Goal: Information Seeking & Learning: Learn about a topic

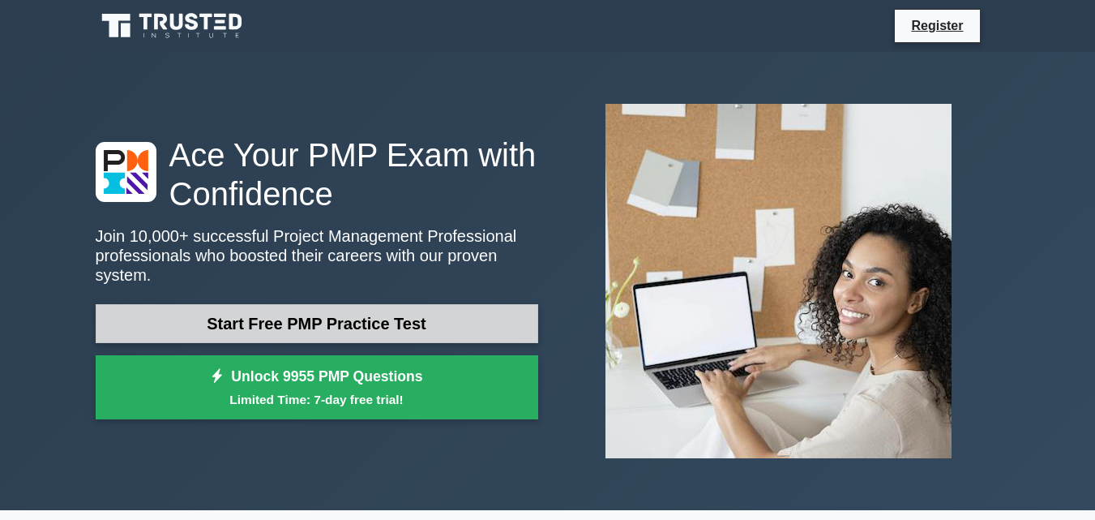
click at [377, 312] on link "Start Free PMP Practice Test" at bounding box center [317, 323] width 443 height 39
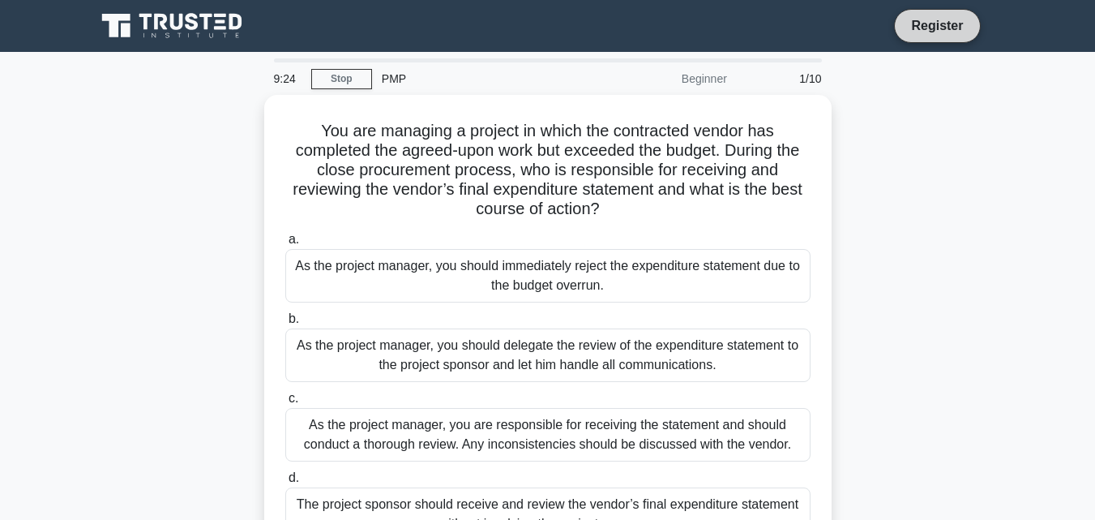
click at [948, 22] on link "Register" at bounding box center [936, 25] width 71 height 20
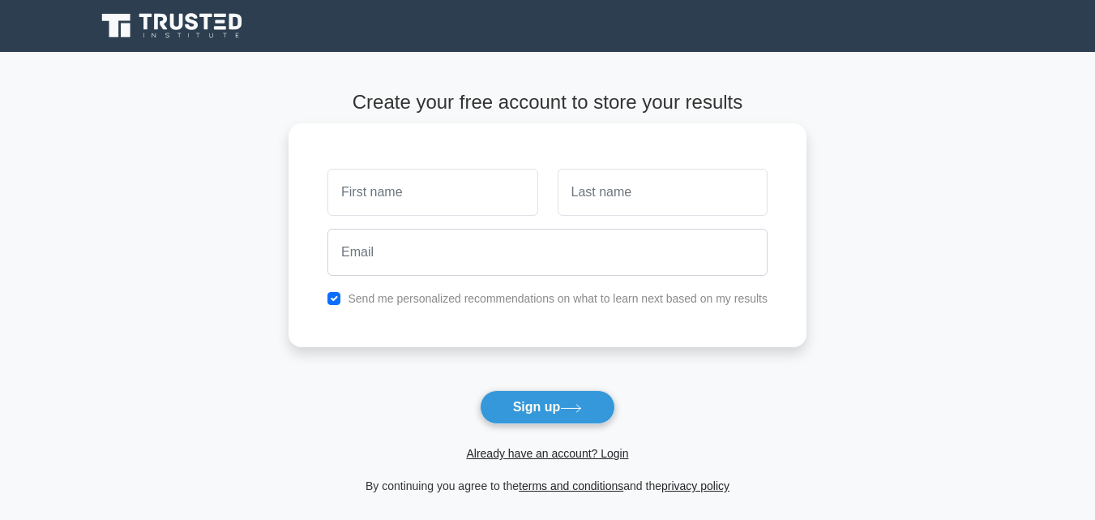
click at [445, 200] on input "text" at bounding box center [432, 192] width 210 height 47
type input "Milka"
click at [584, 189] on input "text" at bounding box center [663, 192] width 210 height 47
type input "Kiptoo"
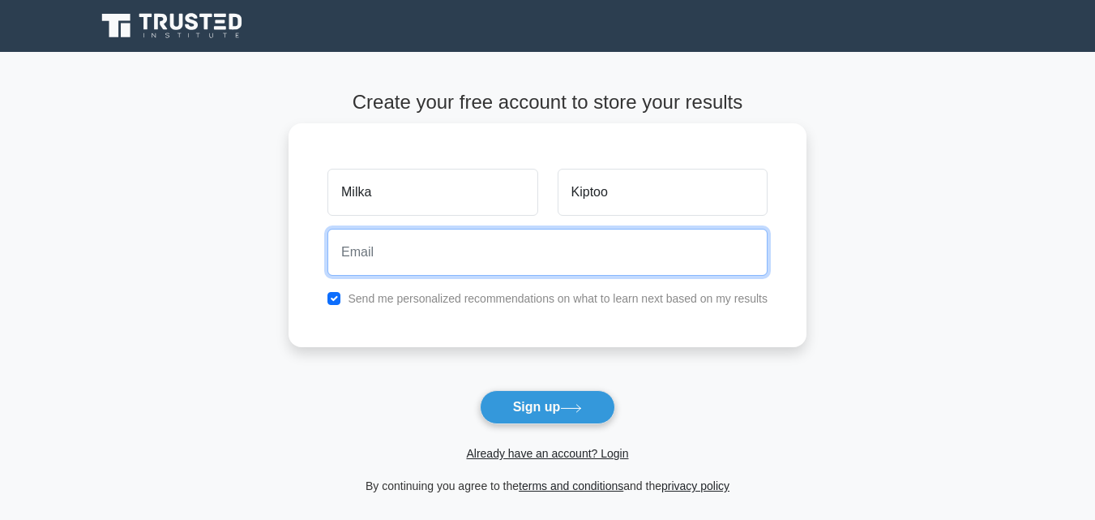
click at [435, 263] on input "email" at bounding box center [547, 252] width 440 height 47
type input "milkakiptoo@gmail.com"
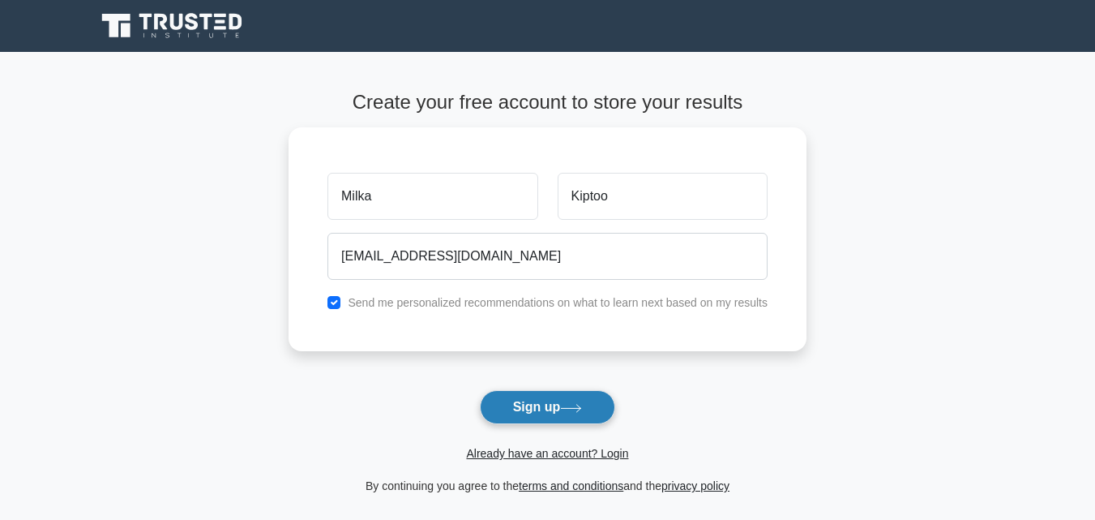
click at [538, 406] on button "Sign up" at bounding box center [548, 407] width 136 height 34
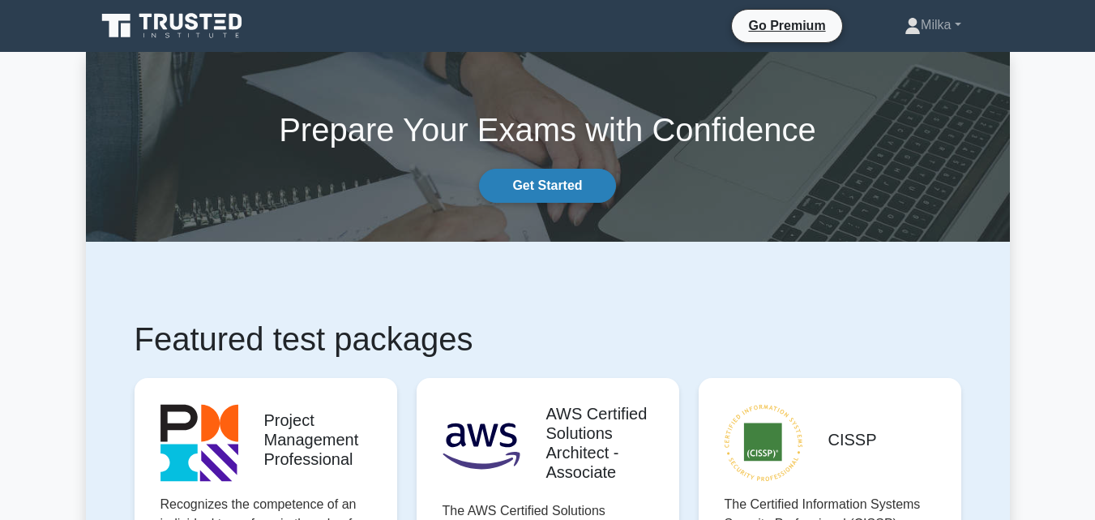
click at [582, 178] on link "Get Started" at bounding box center [547, 186] width 136 height 34
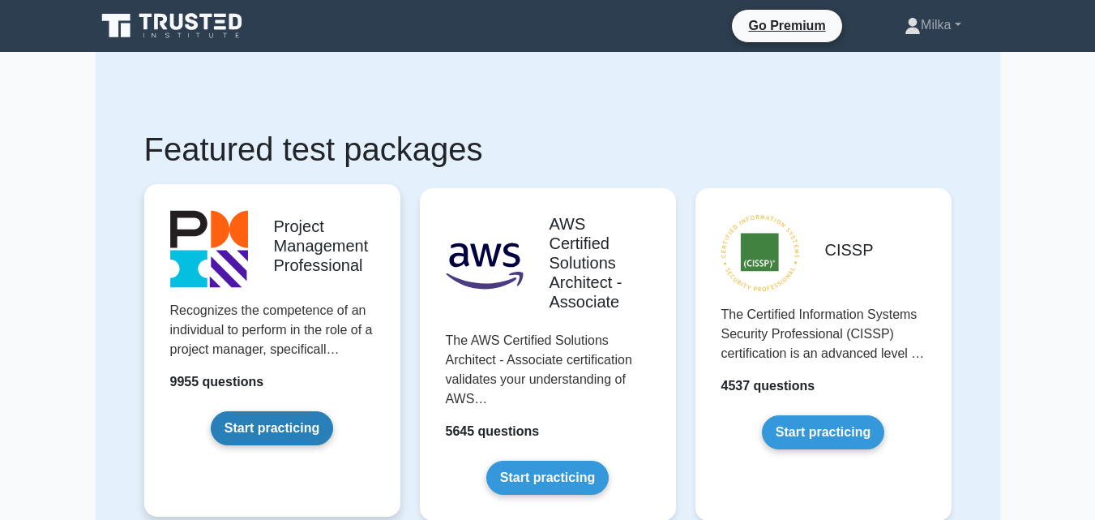
click at [287, 427] on link "Start practicing" at bounding box center [272, 428] width 122 height 34
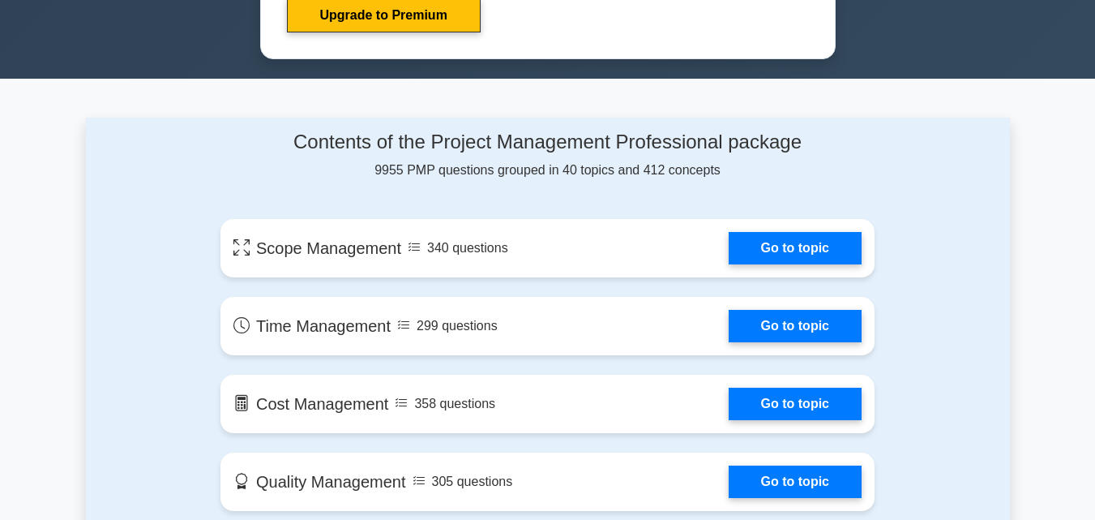
scroll to position [931, 0]
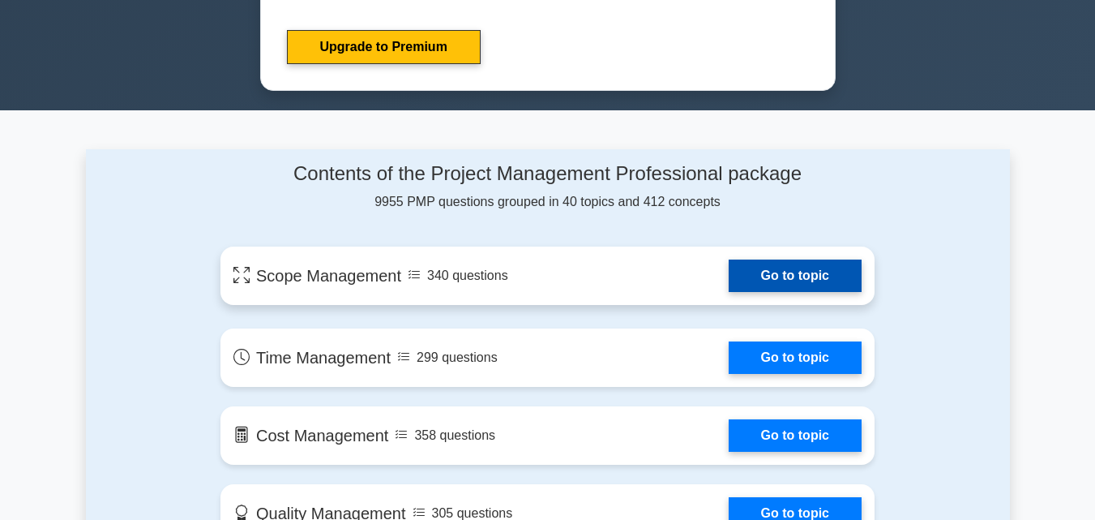
click at [781, 268] on link "Go to topic" at bounding box center [795, 275] width 133 height 32
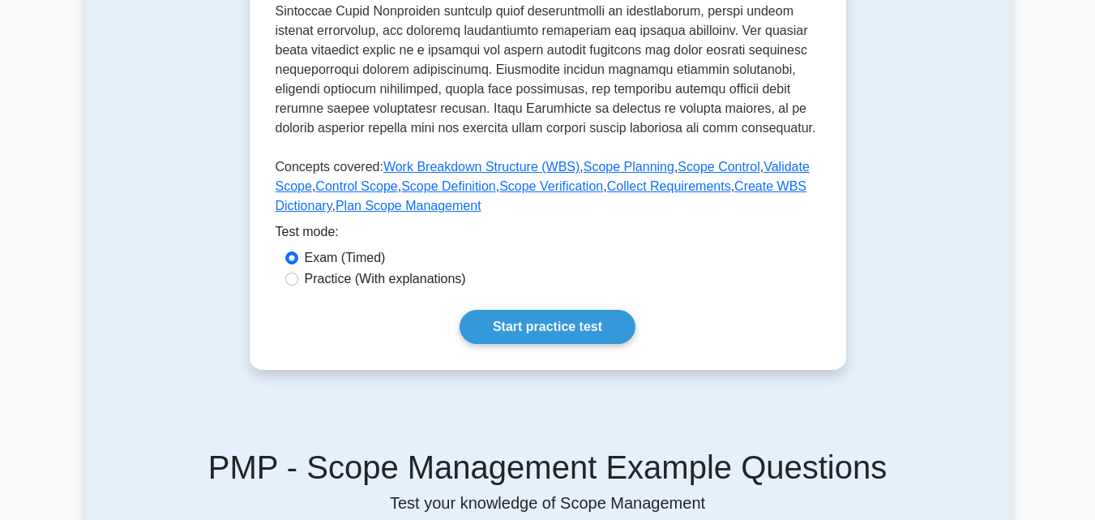
scroll to position [642, 0]
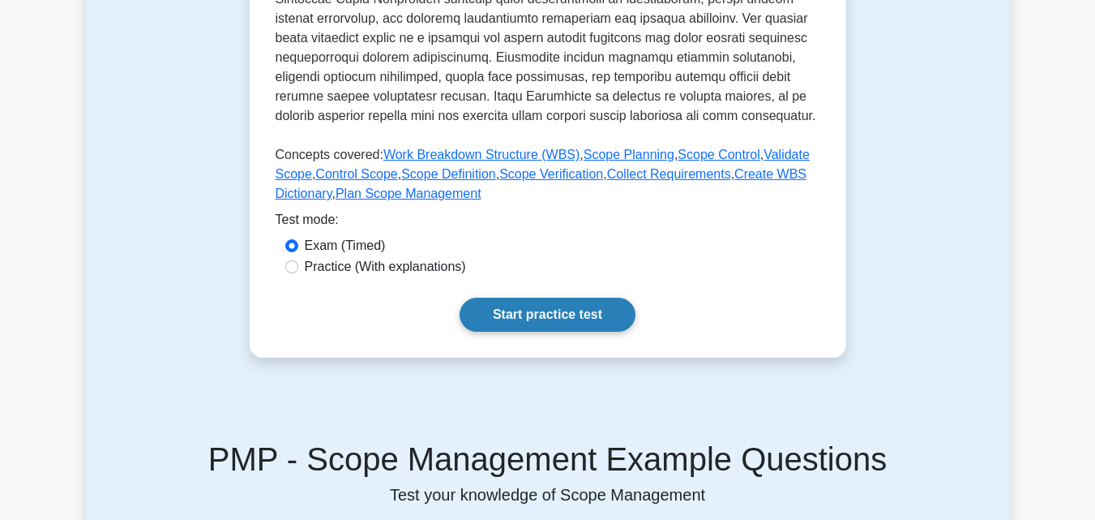
click at [554, 306] on link "Start practice test" at bounding box center [548, 314] width 176 height 34
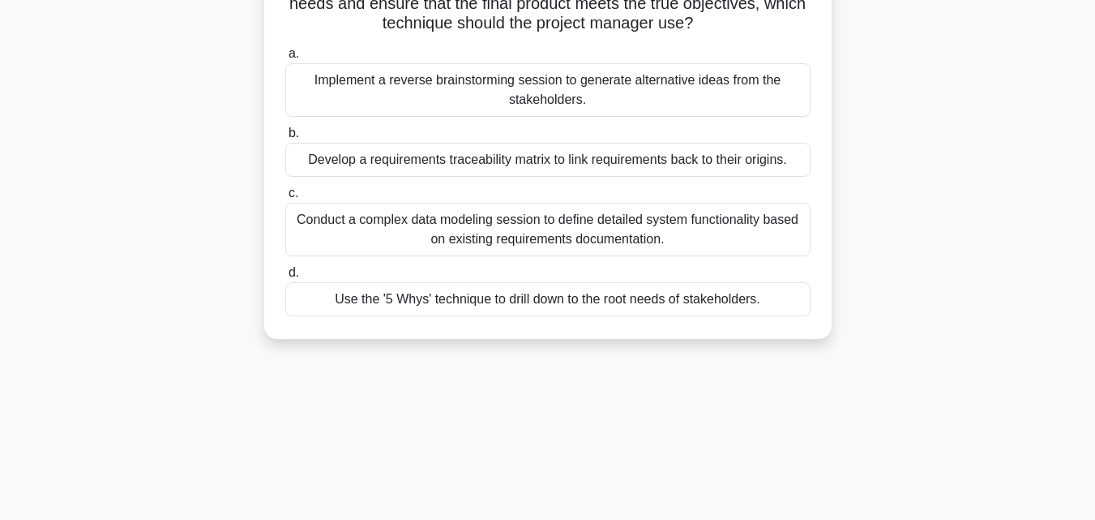
scroll to position [210, 0]
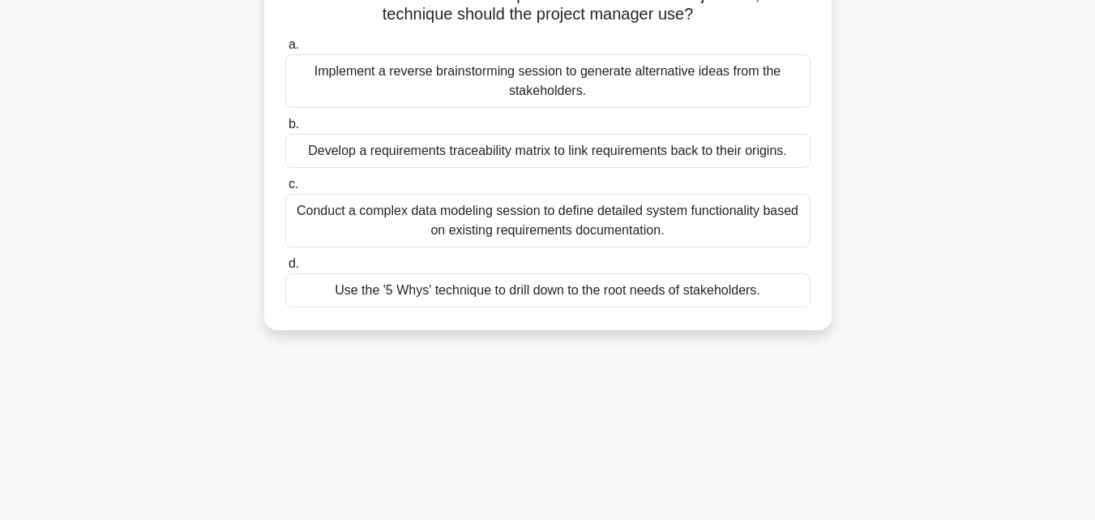
click at [499, 83] on div "Implement a reverse brainstorming session to generate alternative ideas from th…" at bounding box center [547, 81] width 525 height 54
click at [285, 50] on input "a. Implement a reverse brainstorming session to generate alternative ideas from…" at bounding box center [285, 45] width 0 height 11
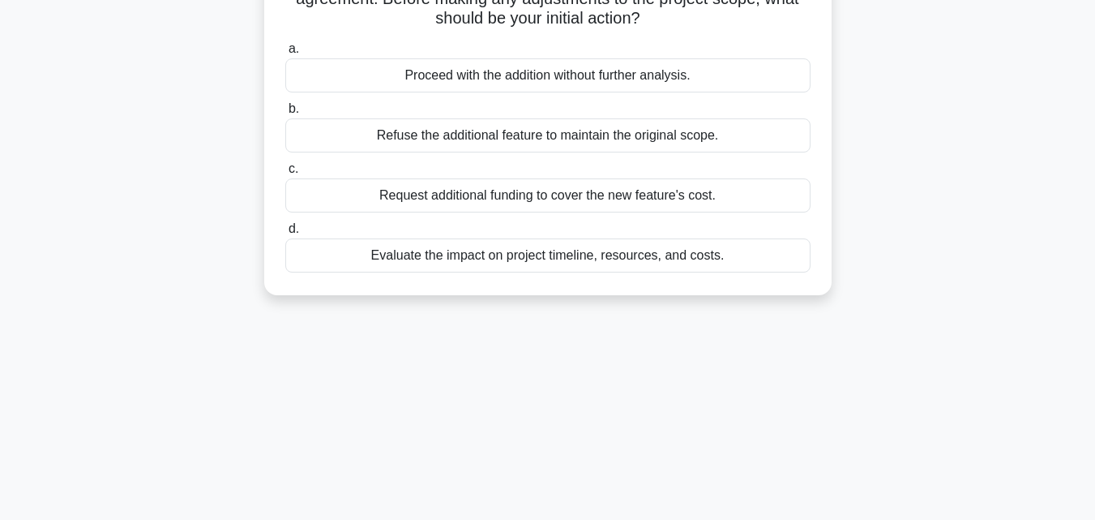
click at [499, 83] on div "Proceed with the addition without further analysis." at bounding box center [547, 75] width 525 height 34
click at [285, 54] on input "a. Proceed with the addition without further analysis." at bounding box center [285, 49] width 0 height 11
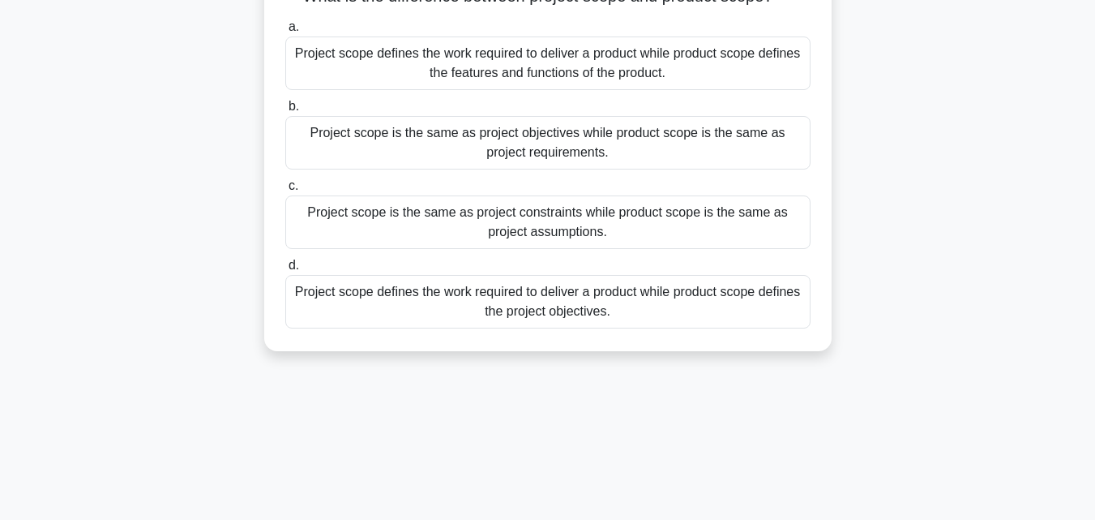
scroll to position [136, 0]
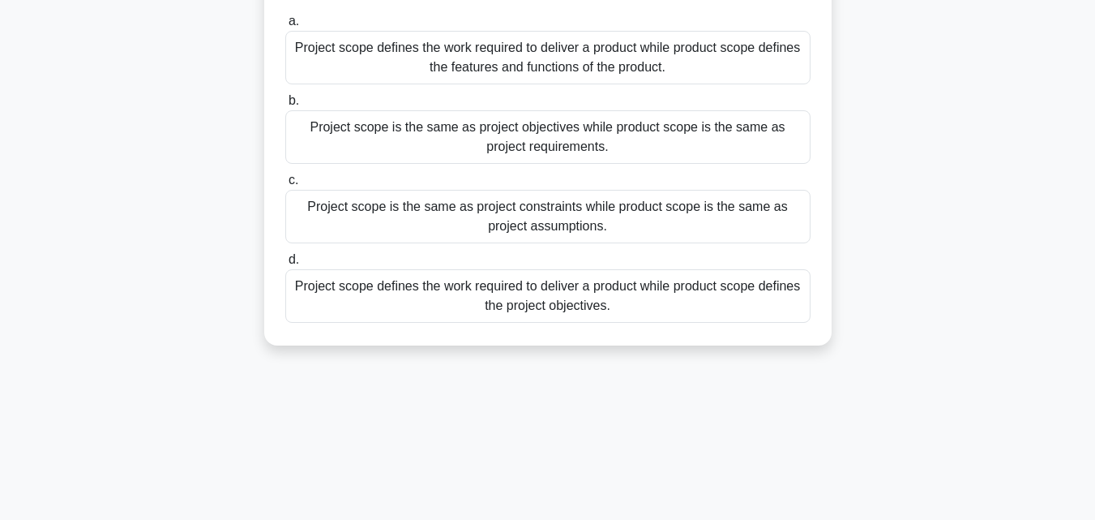
click at [574, 302] on div "Project scope defines the work required to deliver a product while product scop…" at bounding box center [547, 296] width 525 height 54
click at [285, 265] on input "d. Project scope defines the work required to deliver a product while product s…" at bounding box center [285, 260] width 0 height 11
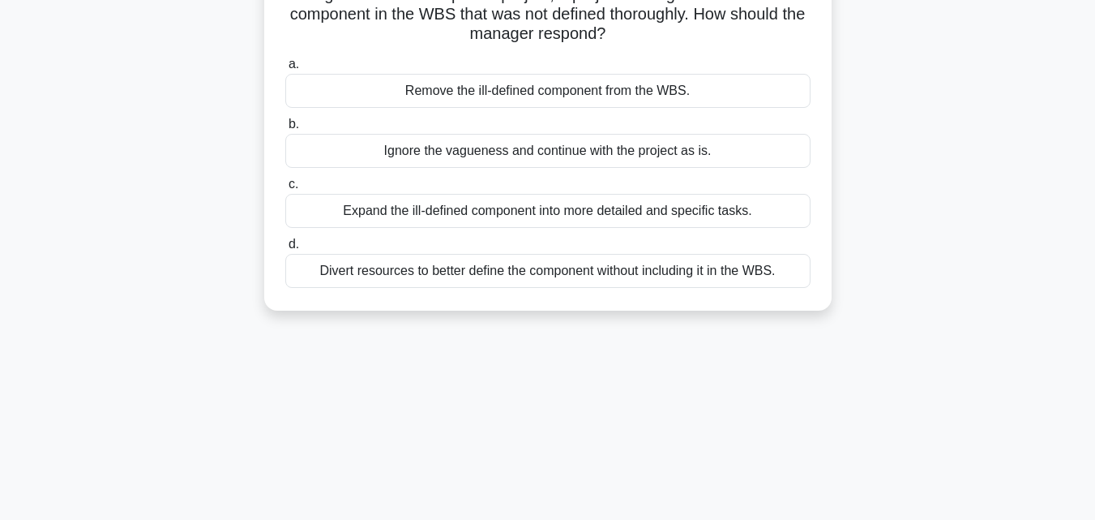
click at [574, 302] on div "During software development project, a project manager discovers a vital compon…" at bounding box center [547, 135] width 567 height 352
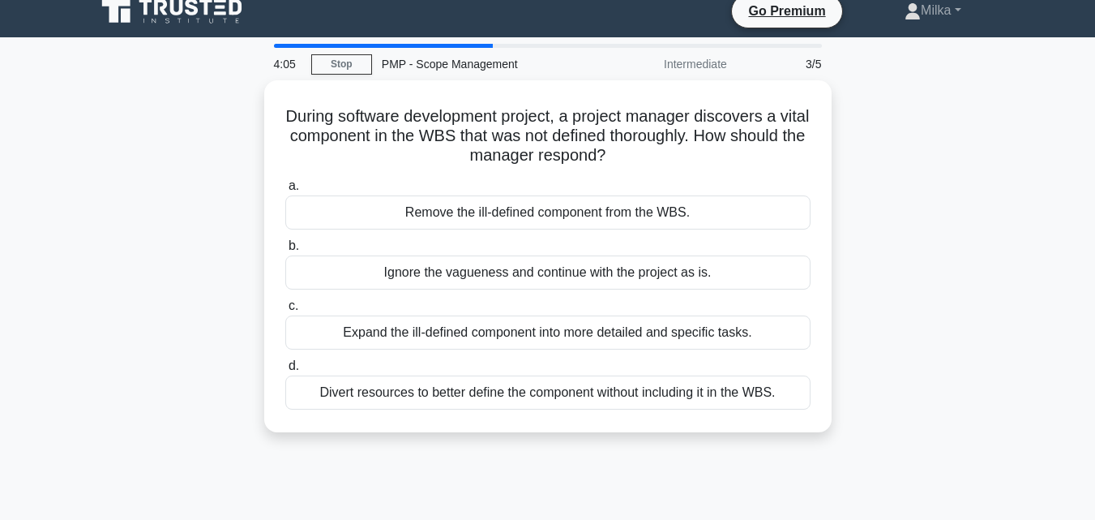
scroll to position [0, 0]
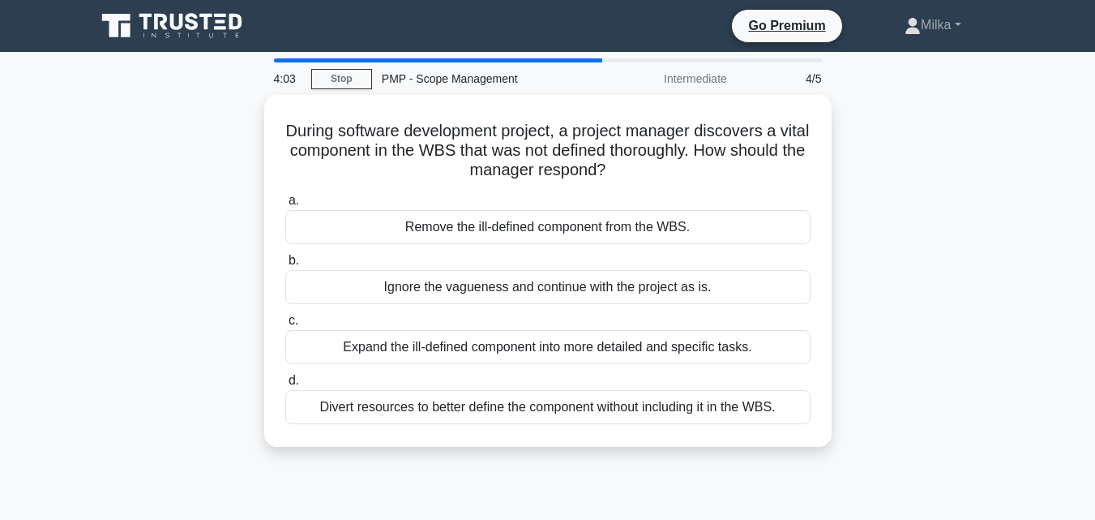
click at [924, 238] on div "During software development project, a project manager discovers a vital compon…" at bounding box center [548, 280] width 924 height 371
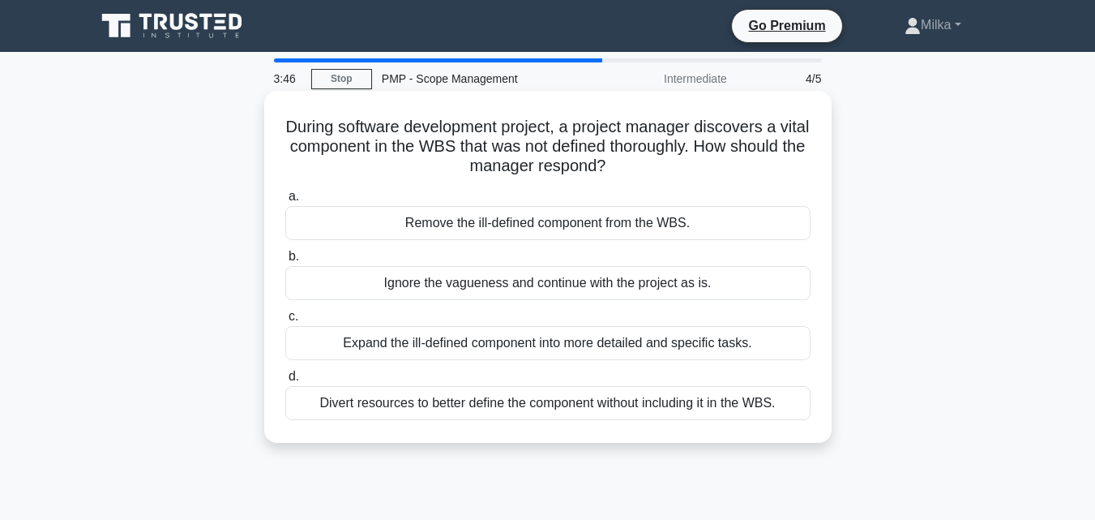
click at [544, 354] on div "Expand the ill-defined component into more detailed and specific tasks." at bounding box center [547, 343] width 525 height 34
click at [285, 322] on input "c. Expand the ill-defined component into more detailed and specific tasks." at bounding box center [285, 316] width 0 height 11
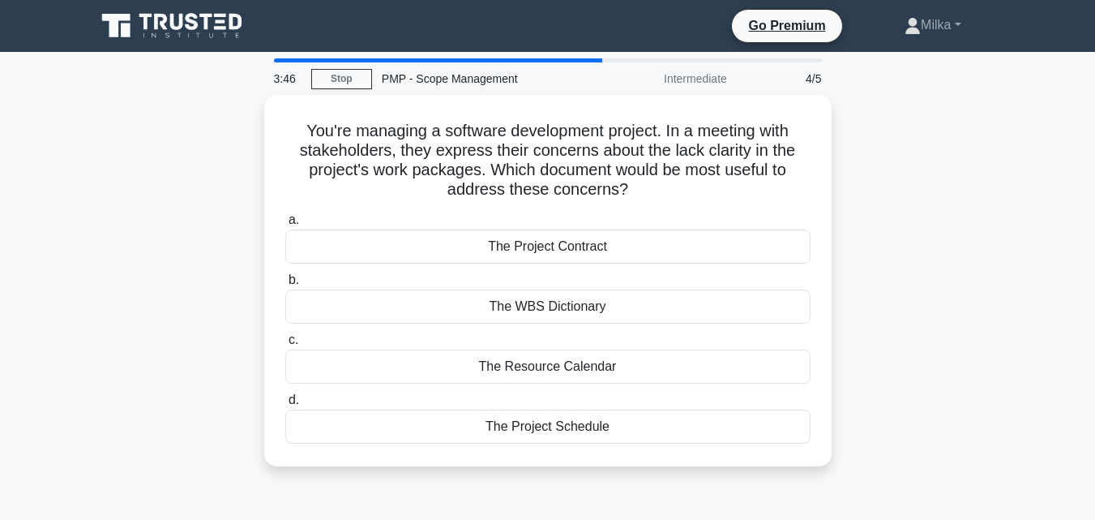
click at [544, 354] on div "The Resource Calendar" at bounding box center [547, 366] width 525 height 34
click at [285, 345] on input "c. The Resource Calendar" at bounding box center [285, 340] width 0 height 11
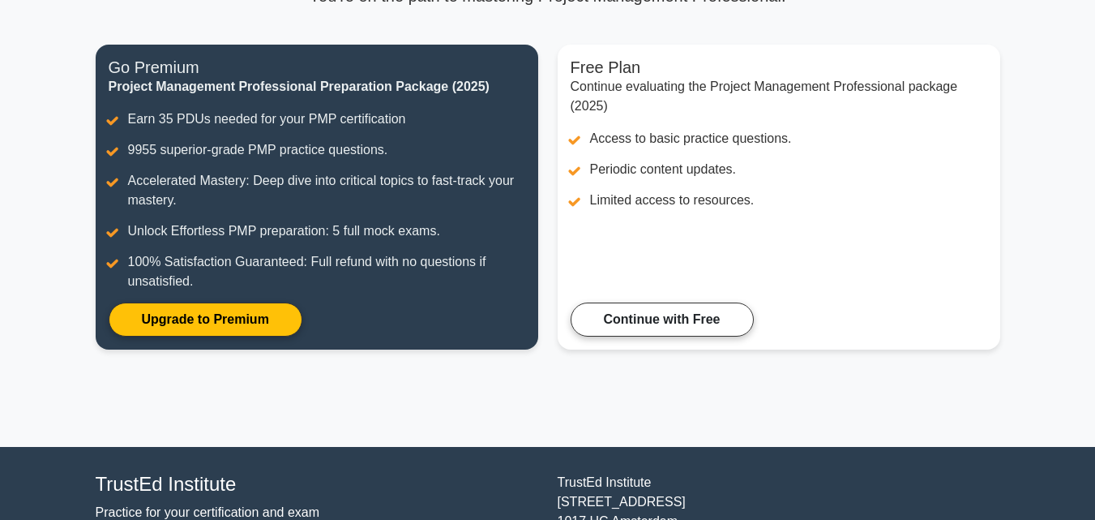
scroll to position [179, 0]
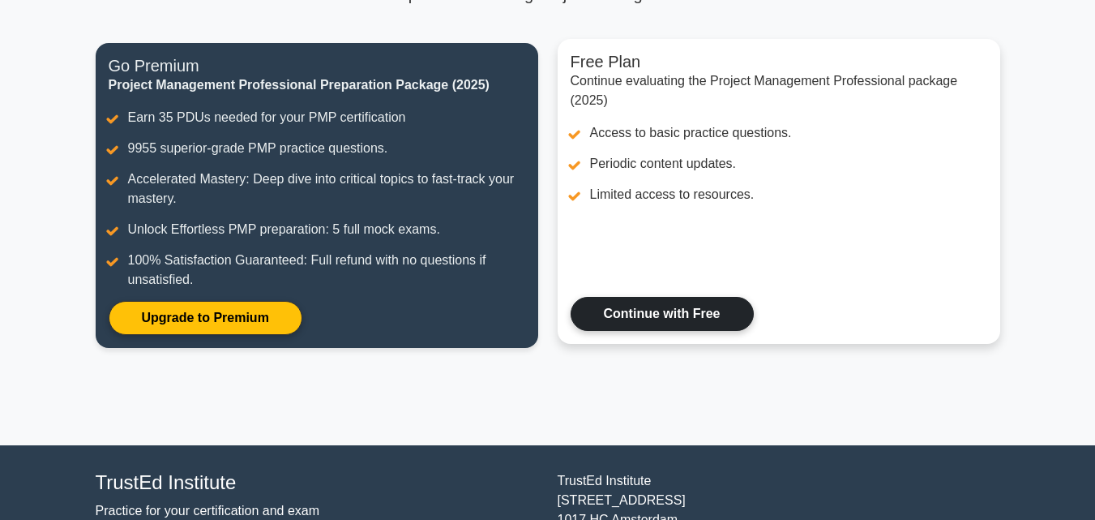
click at [694, 331] on link "Continue with Free" at bounding box center [662, 314] width 183 height 34
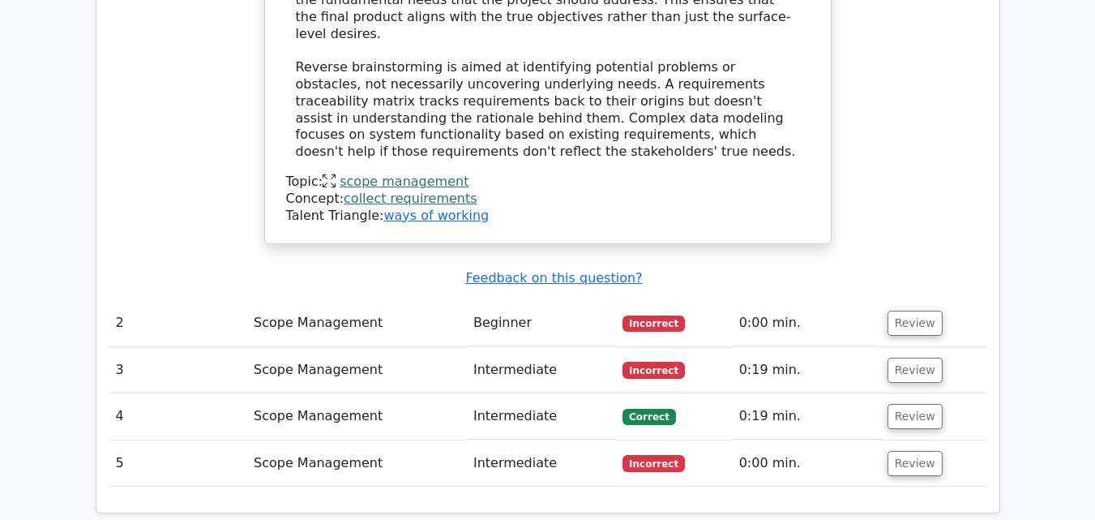
scroll to position [1926, 0]
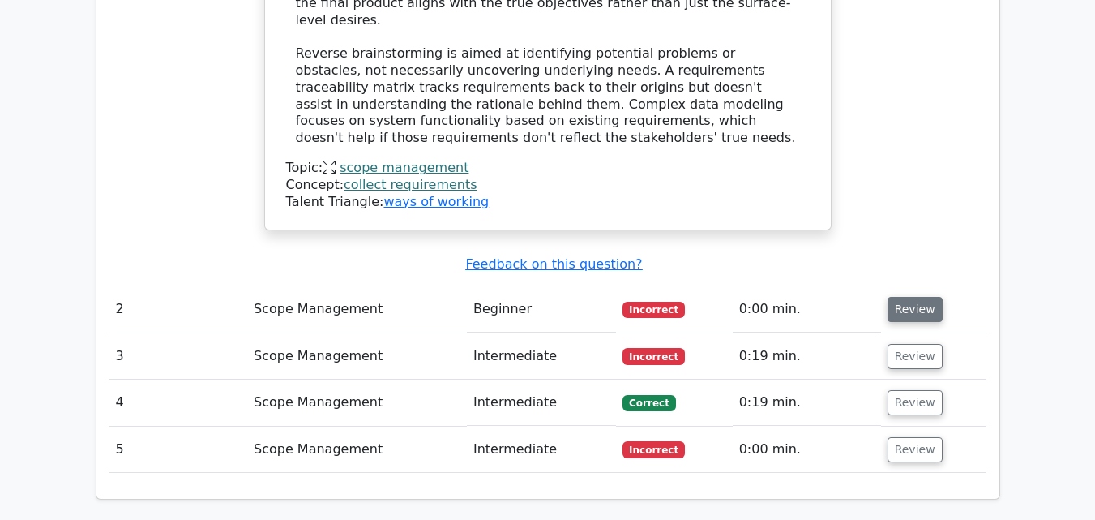
click at [908, 297] on button "Review" at bounding box center [915, 309] width 55 height 25
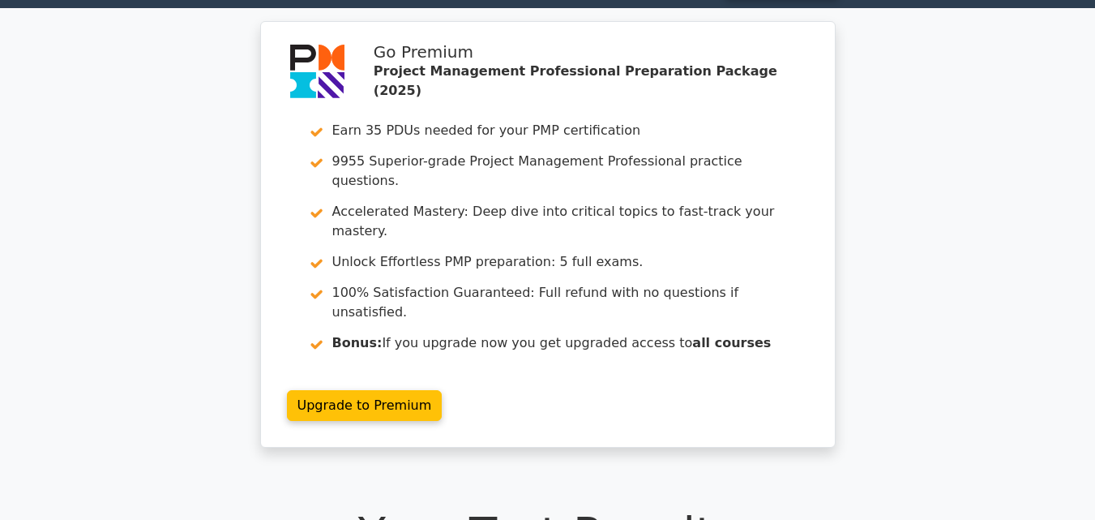
scroll to position [0, 0]
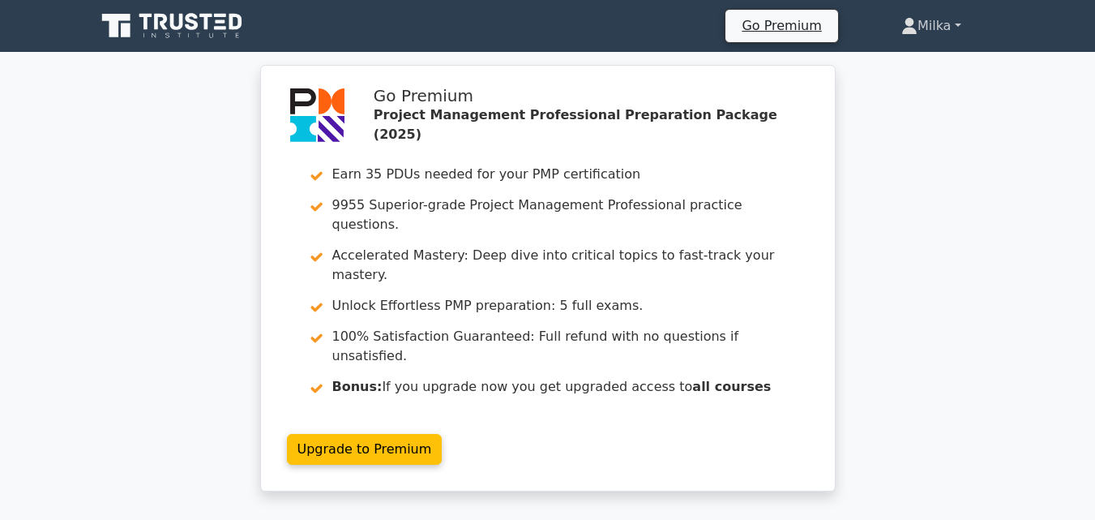
click at [947, 20] on link "Milka" at bounding box center [932, 26] width 138 height 32
click at [900, 67] on link "Profile" at bounding box center [927, 64] width 128 height 26
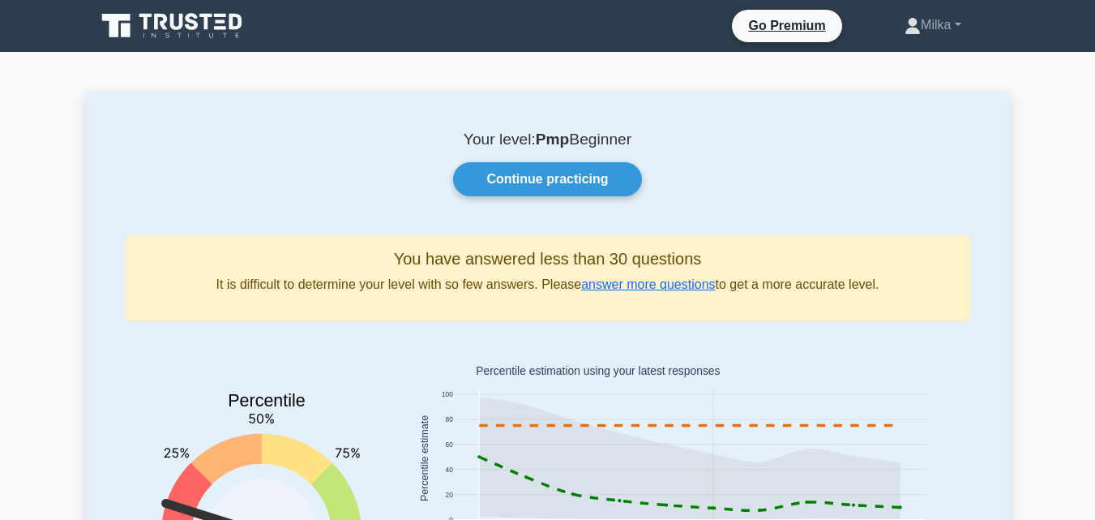
drag, startPoint x: 1094, startPoint y: 96, endPoint x: 1097, endPoint y: 132, distance: 36.6
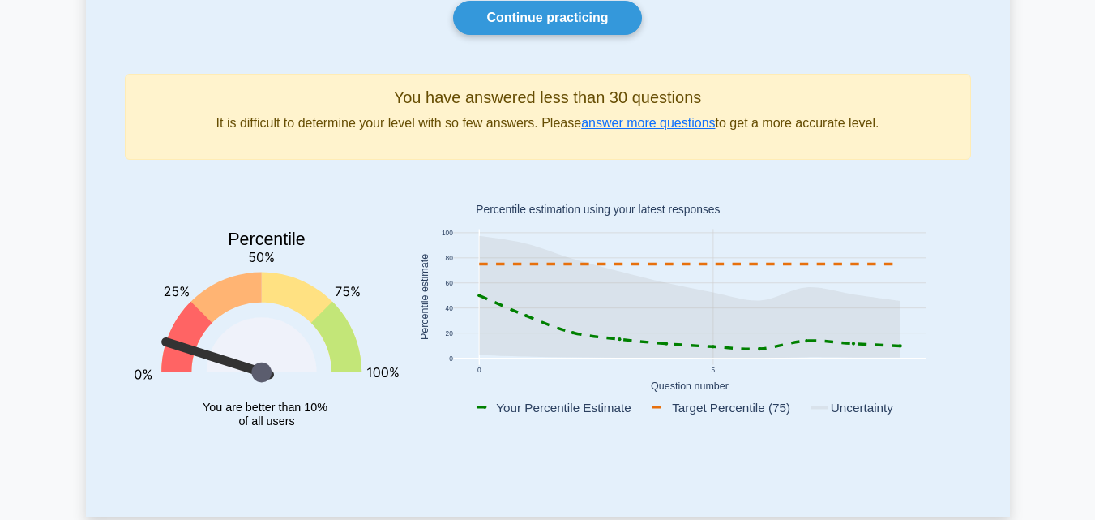
scroll to position [169, 0]
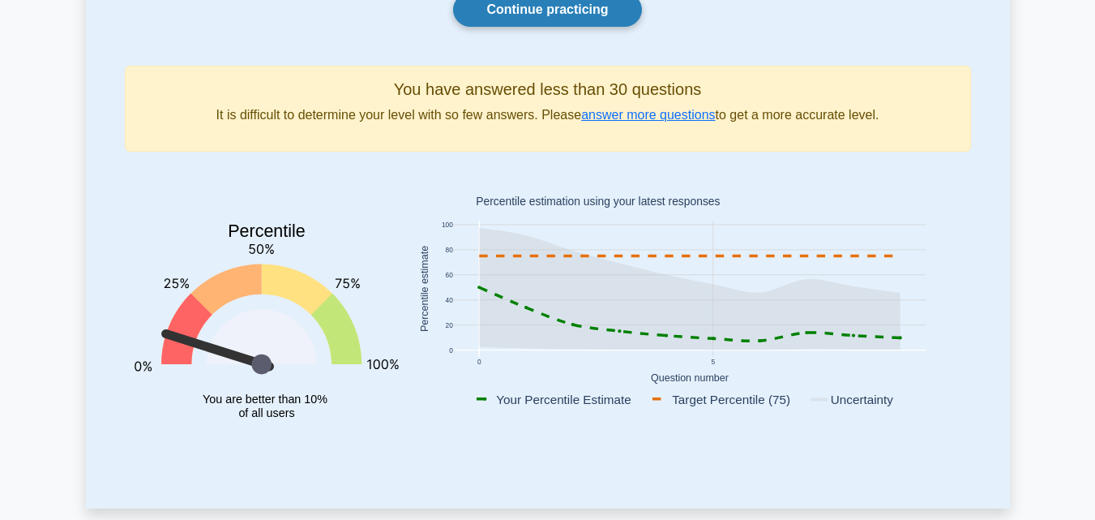
click at [542, 9] on link "Continue practicing" at bounding box center [547, 10] width 188 height 34
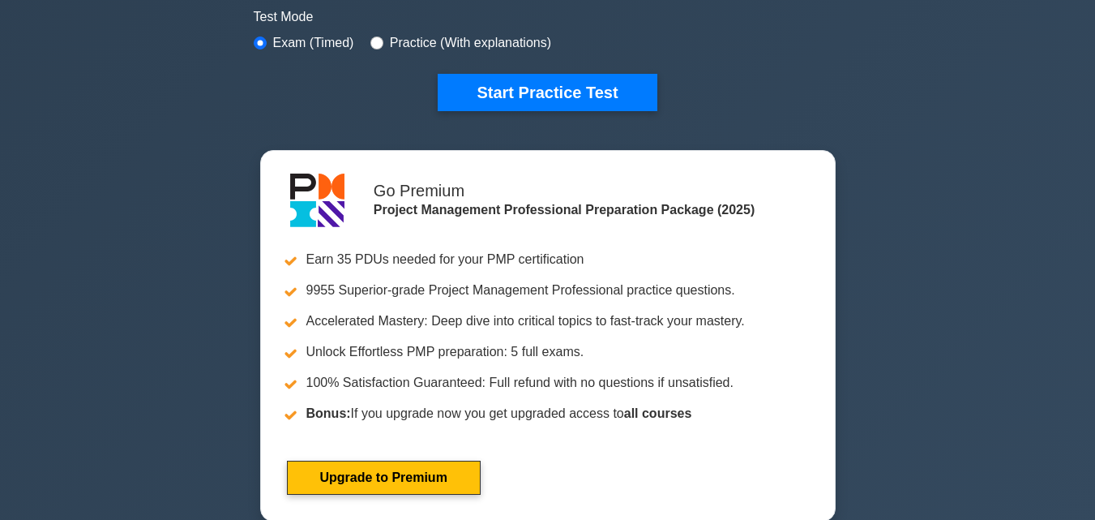
scroll to position [479, 0]
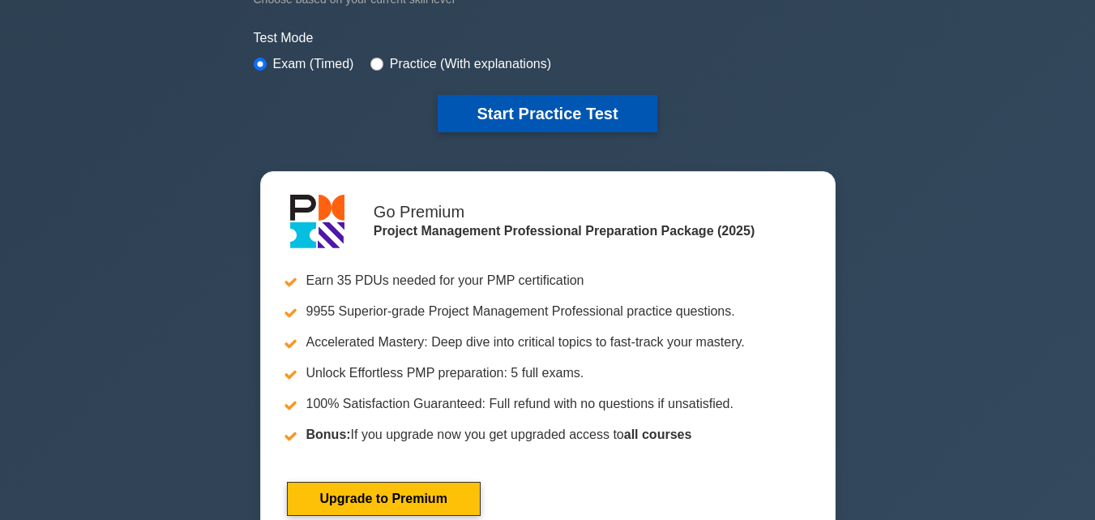
click at [575, 112] on button "Start Practice Test" at bounding box center [547, 113] width 219 height 37
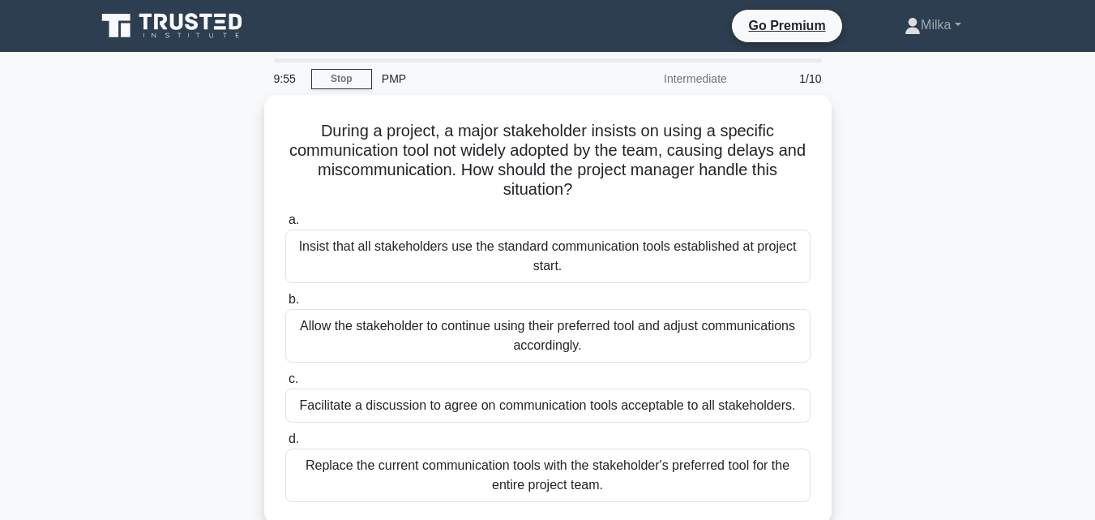
click at [888, 207] on div "During a project, a major stakeholder insists on using a specific communication…" at bounding box center [548, 319] width 924 height 449
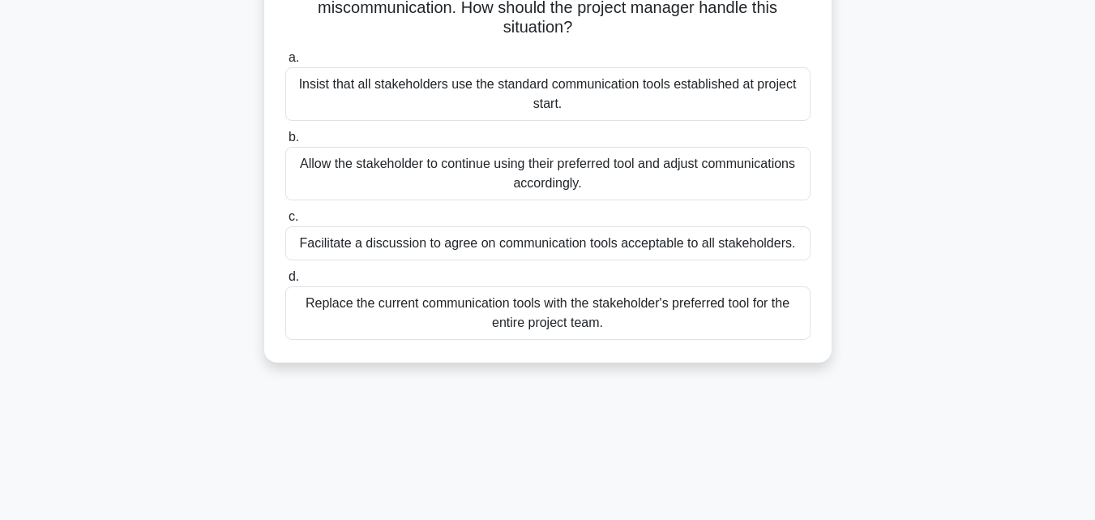
scroll to position [195, 0]
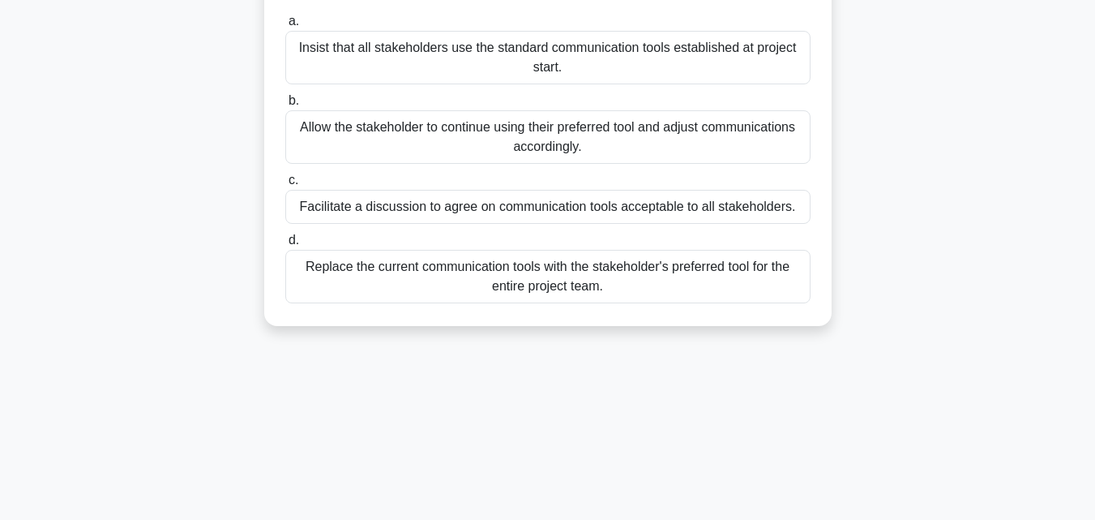
click at [339, 211] on div "Facilitate a discussion to agree on communication tools acceptable to all stake…" at bounding box center [547, 207] width 525 height 34
click at [285, 186] on input "c. Facilitate a discussion to agree on communication tools acceptable to all st…" at bounding box center [285, 180] width 0 height 11
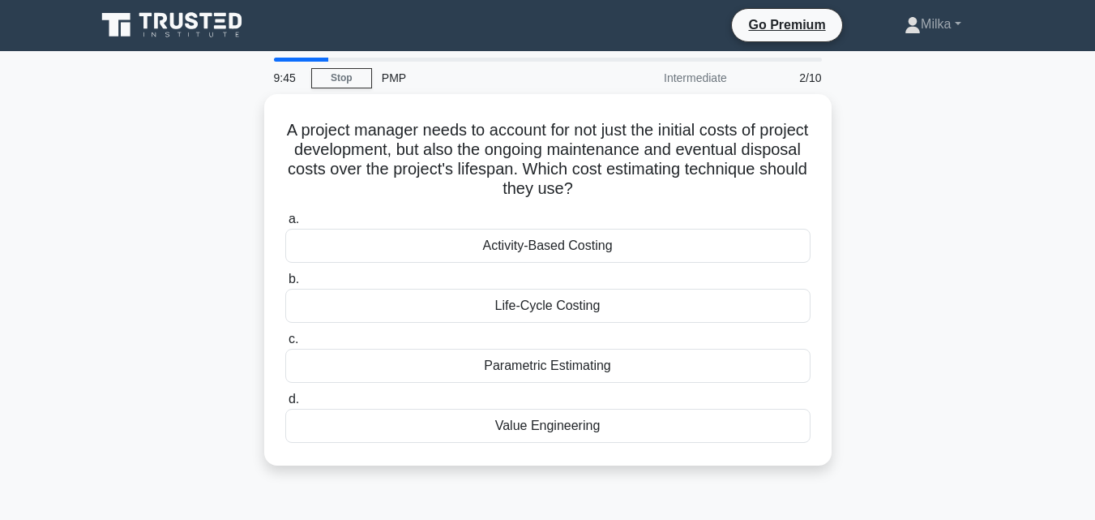
scroll to position [0, 0]
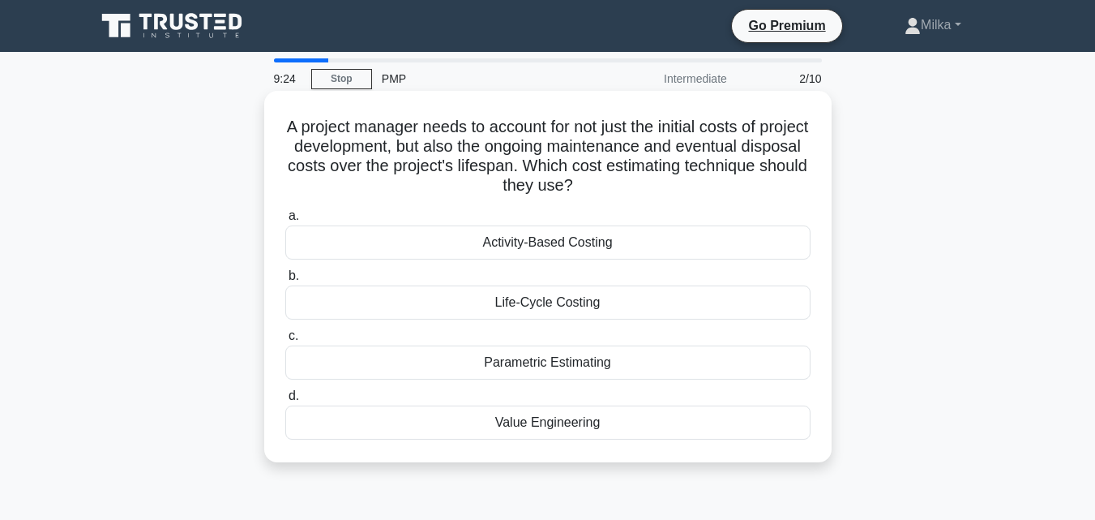
click at [543, 294] on div "Life-Cycle Costing" at bounding box center [547, 302] width 525 height 34
click at [285, 281] on input "b. Life-Cycle Costing" at bounding box center [285, 276] width 0 height 11
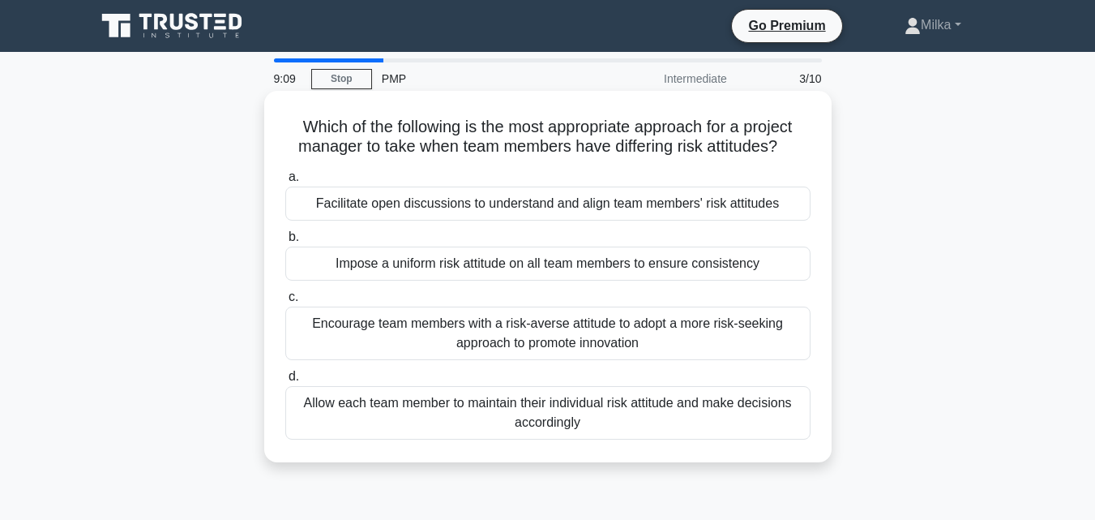
click at [548, 208] on div "Facilitate open discussions to understand and align team members' risk attitudes" at bounding box center [547, 203] width 525 height 34
click at [285, 182] on input "a. Facilitate open discussions to understand and align team members' risk attit…" at bounding box center [285, 177] width 0 height 11
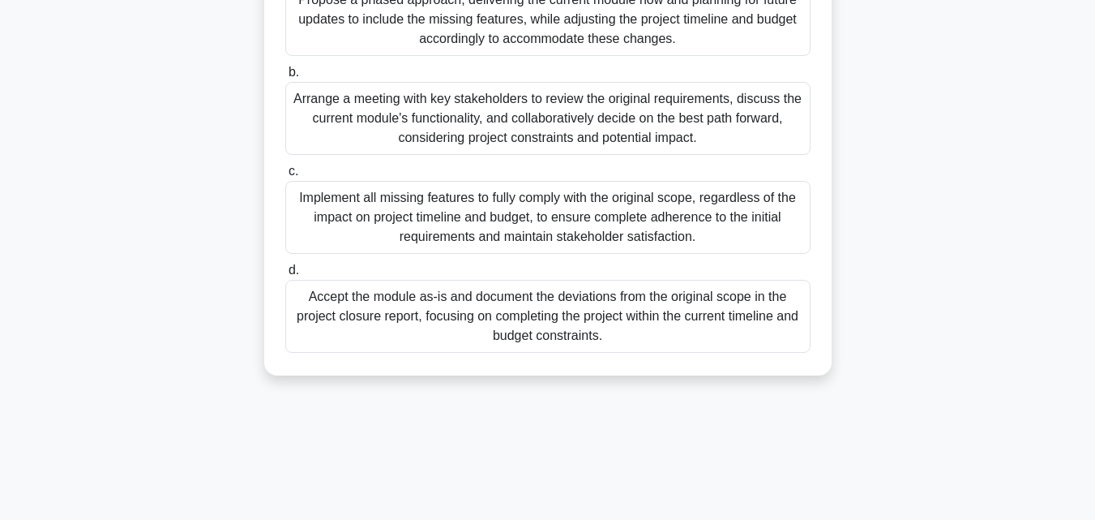
scroll to position [336, 0]
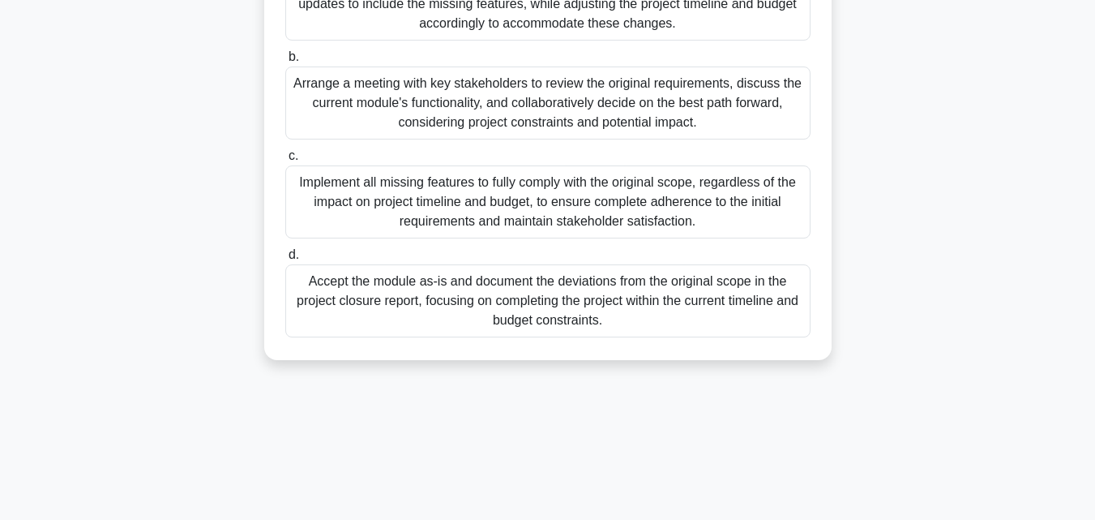
click at [622, 19] on div "Propose a phased approach, delivering the current module now and planning for f…" at bounding box center [547, 4] width 525 height 73
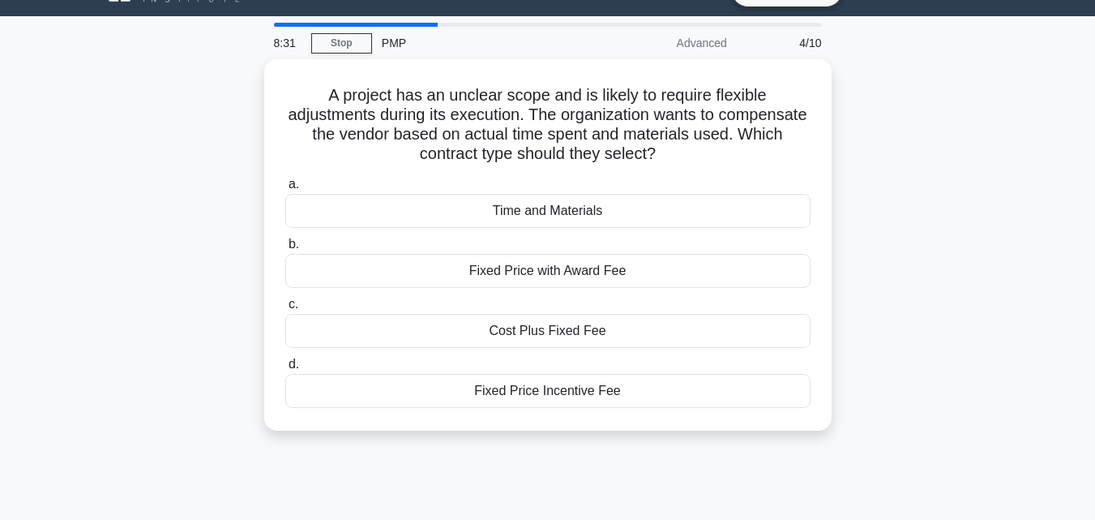
scroll to position [0, 0]
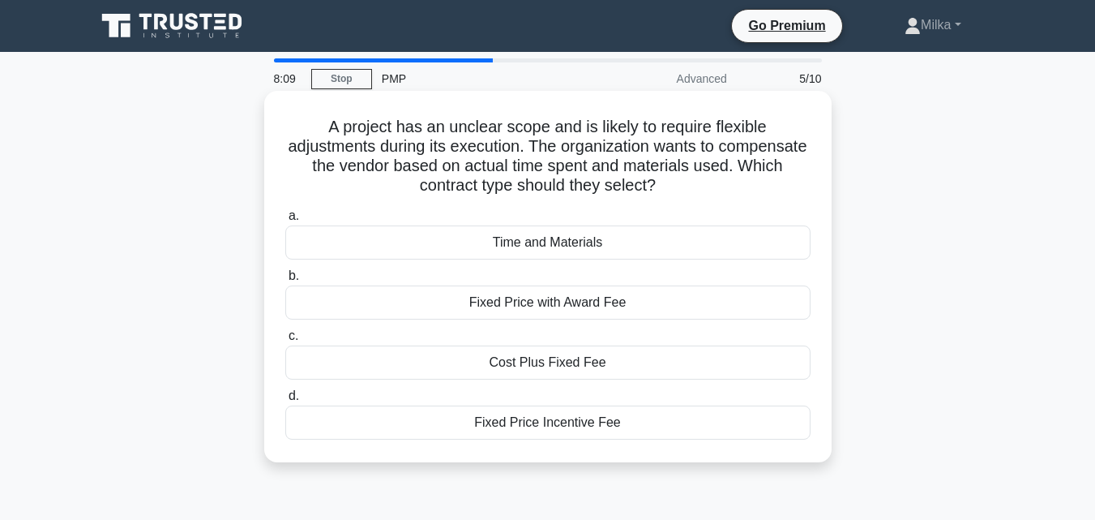
click at [582, 240] on div "Time and Materials" at bounding box center [547, 242] width 525 height 34
click at [285, 221] on input "a. Time and Materials" at bounding box center [285, 216] width 0 height 11
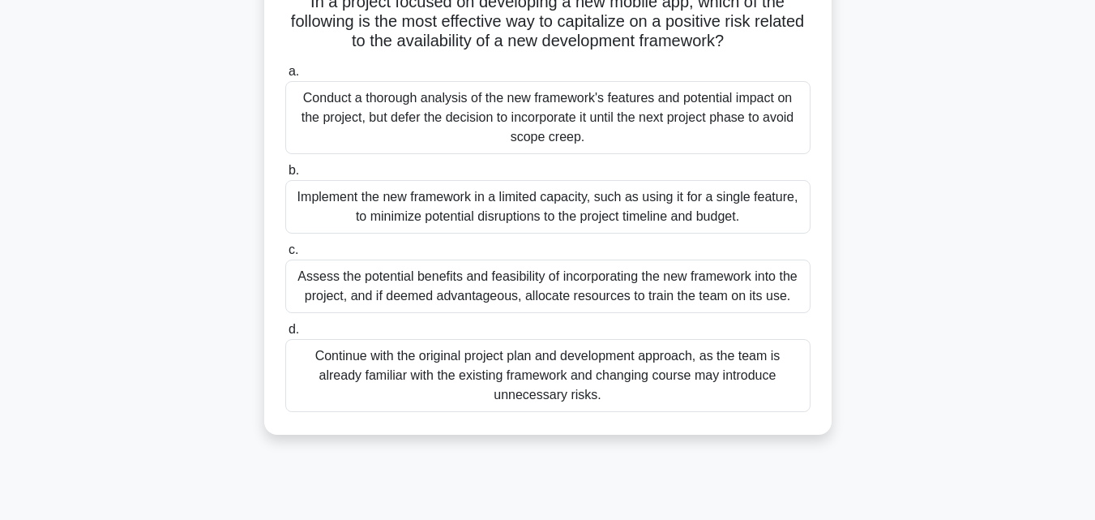
scroll to position [133, 0]
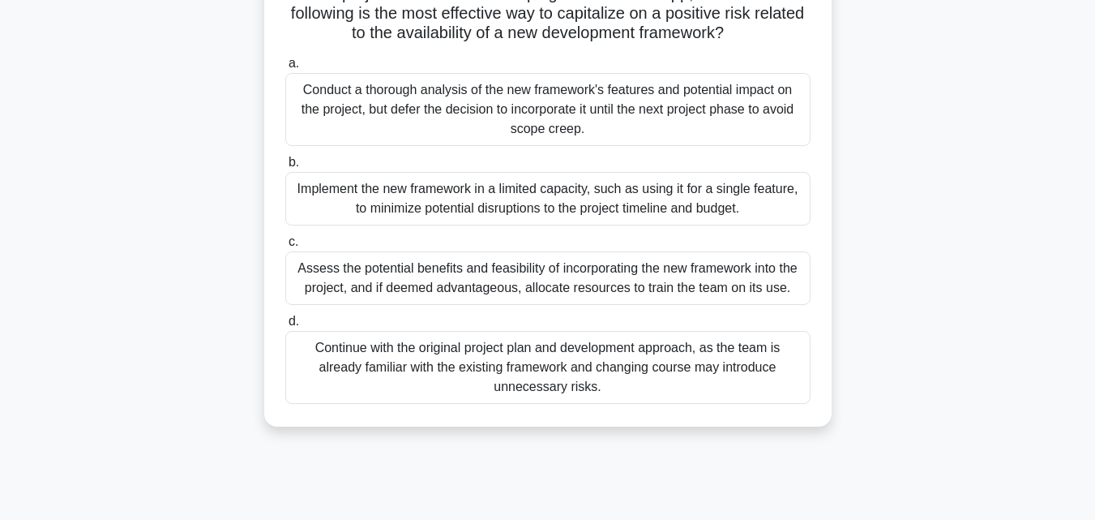
click at [553, 282] on div "Assess the potential benefits and feasibility of incorporating the new framewor…" at bounding box center [547, 278] width 525 height 54
click at [285, 247] on input "c. Assess the potential benefits and feasibility of incorporating the new frame…" at bounding box center [285, 242] width 0 height 11
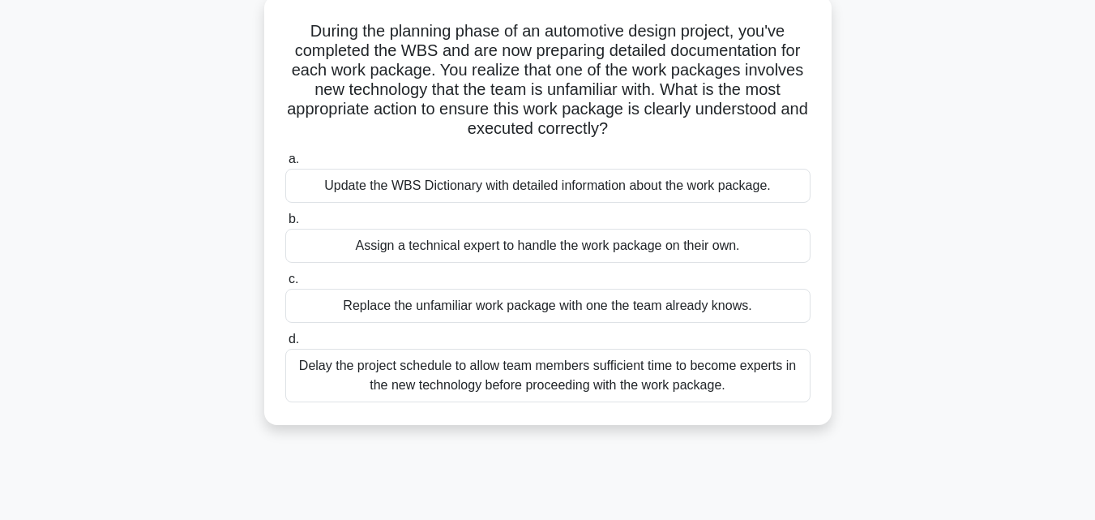
scroll to position [114, 0]
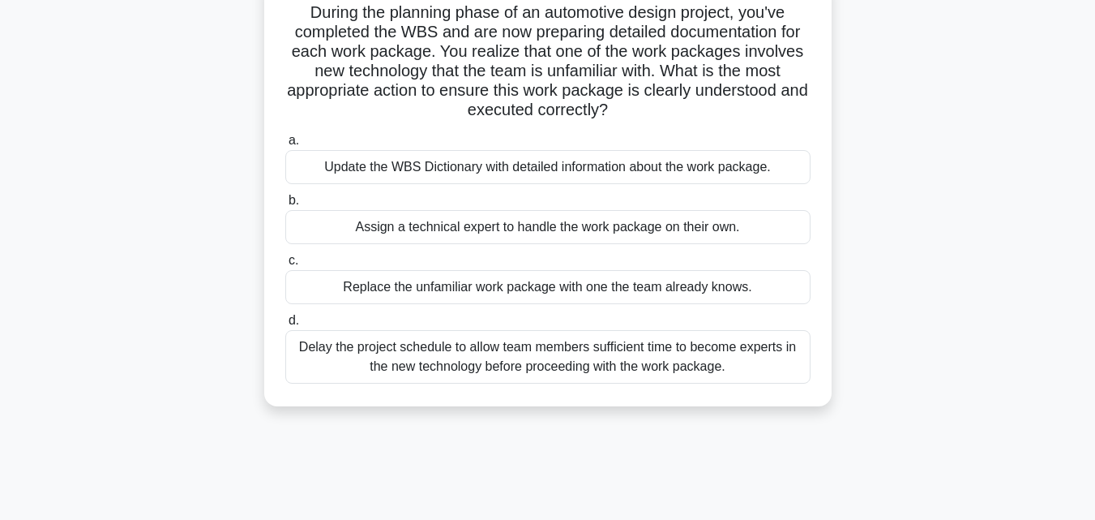
click at [433, 173] on div "Update the WBS Dictionary with detailed information about the work package." at bounding box center [547, 167] width 525 height 34
click at [285, 146] on input "a. Update the WBS Dictionary with detailed information about the work package." at bounding box center [285, 140] width 0 height 11
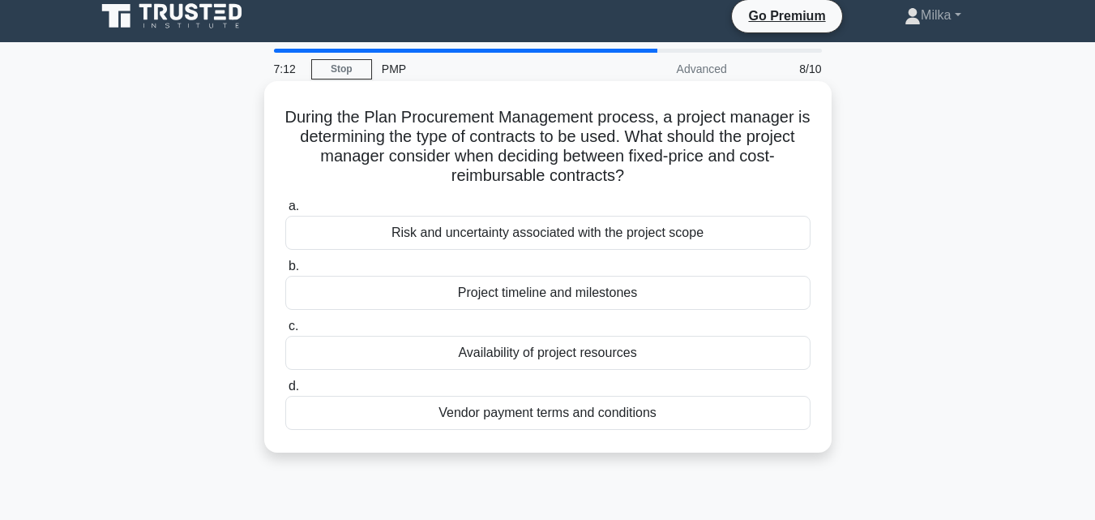
scroll to position [0, 0]
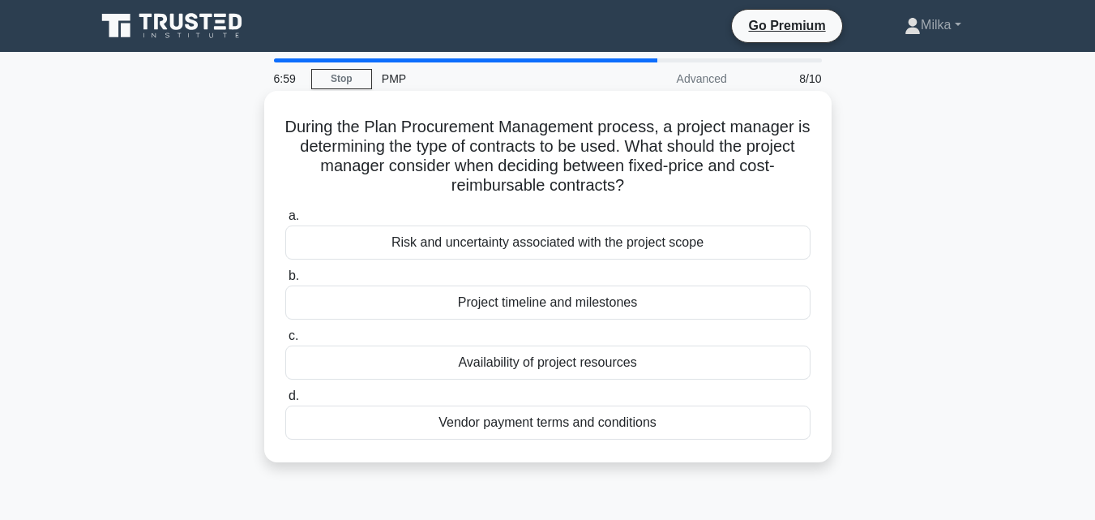
click at [541, 240] on div "Risk and uncertainty associated with the project scope" at bounding box center [547, 242] width 525 height 34
click at [285, 221] on input "a. Risk and uncertainty associated with the project scope" at bounding box center [285, 216] width 0 height 11
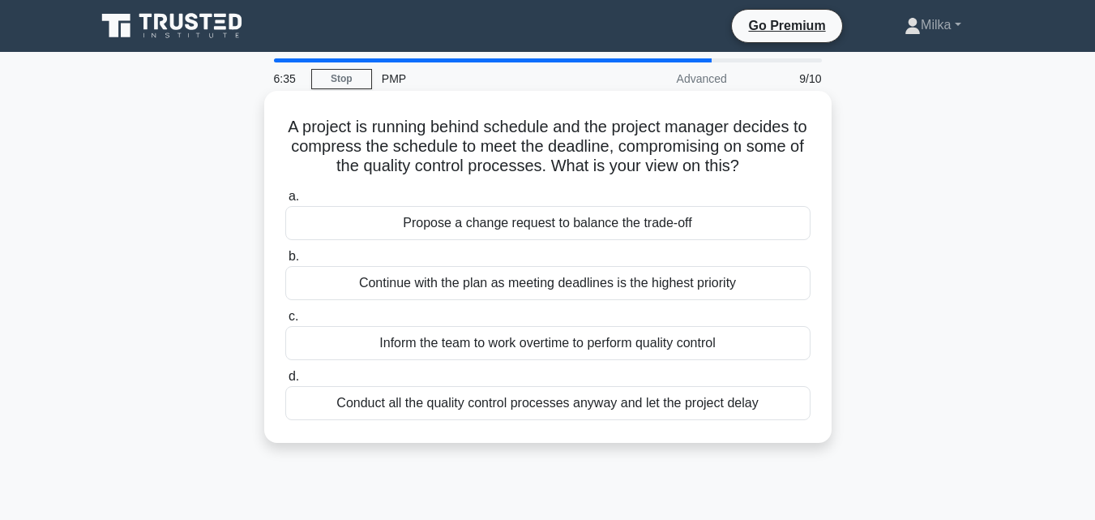
click at [528, 411] on div "Conduct all the quality control processes anyway and let the project delay" at bounding box center [547, 403] width 525 height 34
click at [285, 382] on input "d. Conduct all the quality control processes anyway and let the project delay" at bounding box center [285, 376] width 0 height 11
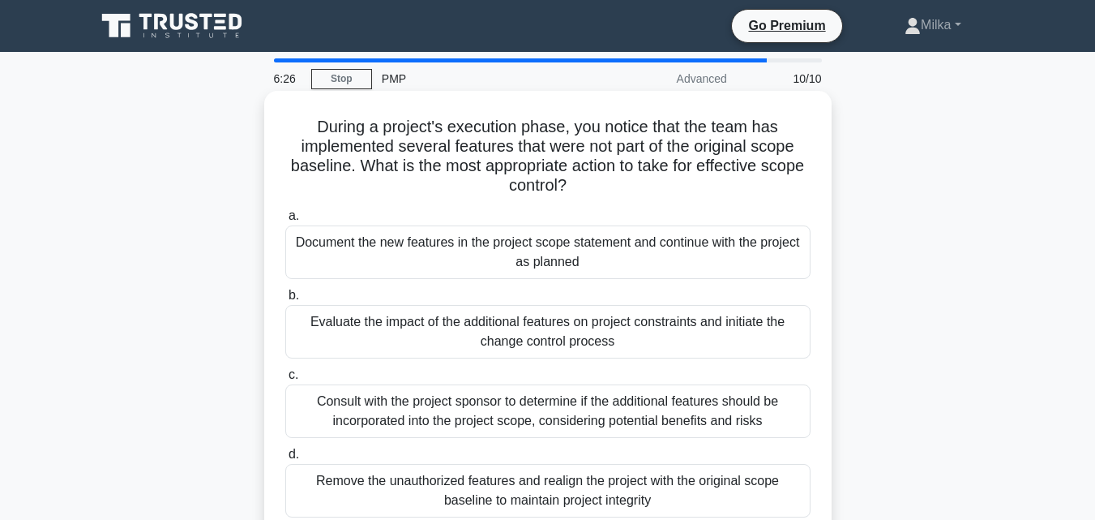
click at [561, 337] on div "Evaluate the impact of the additional features on project constraints and initi…" at bounding box center [547, 332] width 525 height 54
click at [285, 301] on input "b. Evaluate the impact of the additional features on project constraints and in…" at bounding box center [285, 295] width 0 height 11
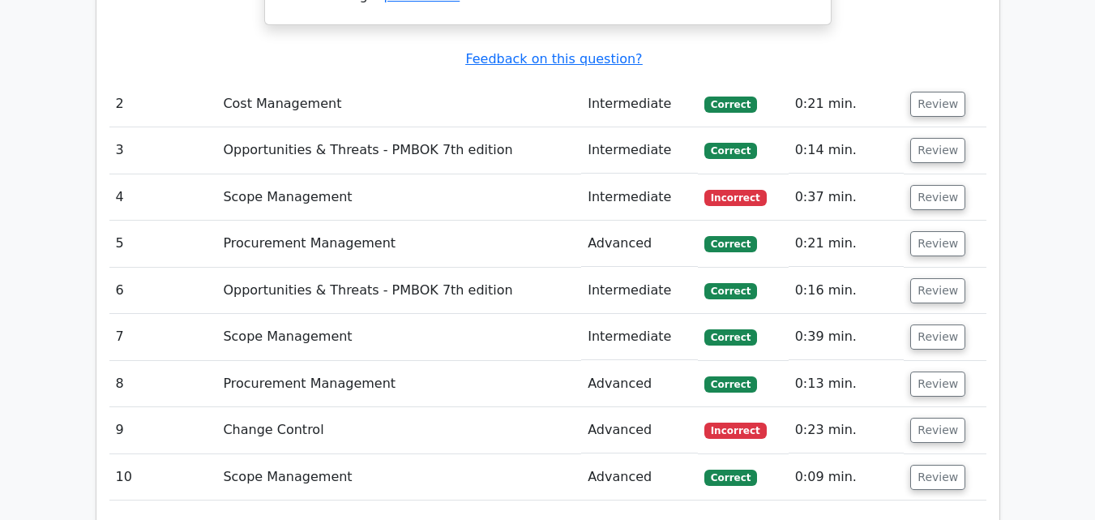
scroll to position [2211, 0]
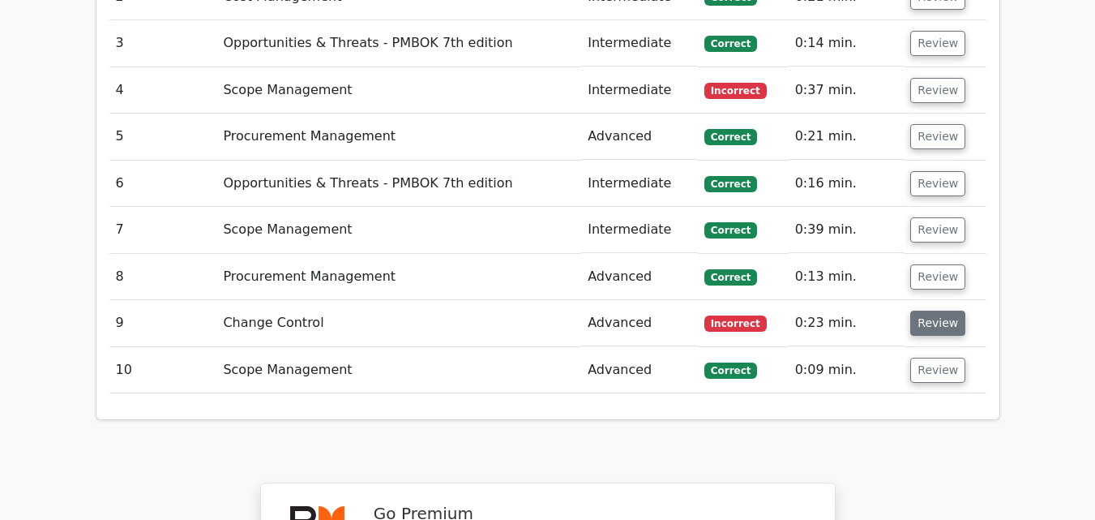
click at [931, 310] on button "Review" at bounding box center [937, 322] width 55 height 25
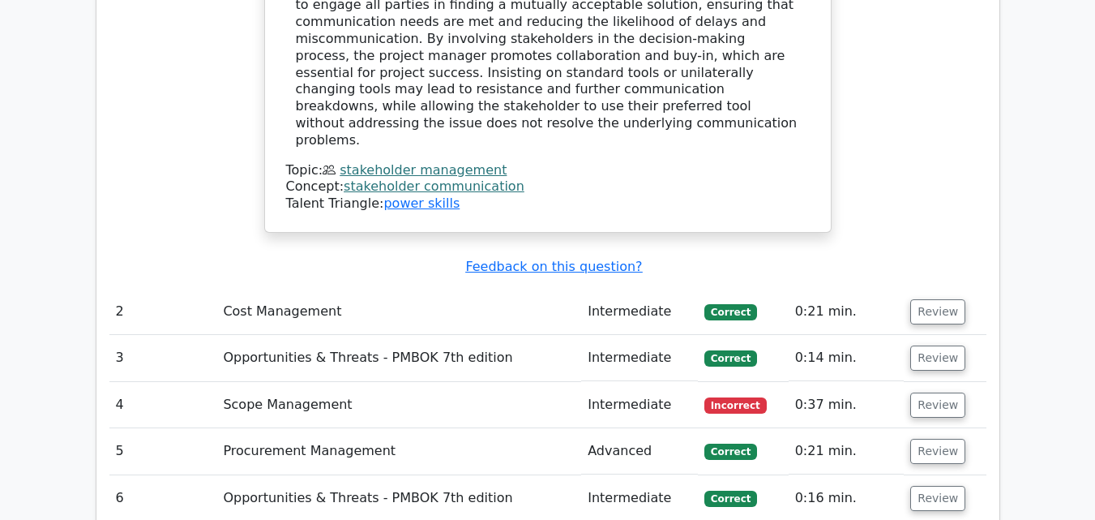
scroll to position [1973, 0]
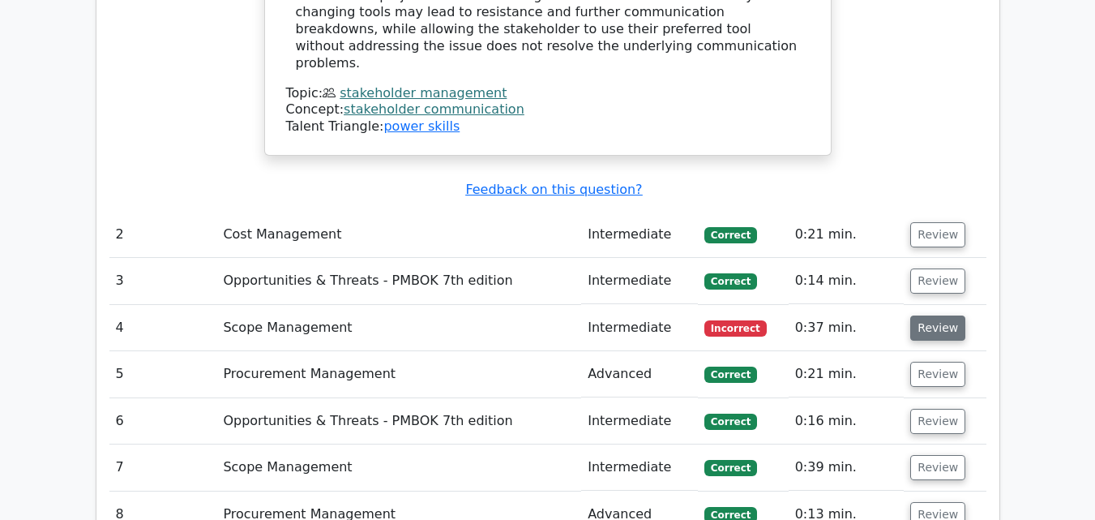
click at [920, 315] on button "Review" at bounding box center [937, 327] width 55 height 25
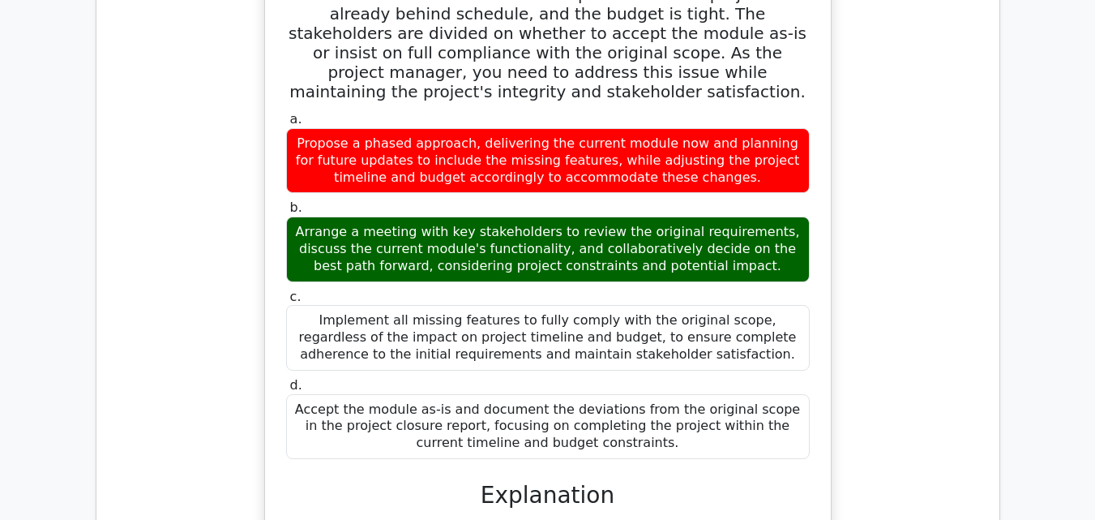
scroll to position [2446, 0]
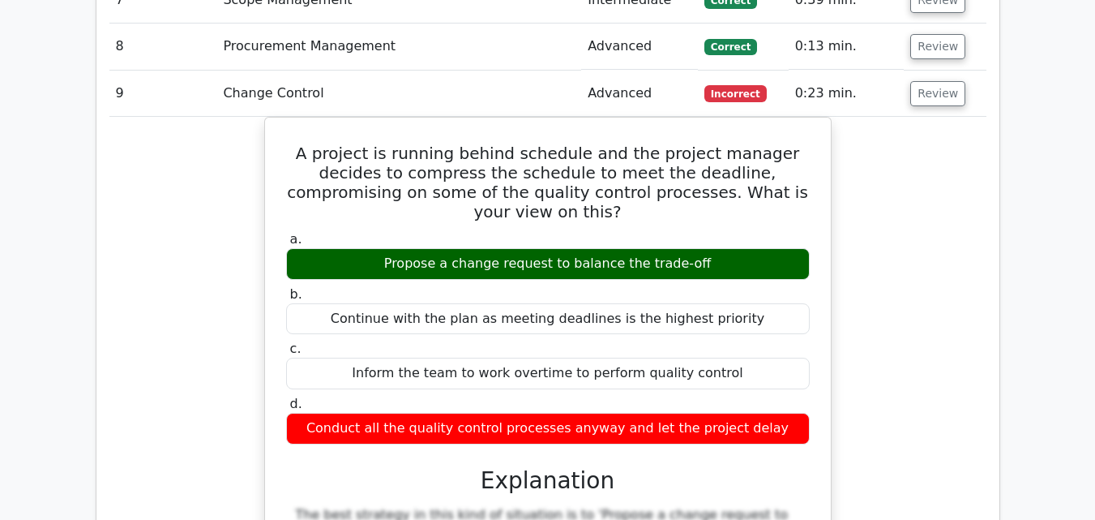
scroll to position [4502, 0]
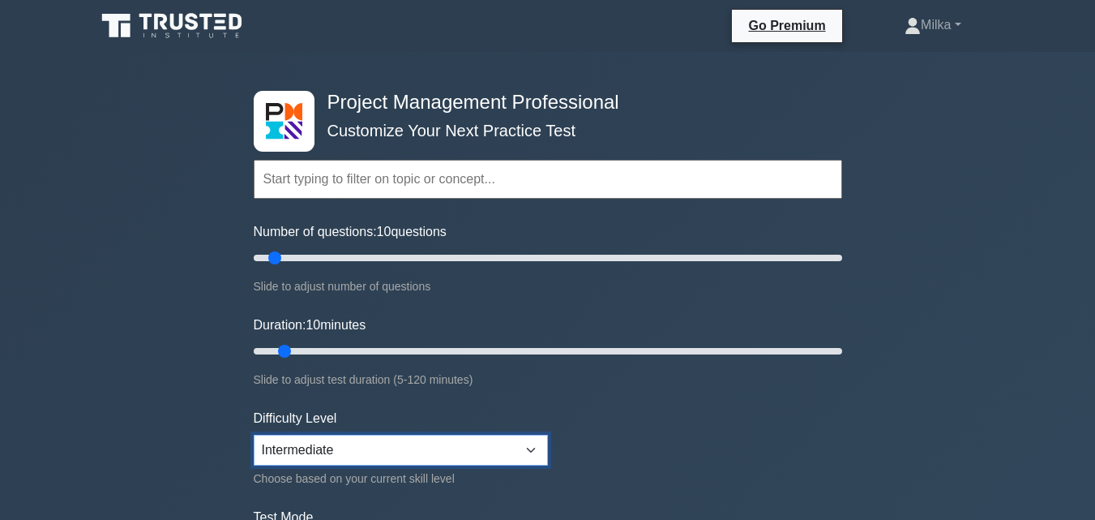
drag, startPoint x: 0, startPoint y: 0, endPoint x: 507, endPoint y: 443, distance: 673.3
click at [507, 443] on select "Beginner Intermediate Expert" at bounding box center [401, 449] width 294 height 31
select select "beginner"
click at [254, 434] on select "Beginner Intermediate Expert" at bounding box center [401, 449] width 294 height 31
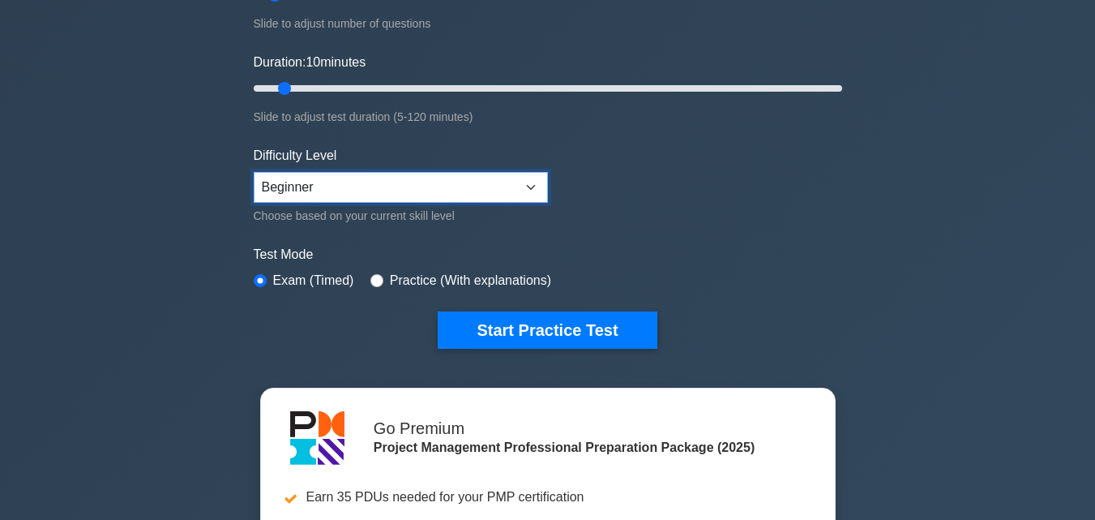
scroll to position [339, 0]
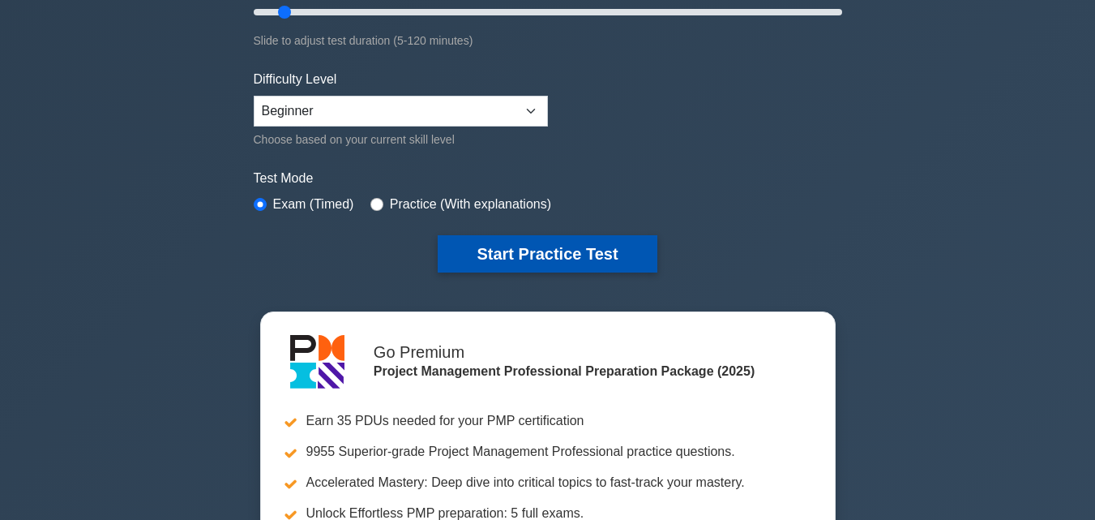
click at [553, 253] on button "Start Practice Test" at bounding box center [547, 253] width 219 height 37
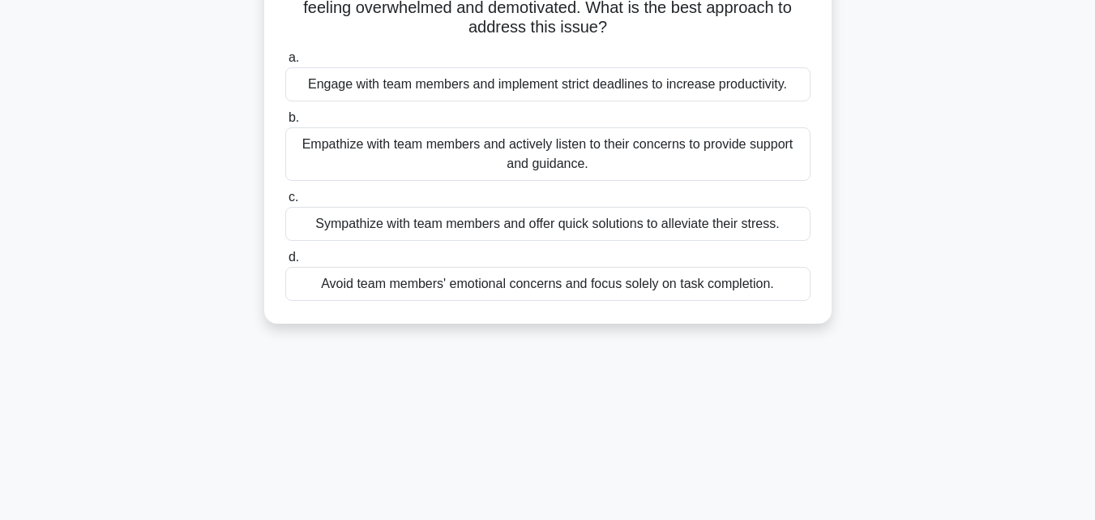
scroll to position [169, 0]
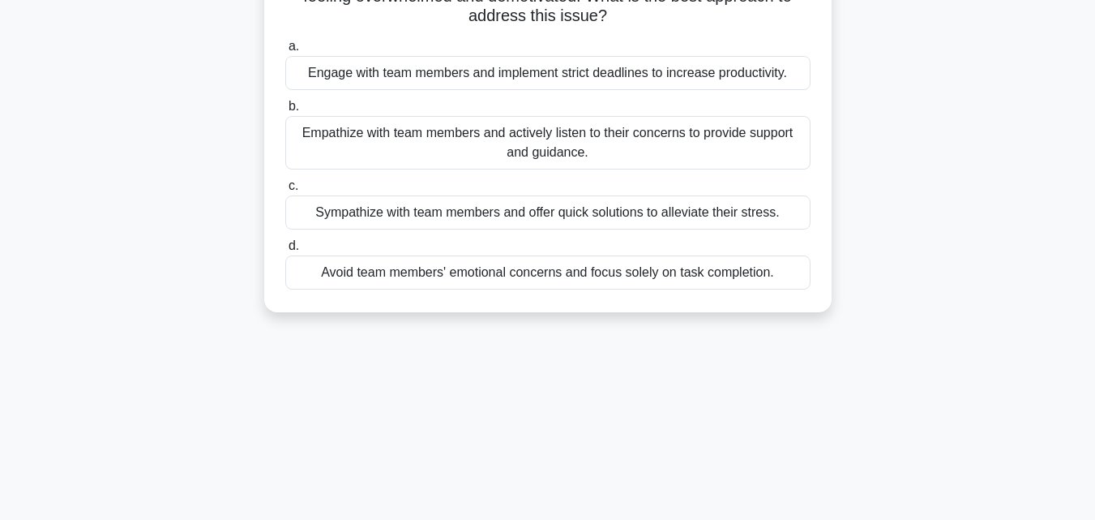
click at [552, 138] on div "Empathize with team members and actively listen to their concerns to provide su…" at bounding box center [547, 143] width 525 height 54
click at [285, 112] on input "b. Empathize with team members and actively listen to their concerns to provide…" at bounding box center [285, 106] width 0 height 11
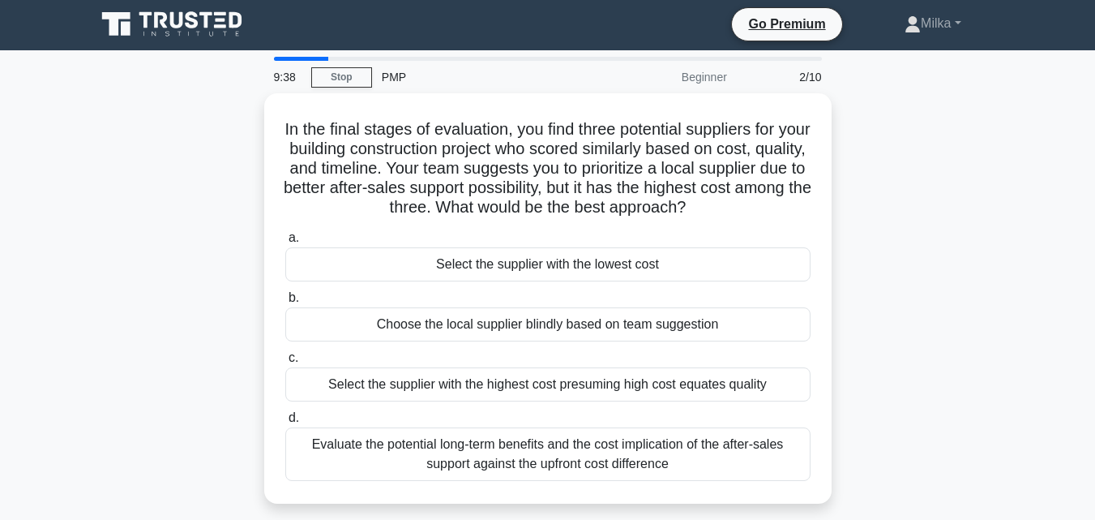
scroll to position [0, 0]
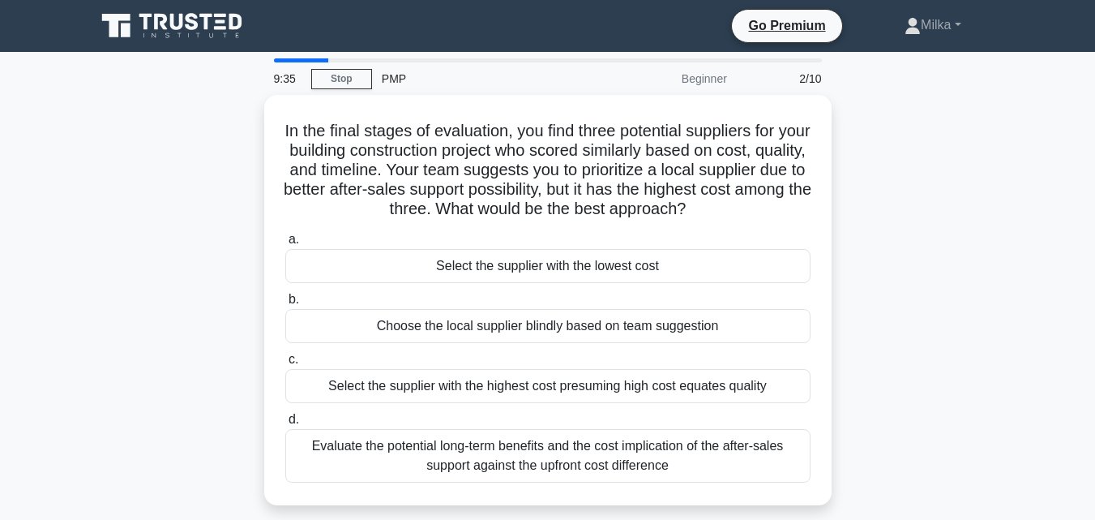
click at [914, 241] on div "In the final stages of evaluation, you find three potential suppliers for your …" at bounding box center [548, 310] width 924 height 430
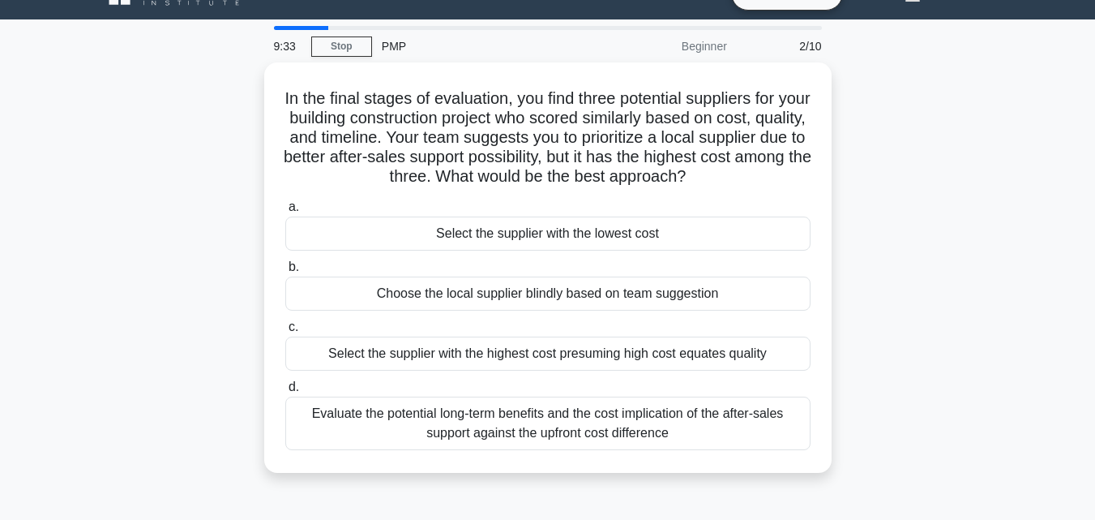
scroll to position [65, 0]
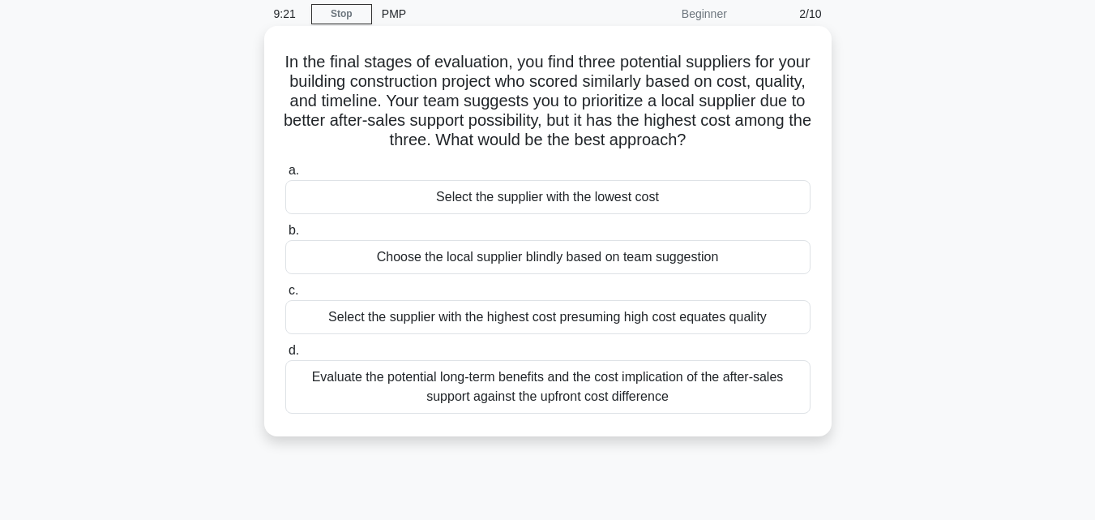
click at [542, 395] on div "Evaluate the potential long-term benefits and the cost implication of the after…" at bounding box center [547, 387] width 525 height 54
click at [285, 356] on input "d. Evaluate the potential long-term benefits and the cost implication of the af…" at bounding box center [285, 350] width 0 height 11
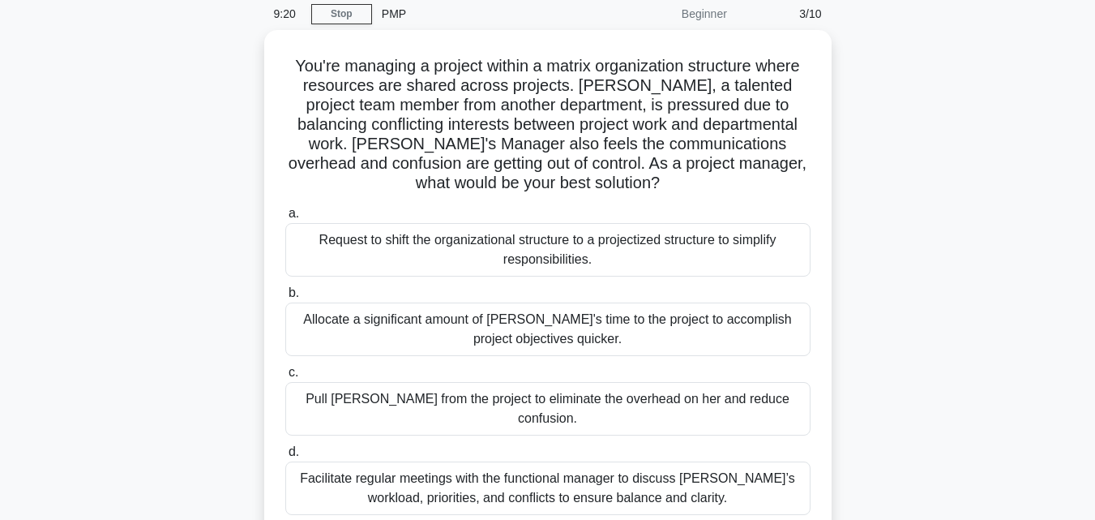
scroll to position [0, 0]
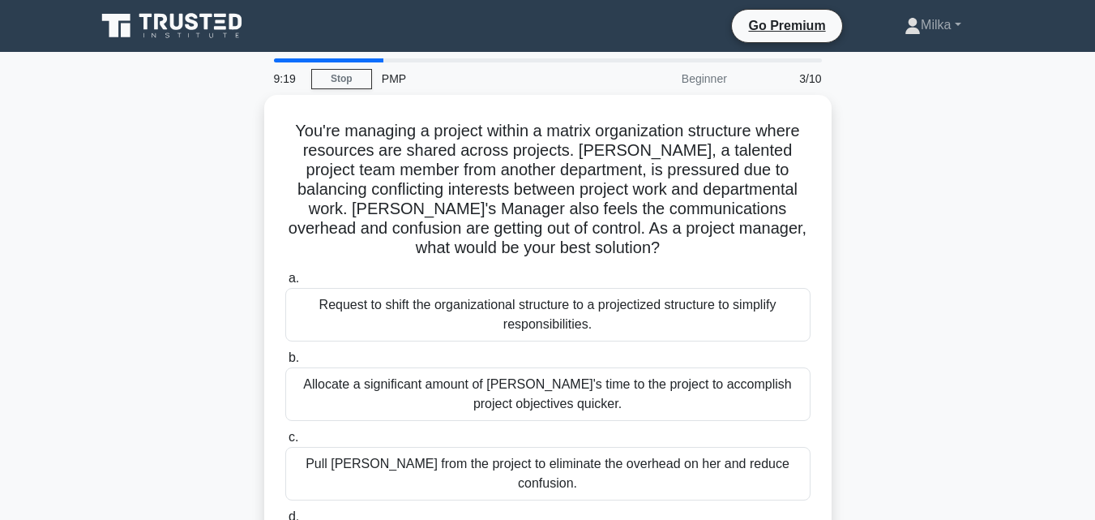
click at [873, 330] on div "You're managing a project within a matrix organization structure where resource…" at bounding box center [548, 358] width 924 height 527
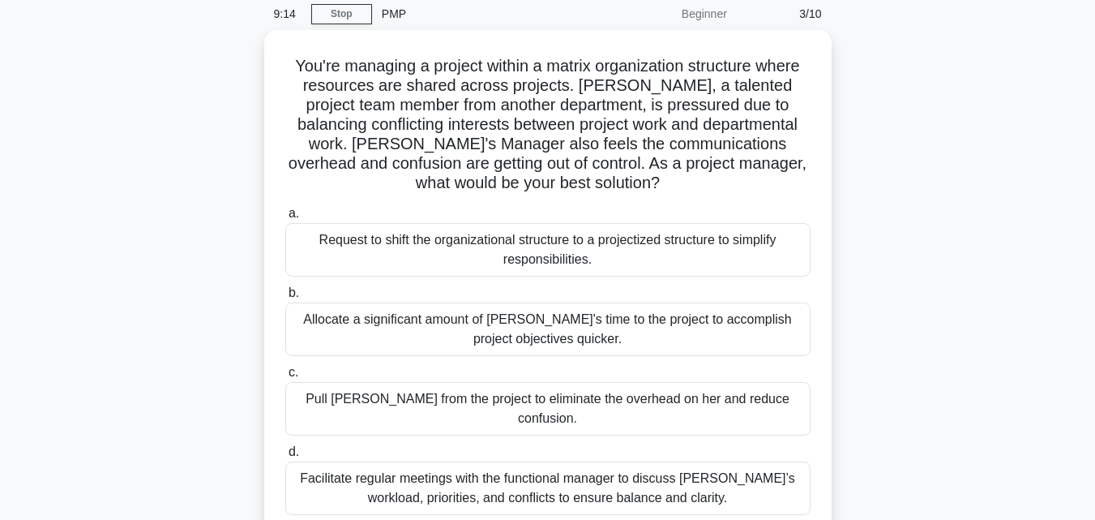
scroll to position [97, 0]
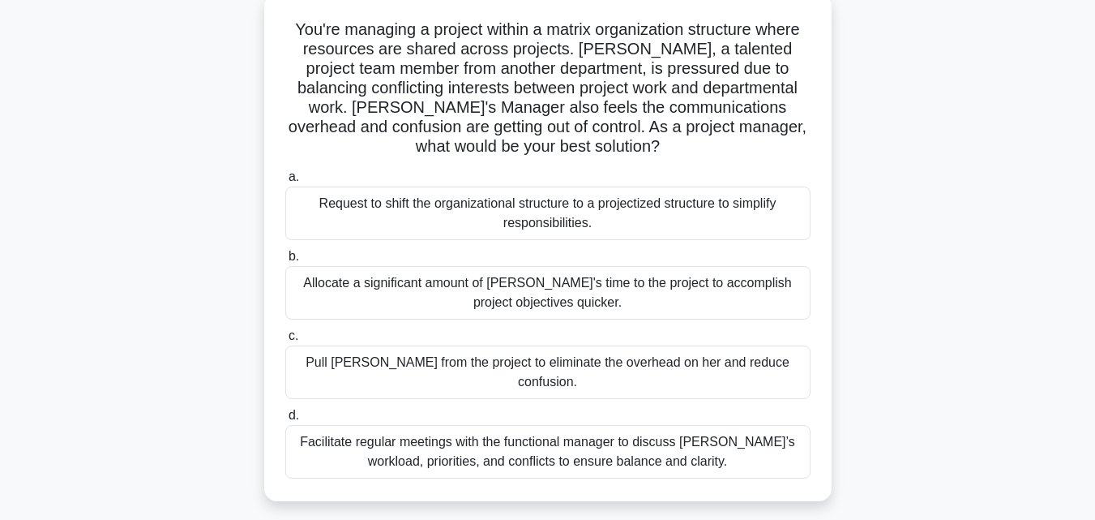
click at [486, 439] on div "Facilitate regular meetings with the functional manager to discuss Lisa’s workl…" at bounding box center [547, 452] width 525 height 54
click at [285, 421] on input "d. Facilitate regular meetings with the functional manager to discuss Lisa’s wo…" at bounding box center [285, 415] width 0 height 11
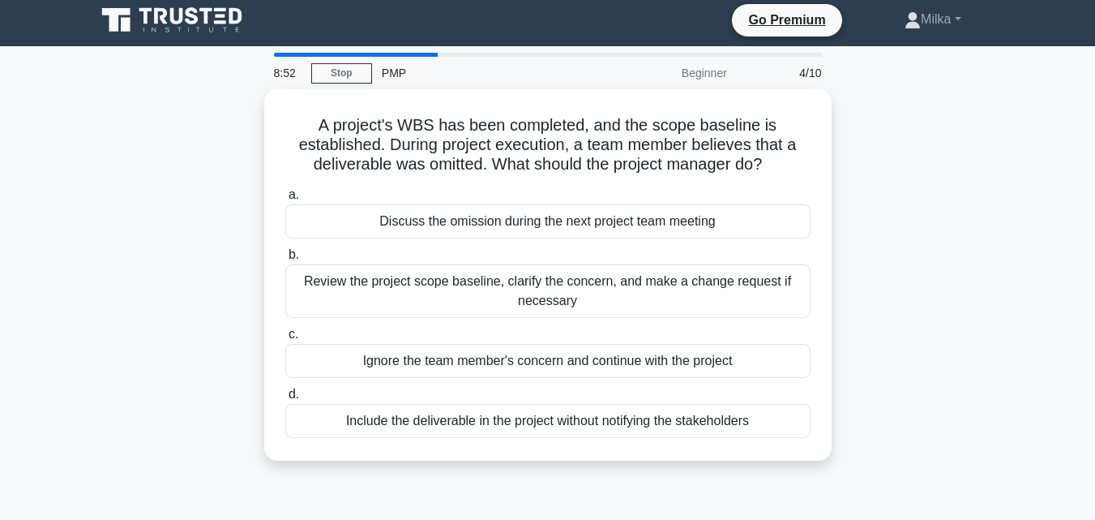
scroll to position [0, 0]
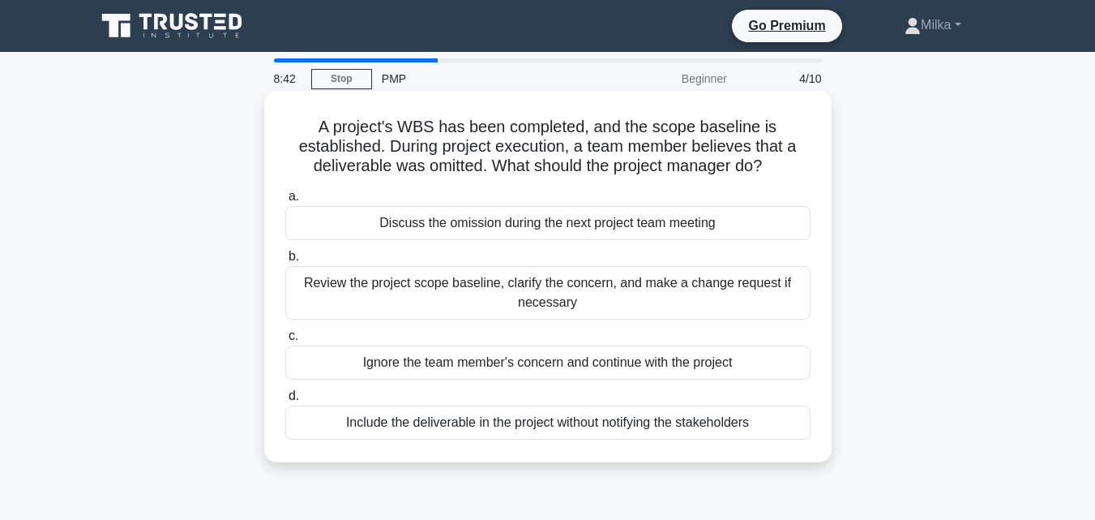
click at [591, 291] on div "Review the project scope baseline, clarify the concern, and make a change reque…" at bounding box center [547, 293] width 525 height 54
click at [285, 262] on input "b. Review the project scope baseline, clarify the concern, and make a change re…" at bounding box center [285, 256] width 0 height 11
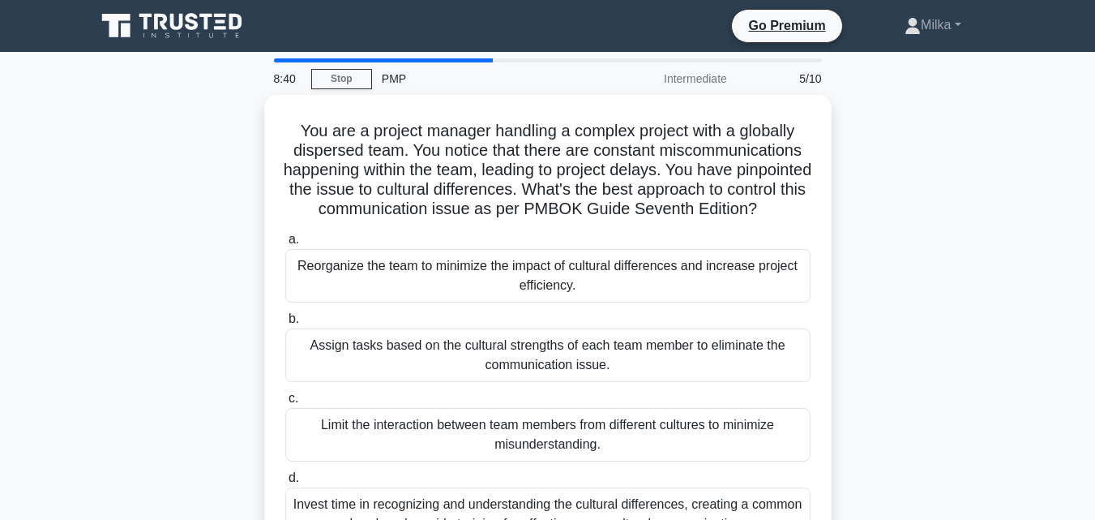
click at [834, 203] on div "You are a project manager handling a complex project with a globally dispersed …" at bounding box center [548, 339] width 924 height 488
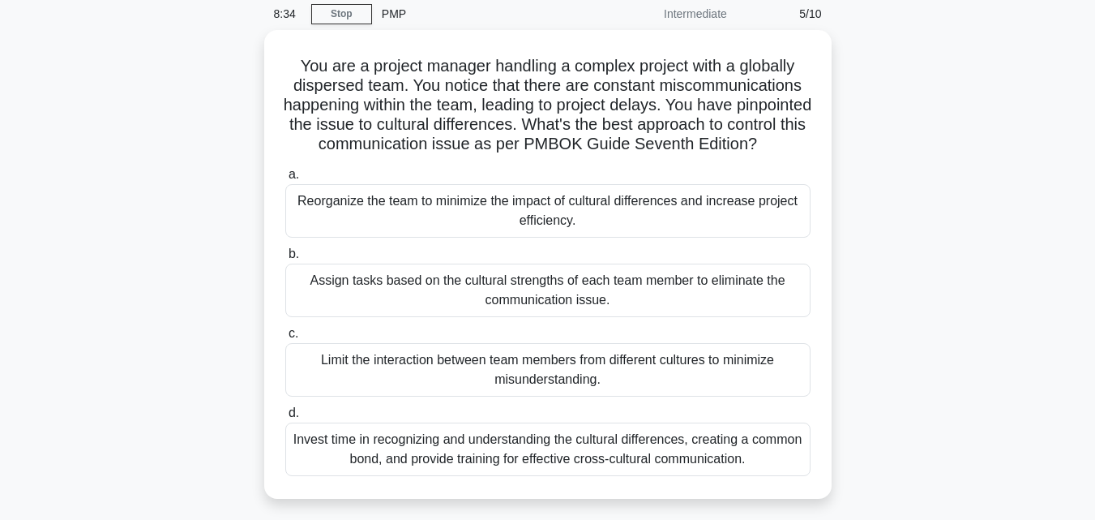
scroll to position [97, 0]
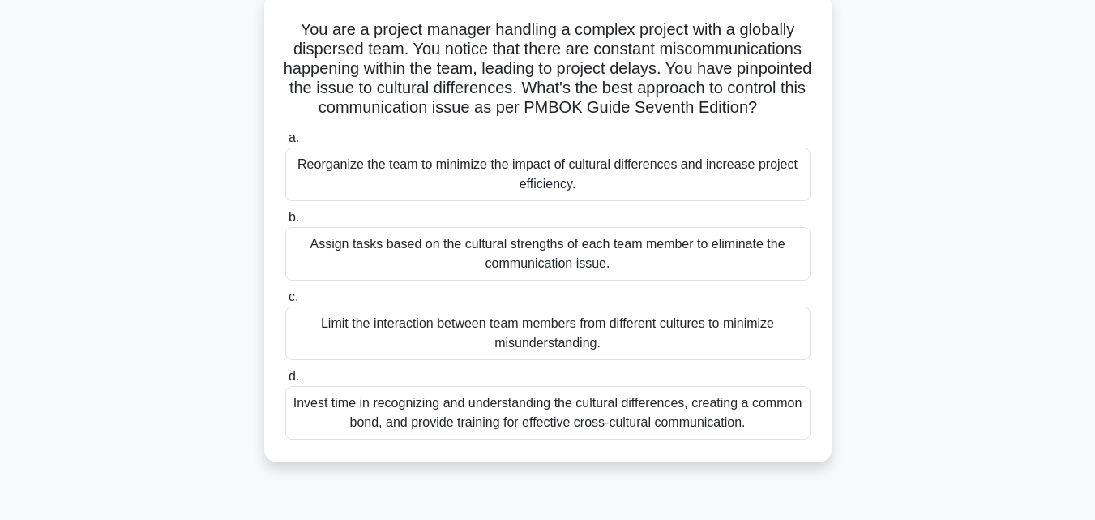
click at [545, 439] on div "Invest time in recognizing and understanding the cultural differences, creating…" at bounding box center [547, 413] width 525 height 54
click at [285, 382] on input "d. Invest time in recognizing and understanding the cultural differences, creat…" at bounding box center [285, 376] width 0 height 11
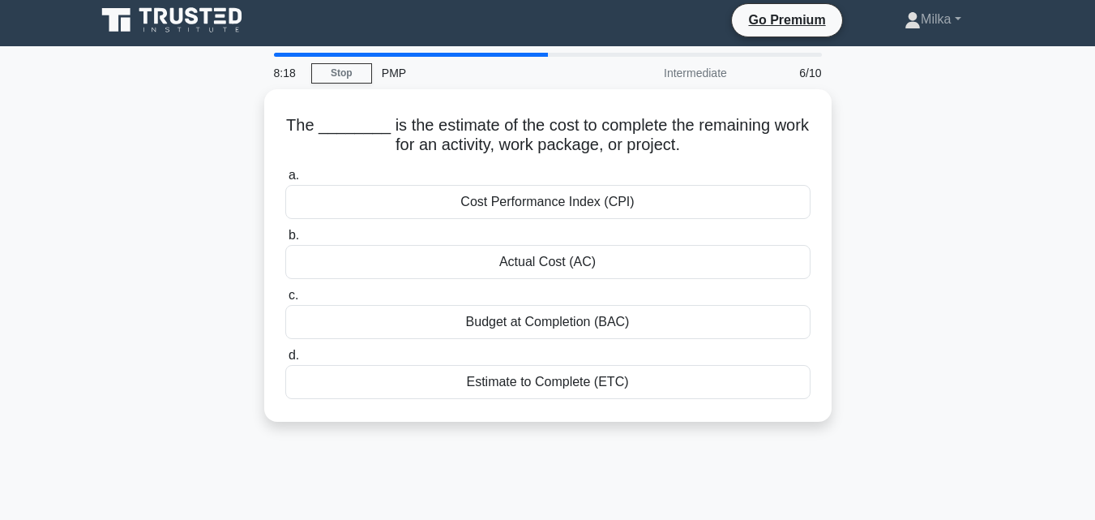
scroll to position [0, 0]
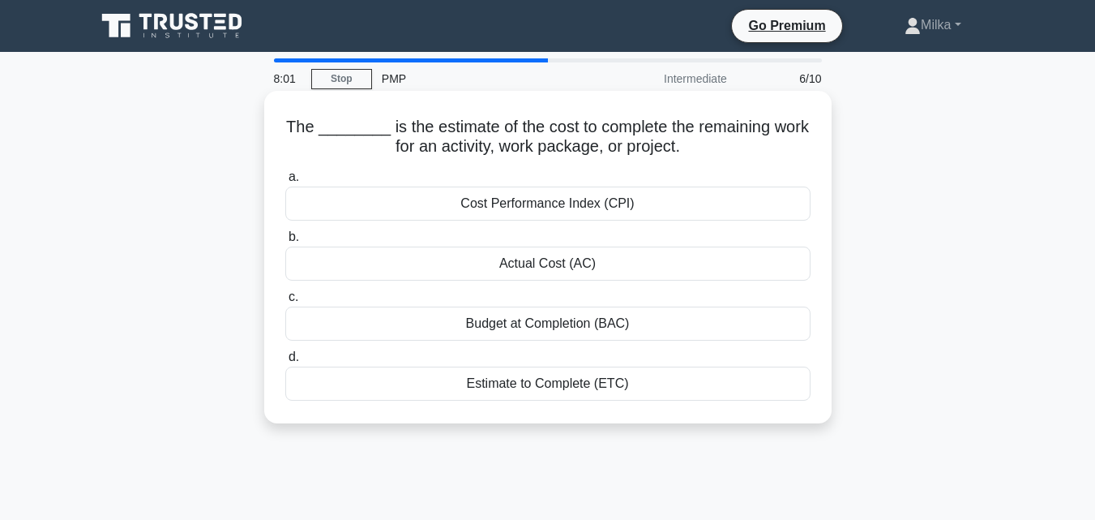
click at [520, 263] on div "Actual Cost (AC)" at bounding box center [547, 263] width 525 height 34
click at [285, 242] on input "b. Actual Cost (AC)" at bounding box center [285, 237] width 0 height 11
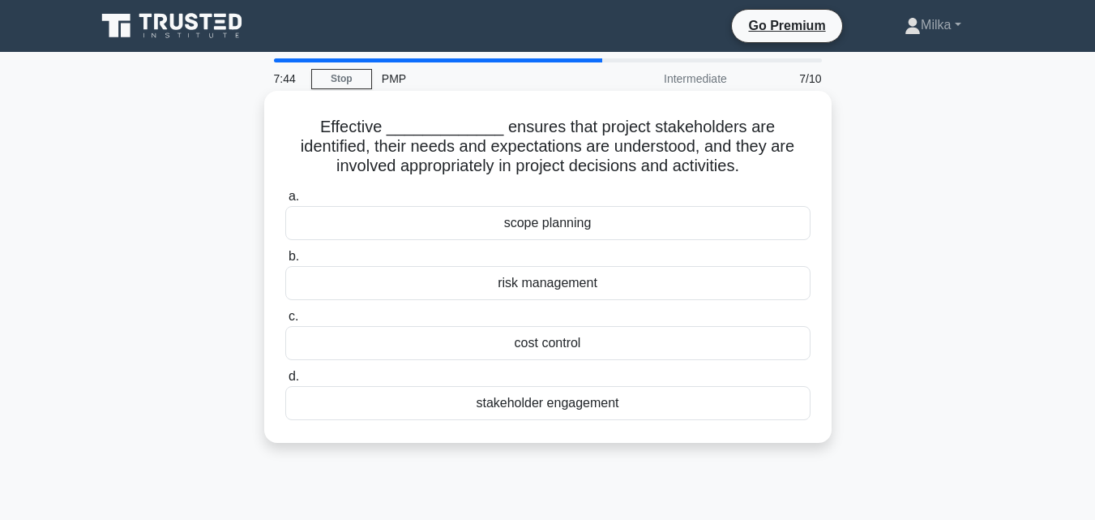
click at [568, 405] on div "stakeholder engagement" at bounding box center [547, 403] width 525 height 34
click at [285, 382] on input "d. stakeholder engagement" at bounding box center [285, 376] width 0 height 11
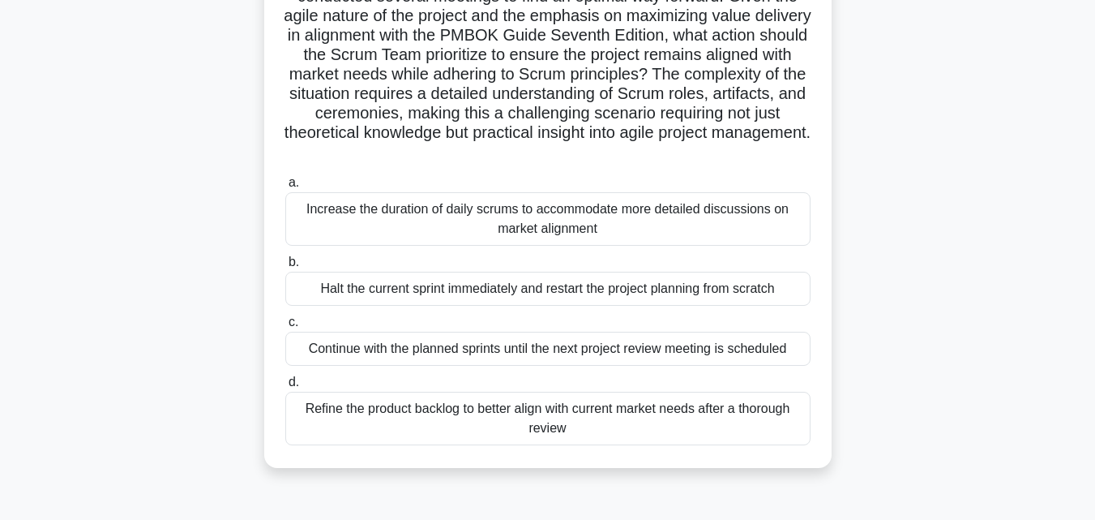
scroll to position [214, 0]
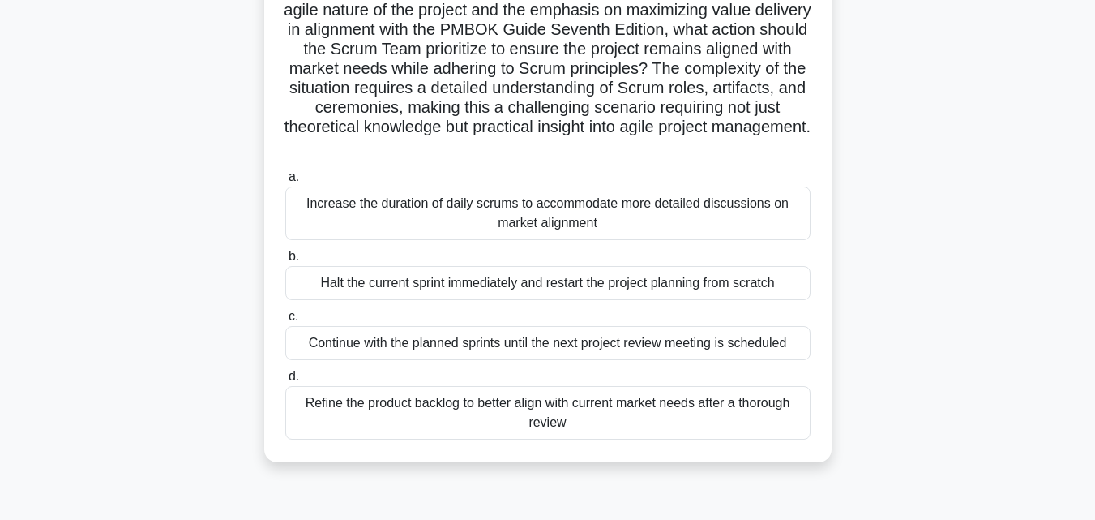
click at [561, 411] on div "Refine the product backlog to better align with current market needs after a th…" at bounding box center [547, 413] width 525 height 54
click at [285, 382] on input "d. Refine the product backlog to better align with current market needs after a…" at bounding box center [285, 376] width 0 height 11
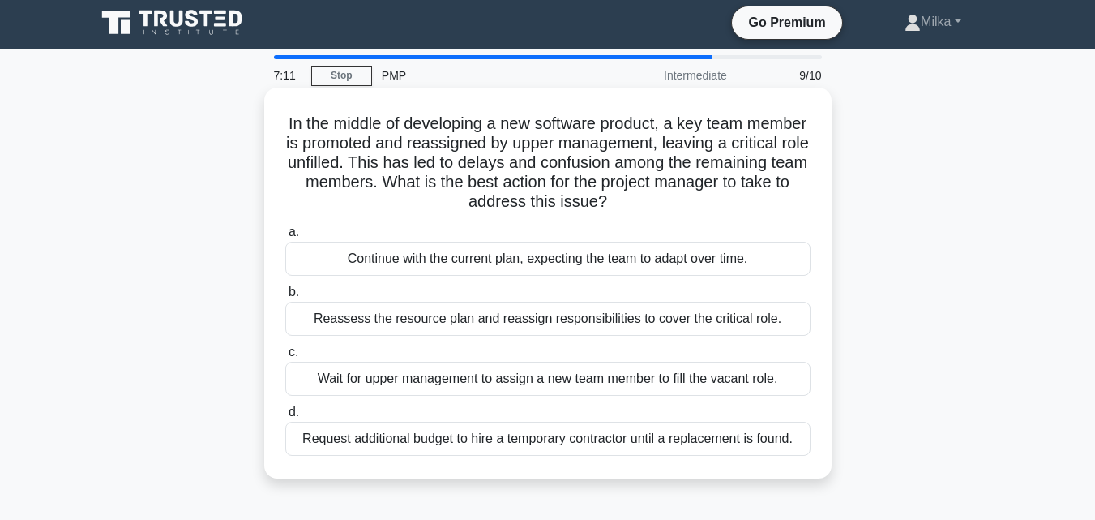
scroll to position [0, 0]
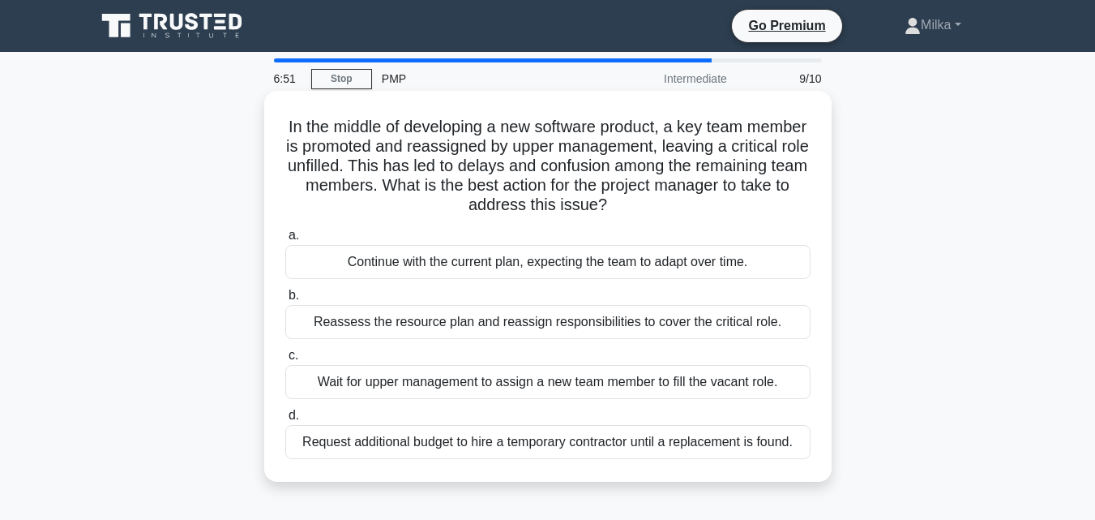
click at [552, 324] on div "Reassess the resource plan and reassign responsibilities to cover the critical …" at bounding box center [547, 322] width 525 height 34
click at [285, 301] on input "b. Reassess the resource plan and reassign responsibilities to cover the critic…" at bounding box center [285, 295] width 0 height 11
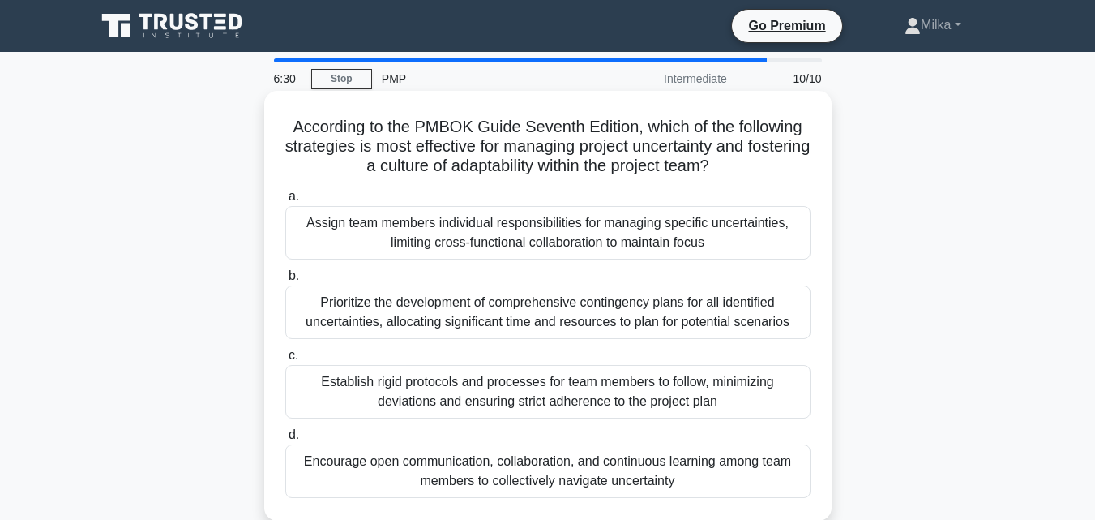
click at [572, 310] on div "Prioritize the development of comprehensive contingency plans for all identifie…" at bounding box center [547, 312] width 525 height 54
click at [285, 281] on input "b. Prioritize the development of comprehensive contingency plans for all identi…" at bounding box center [285, 276] width 0 height 11
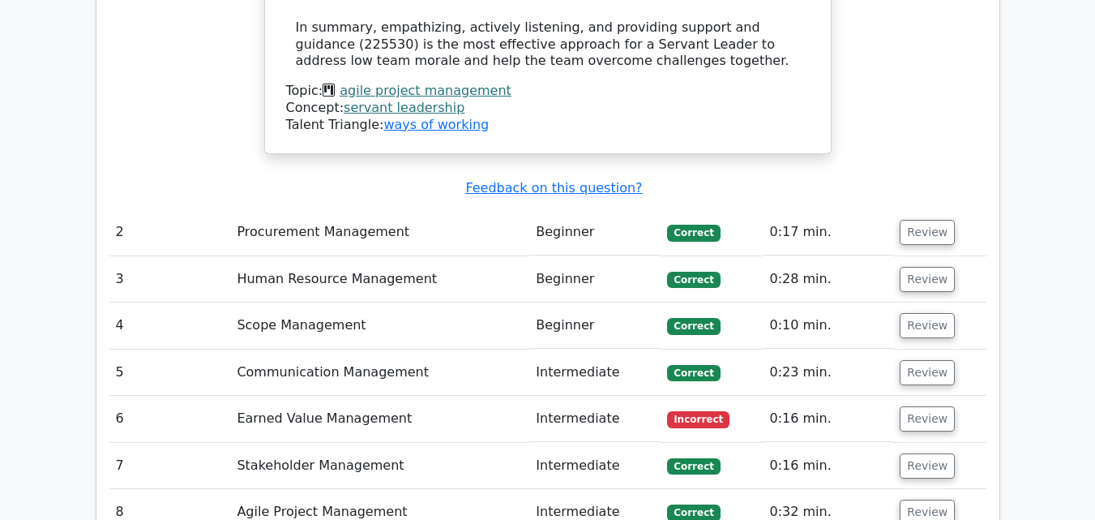
scroll to position [2217, 0]
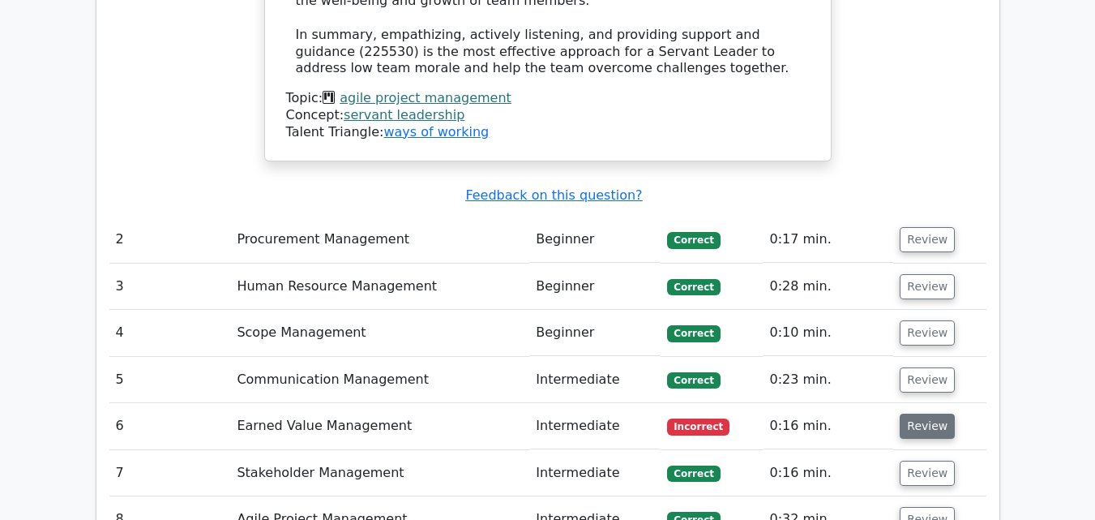
click at [922, 413] on button "Review" at bounding box center [927, 425] width 55 height 25
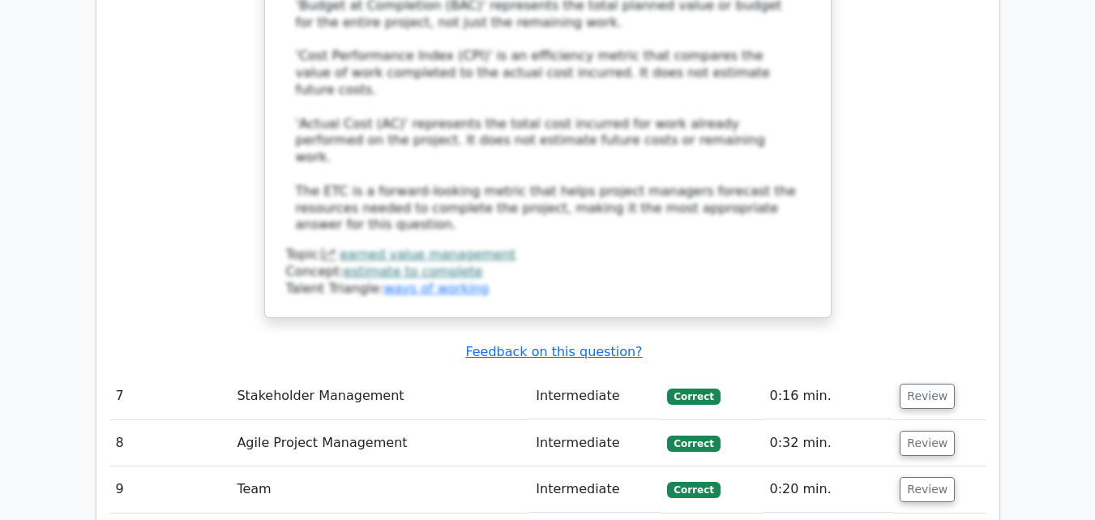
scroll to position [3204, 0]
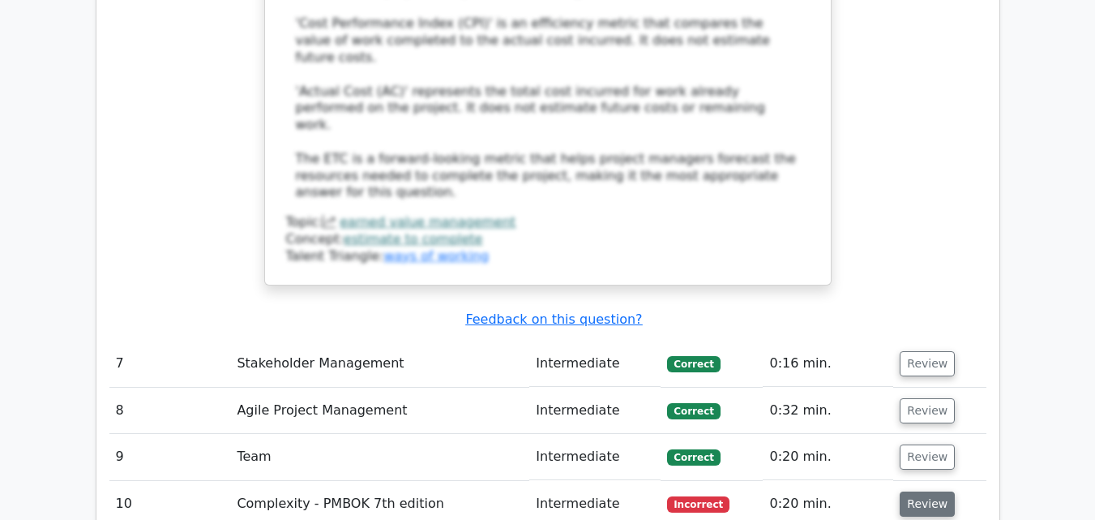
click at [927, 491] on button "Review" at bounding box center [927, 503] width 55 height 25
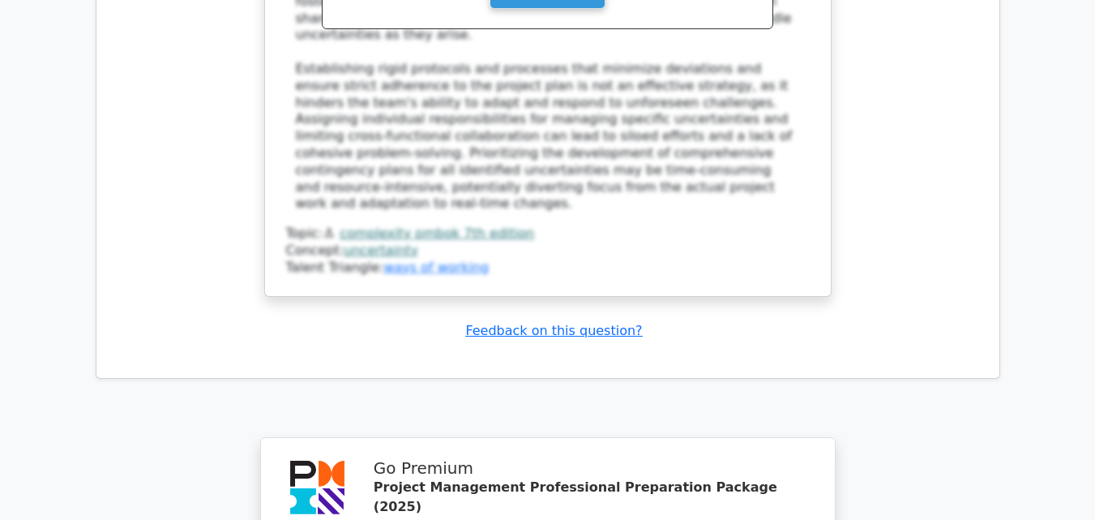
scroll to position [4689, 0]
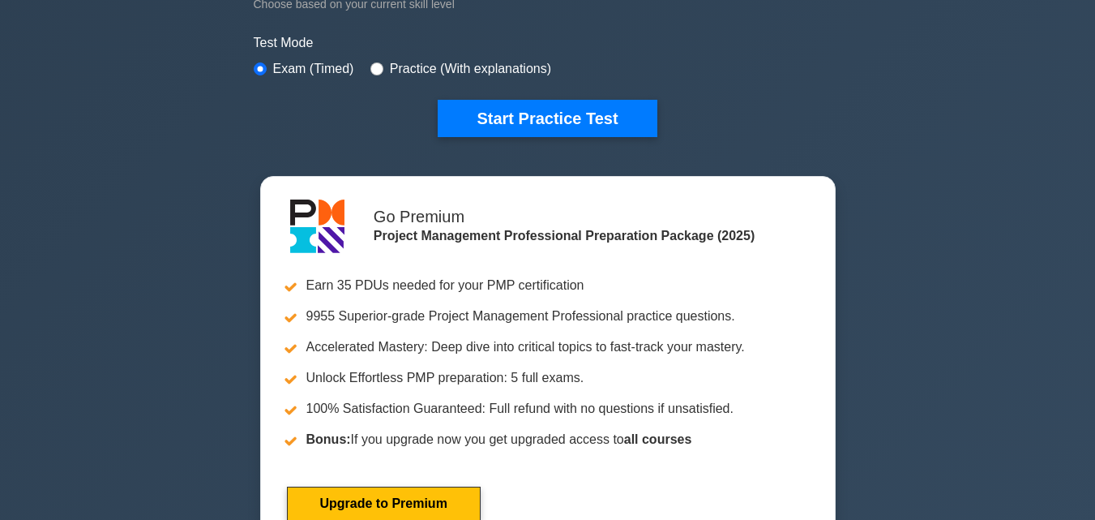
scroll to position [440, 0]
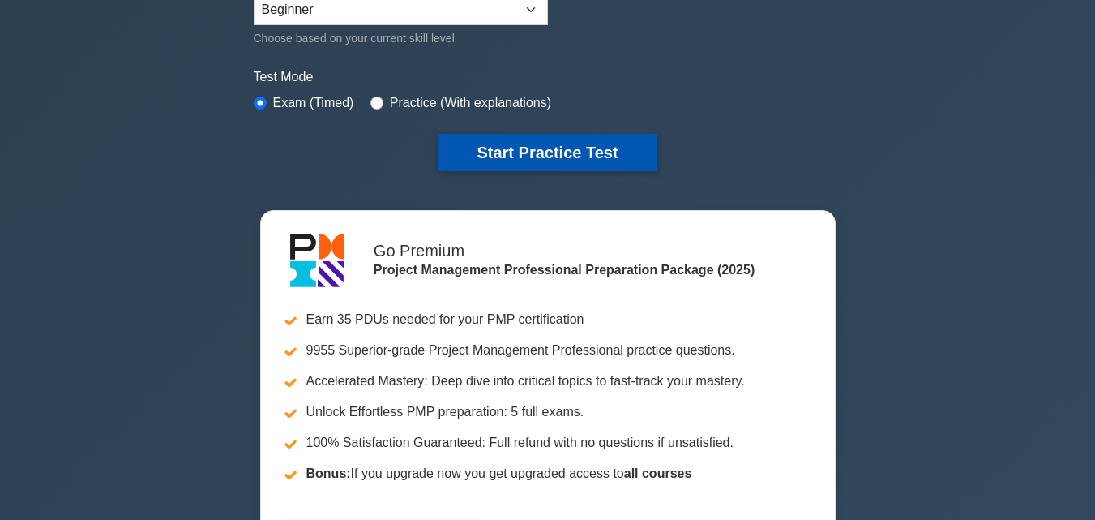
click at [587, 156] on button "Start Practice Test" at bounding box center [547, 152] width 219 height 37
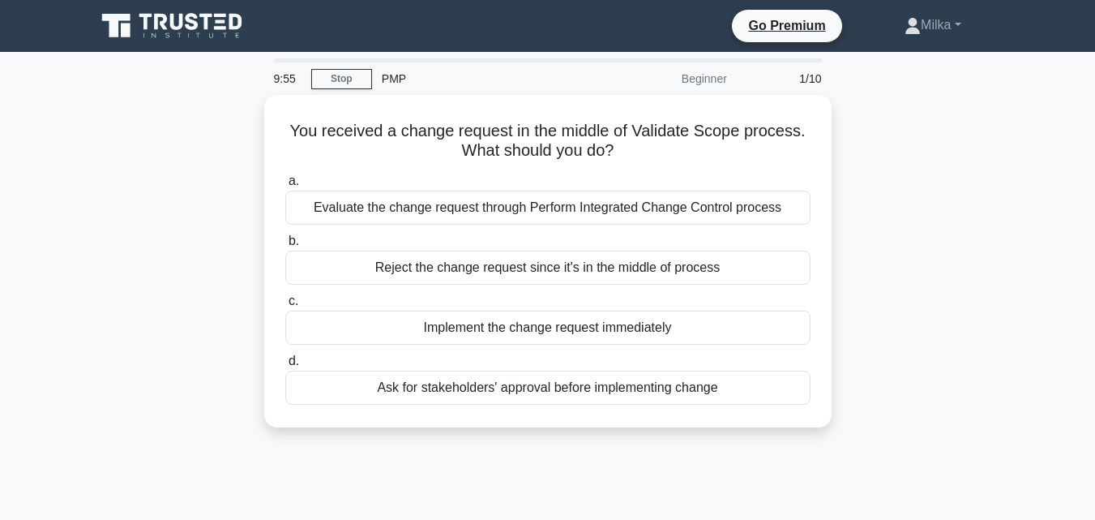
scroll to position [32, 0]
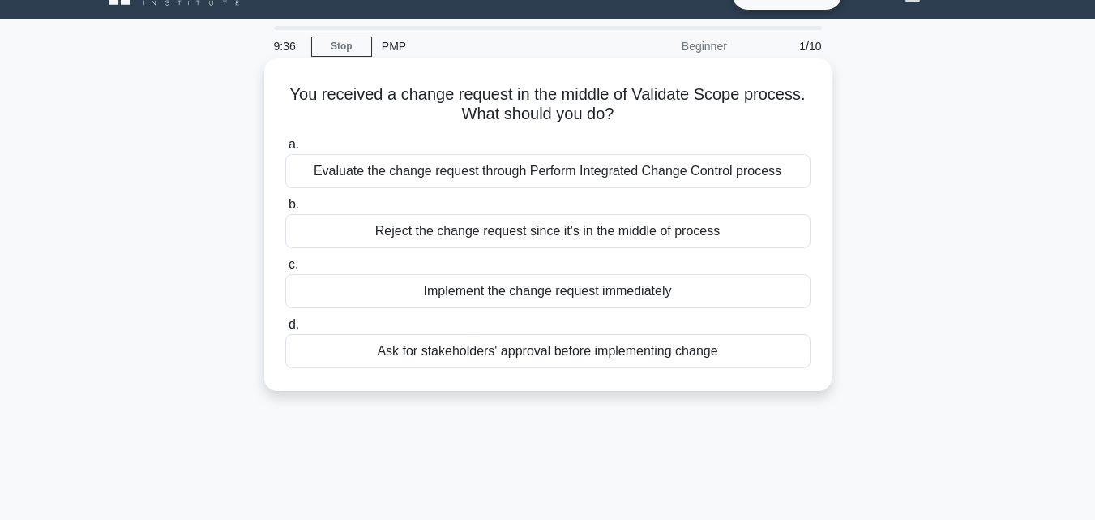
click at [529, 169] on div "Evaluate the change request through Perform Integrated Change Control process" at bounding box center [547, 171] width 525 height 34
click at [285, 150] on input "a. Evaluate the change request through Perform Integrated Change Control process" at bounding box center [285, 144] width 0 height 11
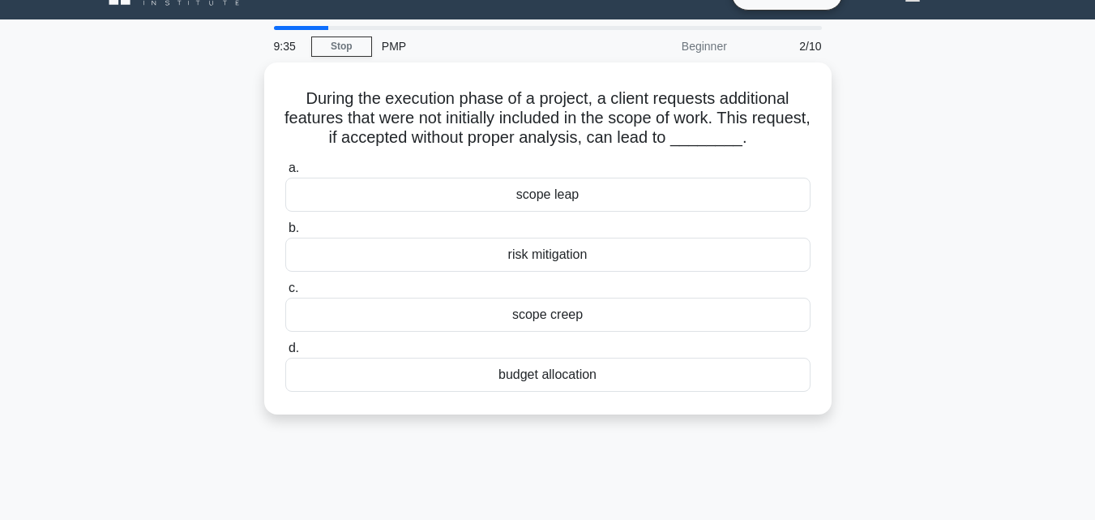
scroll to position [0, 0]
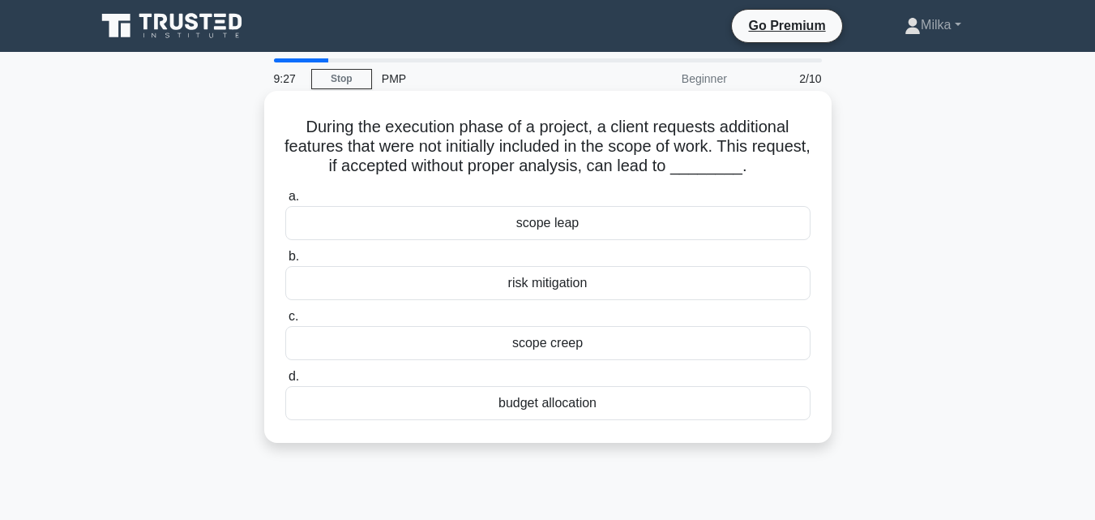
click at [561, 349] on div "scope creep" at bounding box center [547, 343] width 525 height 34
click at [285, 322] on input "c. scope creep" at bounding box center [285, 316] width 0 height 11
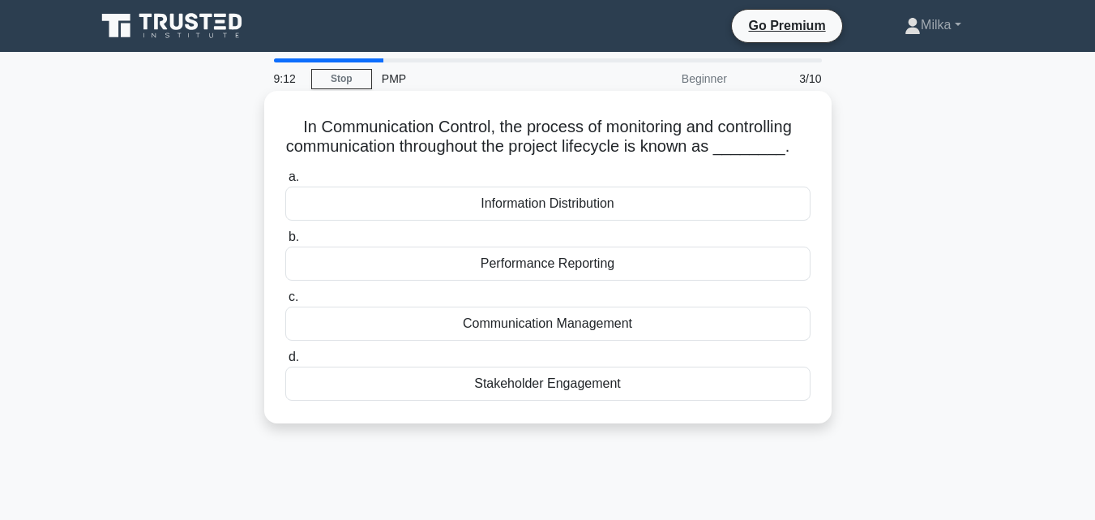
click at [571, 262] on div "Performance Reporting" at bounding box center [547, 263] width 525 height 34
click at [285, 242] on input "b. Performance Reporting" at bounding box center [285, 237] width 0 height 11
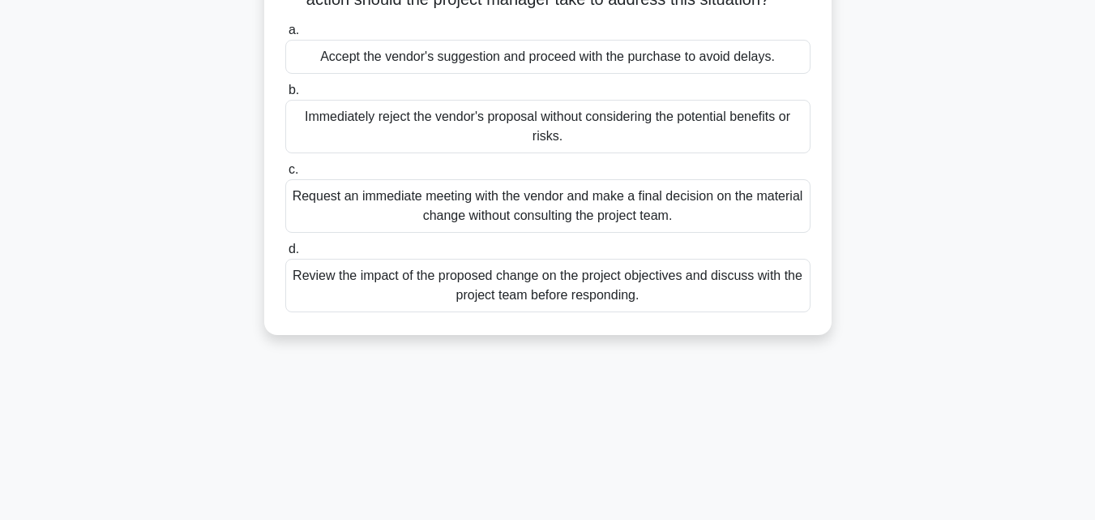
scroll to position [191, 0]
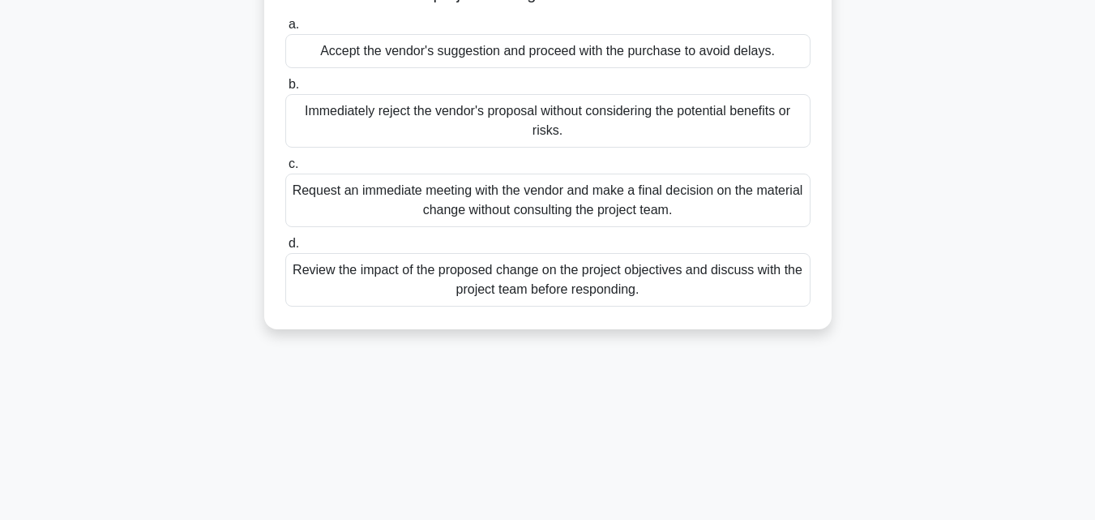
click at [520, 299] on div "Review the impact of the proposed change on the project objectives and discuss …" at bounding box center [547, 280] width 525 height 54
click at [285, 249] on input "d. Review the impact of the proposed change on the project objectives and discu…" at bounding box center [285, 243] width 0 height 11
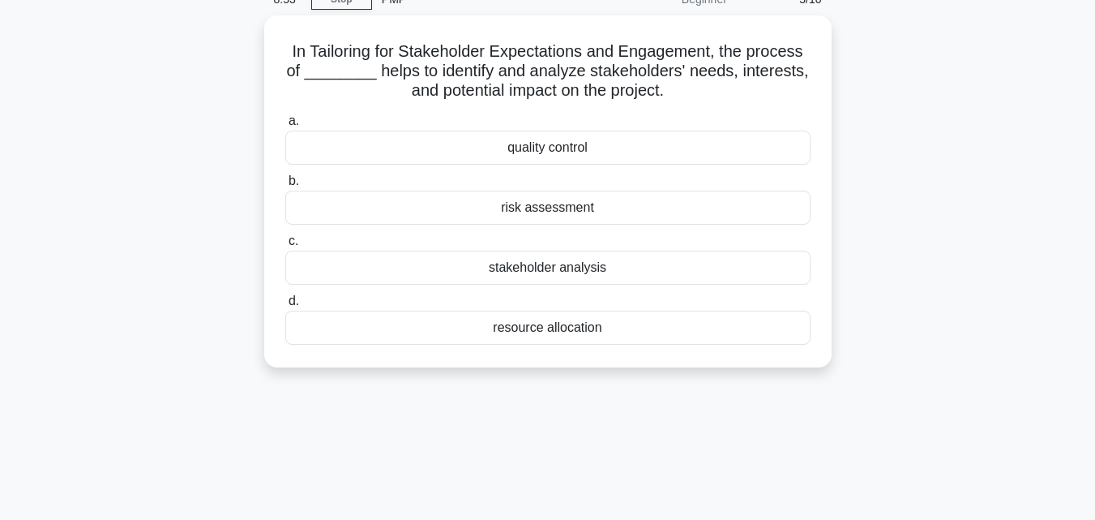
scroll to position [75, 0]
click at [556, 267] on div "stakeholder analysis" at bounding box center [547, 267] width 525 height 34
click at [285, 246] on input "c. stakeholder analysis" at bounding box center [285, 241] width 0 height 11
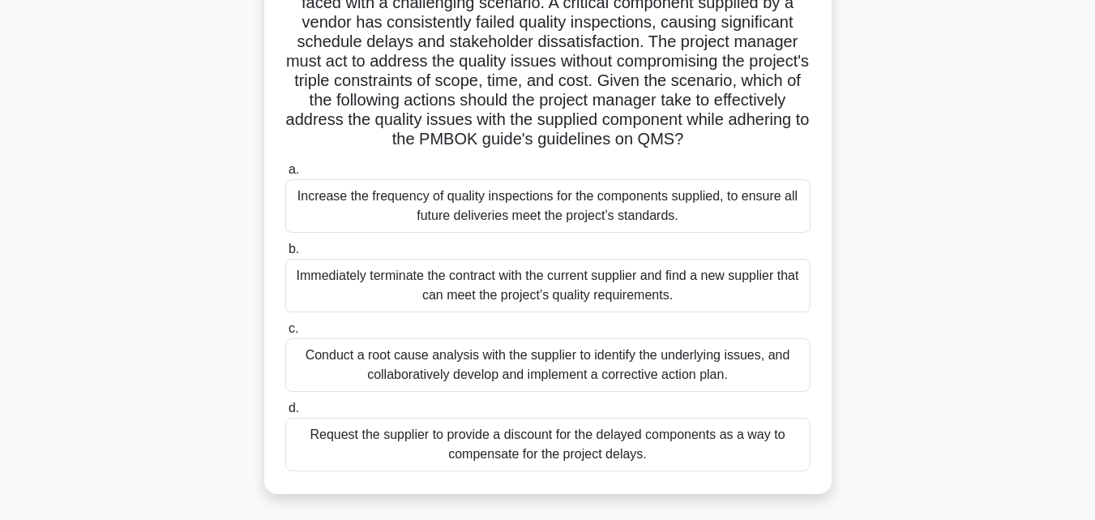
scroll to position [247, 0]
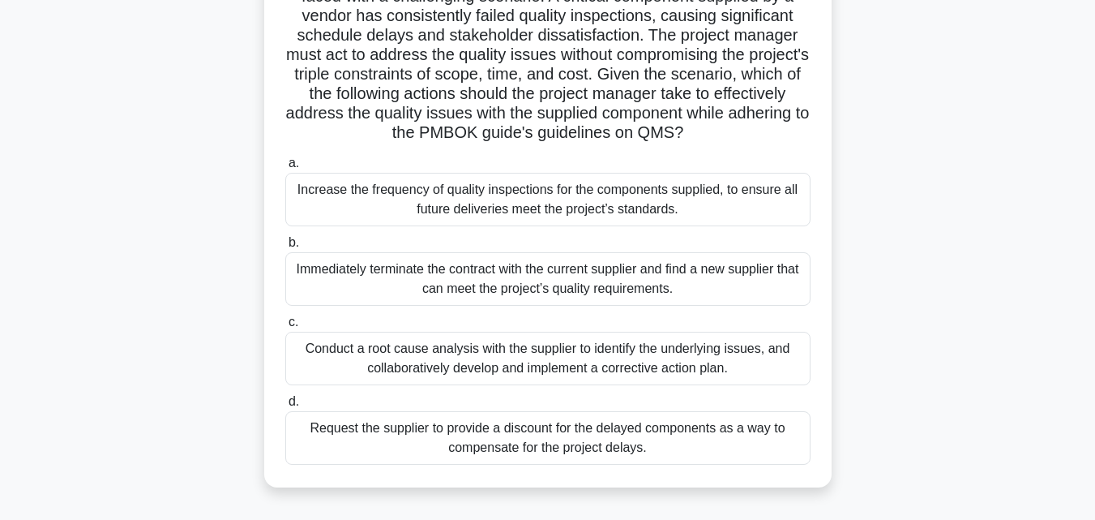
click at [554, 383] on div "Conduct a root cause analysis with the supplier to identify the underlying issu…" at bounding box center [547, 359] width 525 height 54
click at [285, 327] on input "c. Conduct a root cause analysis with the supplier to identify the underlying i…" at bounding box center [285, 322] width 0 height 11
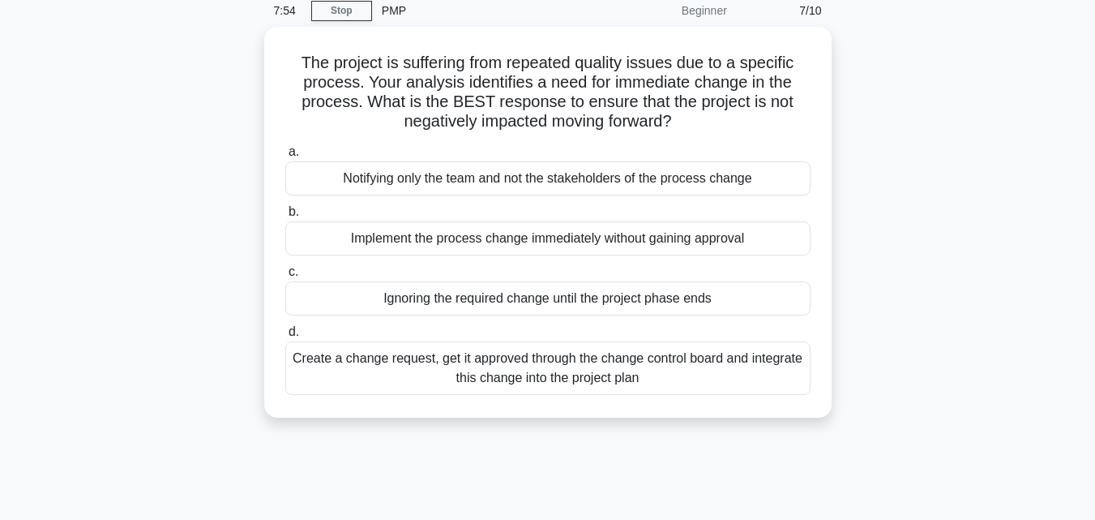
scroll to position [66, 0]
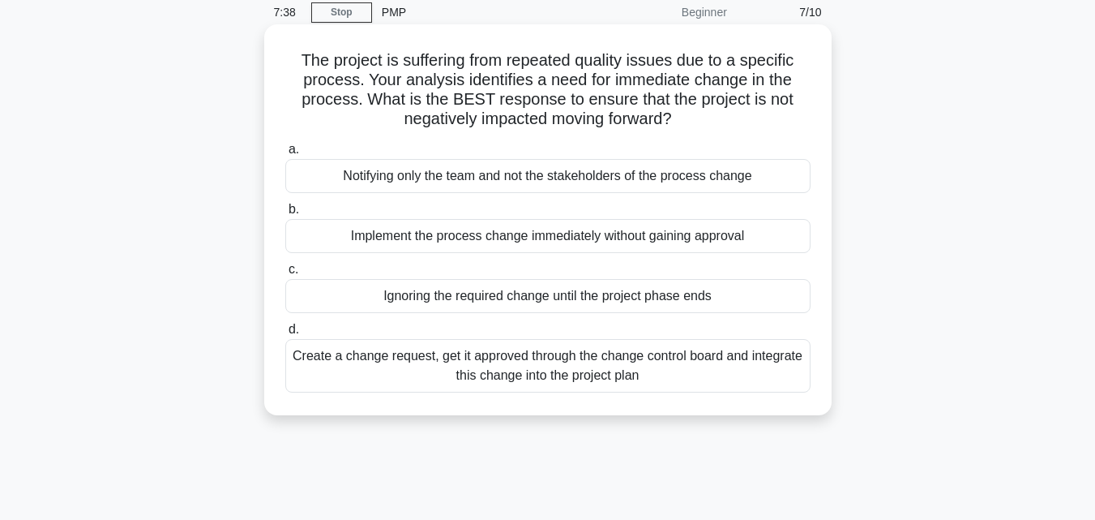
click at [527, 368] on div "Create a change request, get it approved through the change control board and i…" at bounding box center [547, 366] width 525 height 54
click at [285, 335] on input "d. Create a change request, get it approved through the change control board an…" at bounding box center [285, 329] width 0 height 11
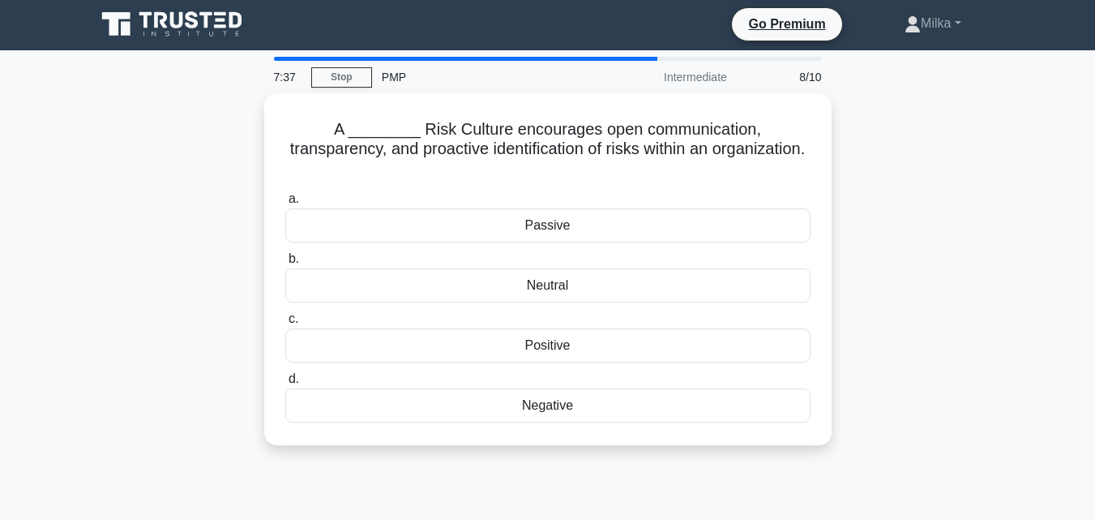
scroll to position [0, 0]
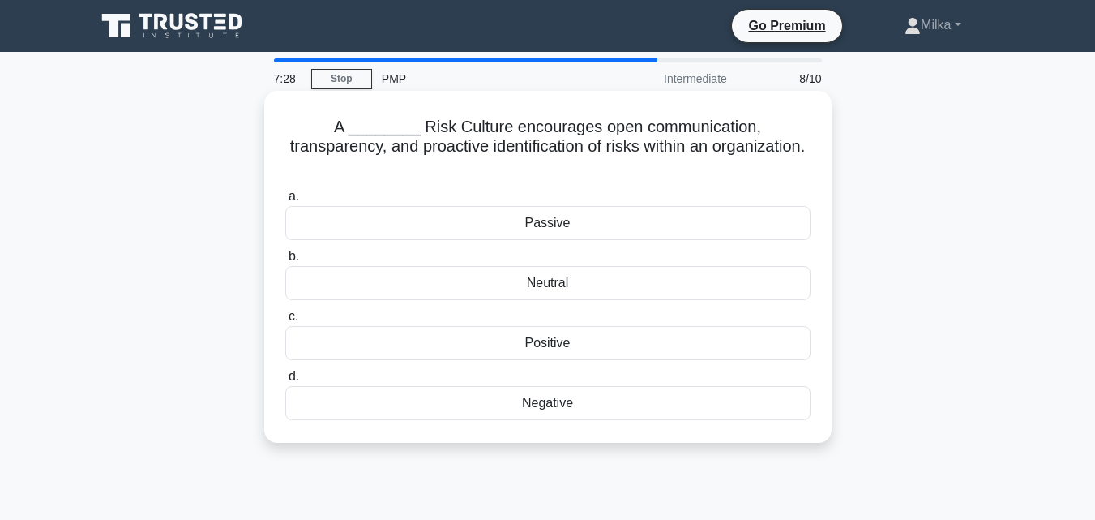
click at [550, 328] on div "Positive" at bounding box center [547, 343] width 525 height 34
click at [285, 322] on input "c. Positive" at bounding box center [285, 316] width 0 height 11
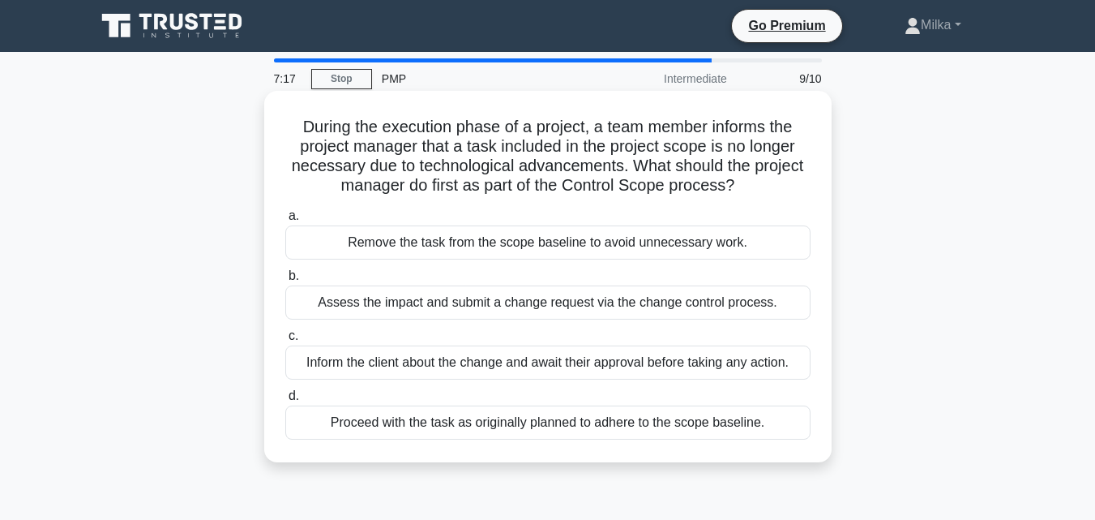
click at [547, 307] on div "Assess the impact and submit a change request via the change control process." at bounding box center [547, 302] width 525 height 34
click at [285, 281] on input "b. Assess the impact and submit a change request via the change control process." at bounding box center [285, 276] width 0 height 11
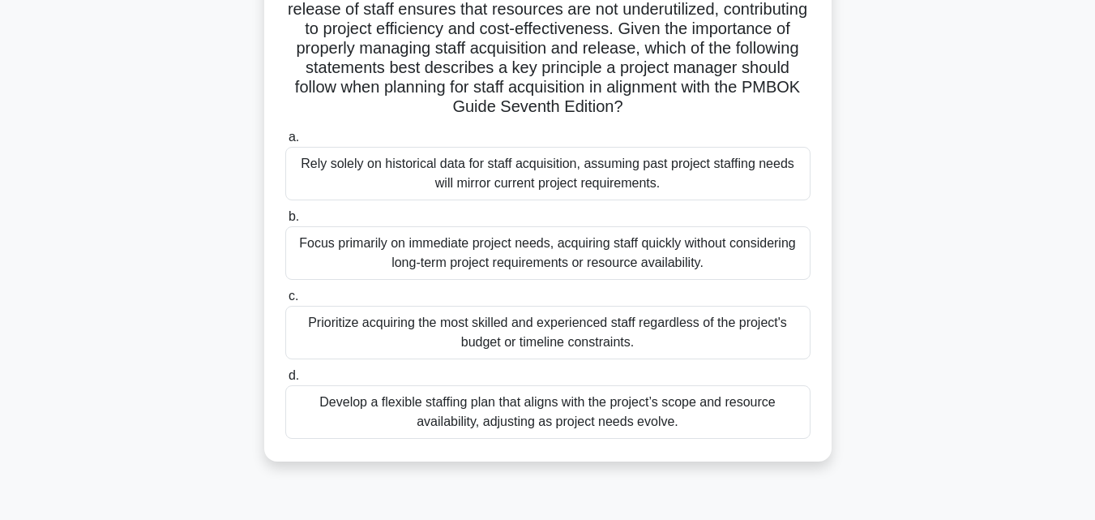
scroll to position [306, 0]
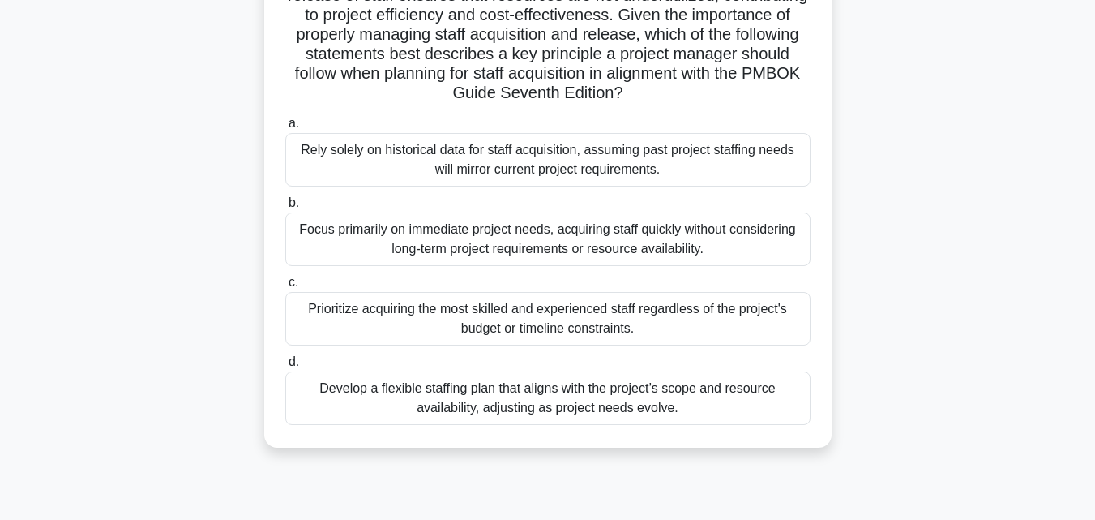
click at [523, 398] on div "Develop a flexible staffing plan that aligns with the project’s scope and resou…" at bounding box center [547, 398] width 525 height 54
click at [285, 367] on input "d. Develop a flexible staffing plan that aligns with the project’s scope and re…" at bounding box center [285, 362] width 0 height 11
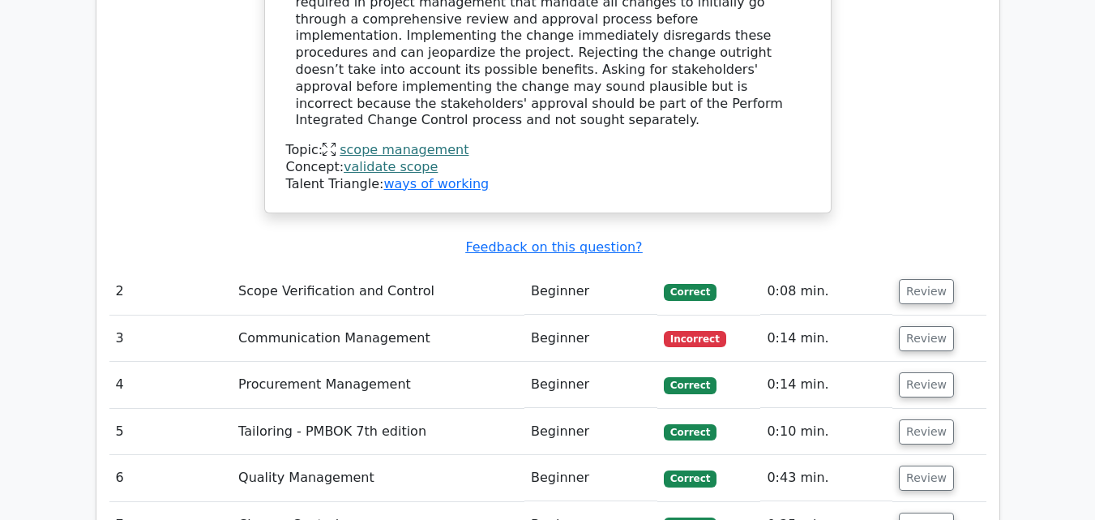
scroll to position [1989, 0]
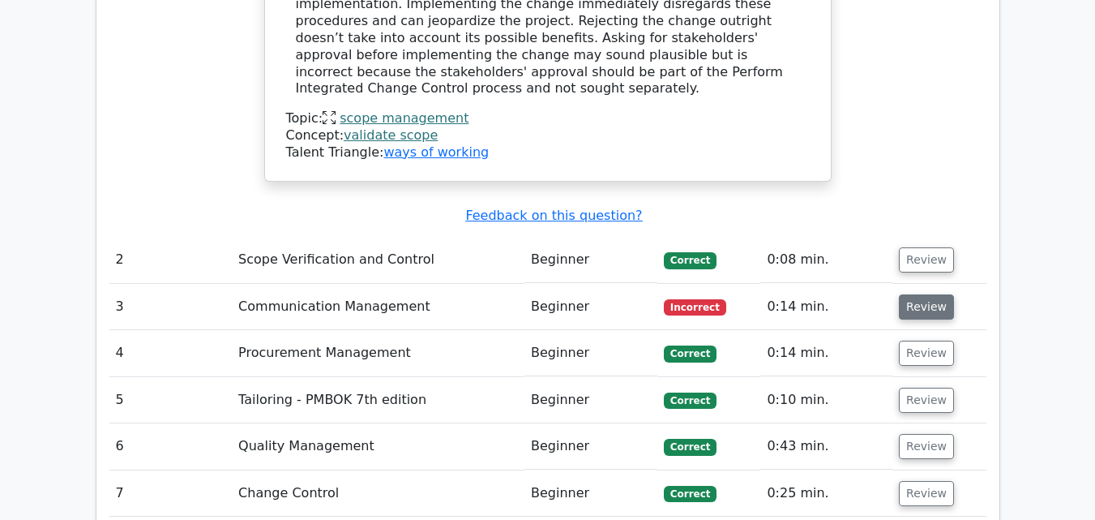
click at [920, 294] on button "Review" at bounding box center [926, 306] width 55 height 25
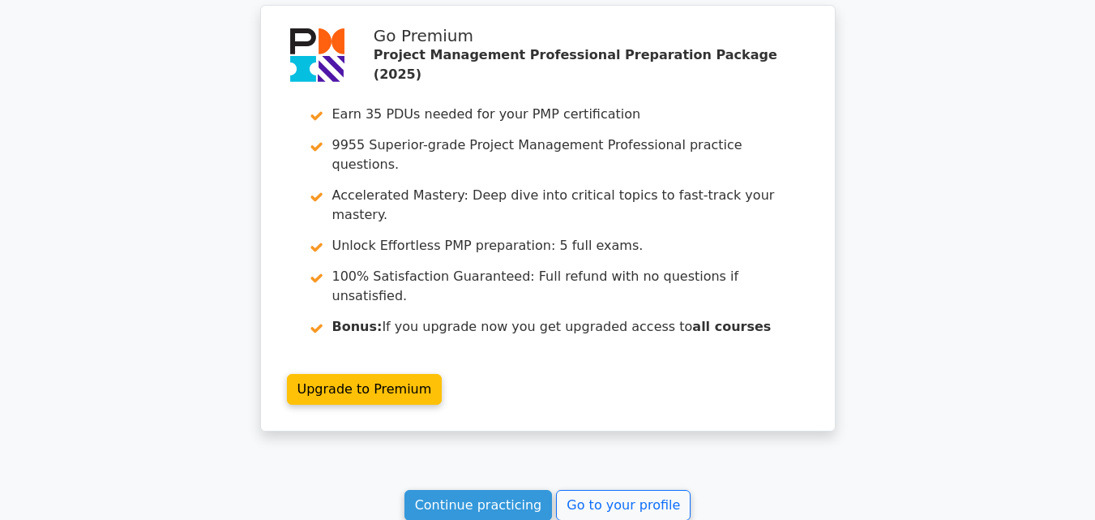
scroll to position [3757, 0]
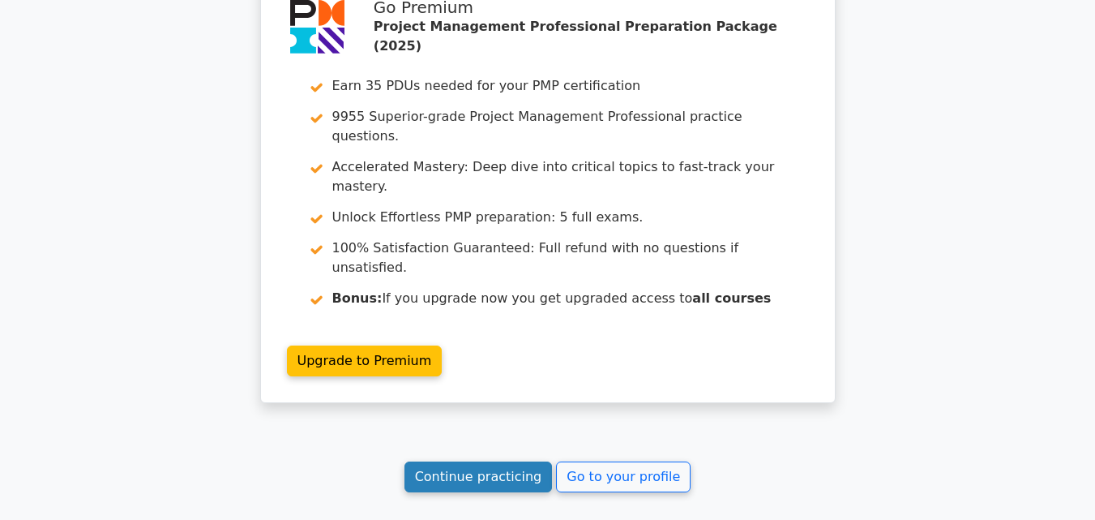
click at [507, 461] on link "Continue practicing" at bounding box center [479, 476] width 148 height 31
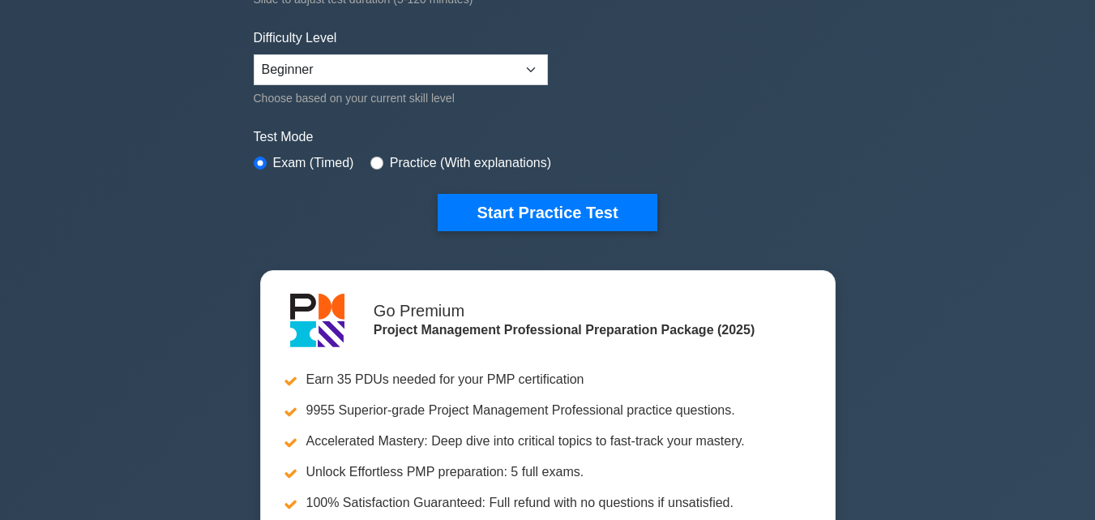
scroll to position [519, 0]
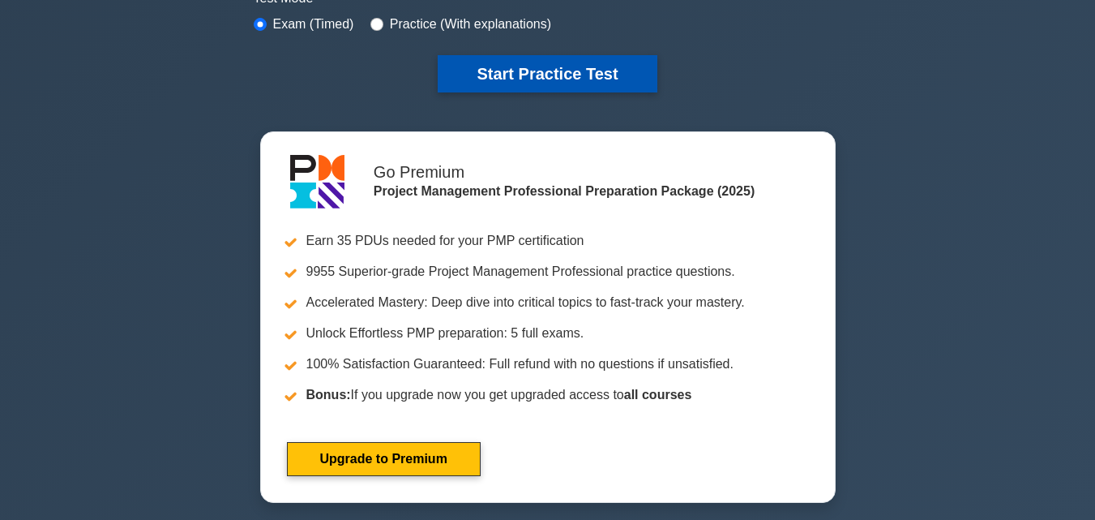
click at [575, 72] on button "Start Practice Test" at bounding box center [547, 73] width 219 height 37
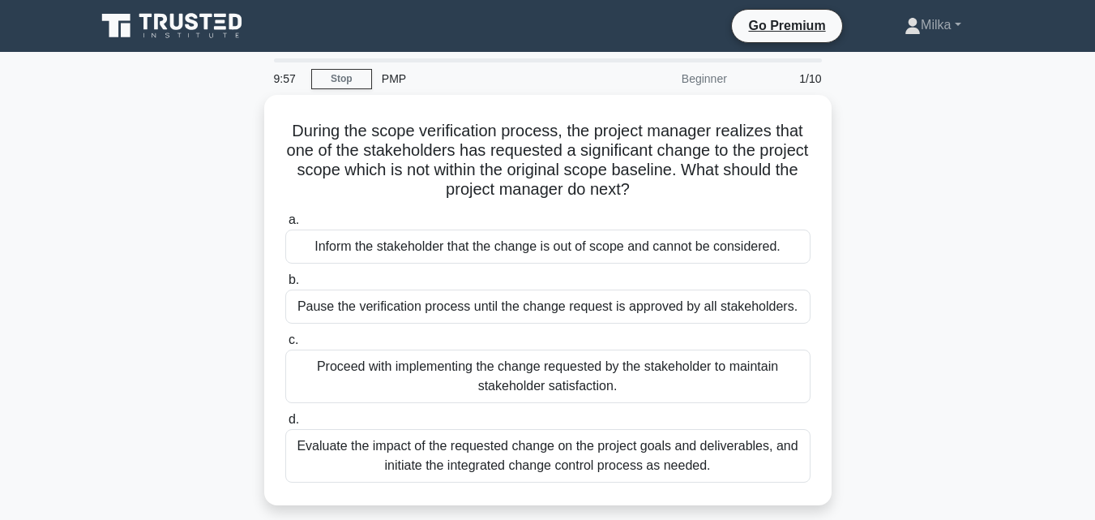
click at [925, 229] on div "During the scope verification process, the project manager realizes that one of…" at bounding box center [548, 310] width 924 height 430
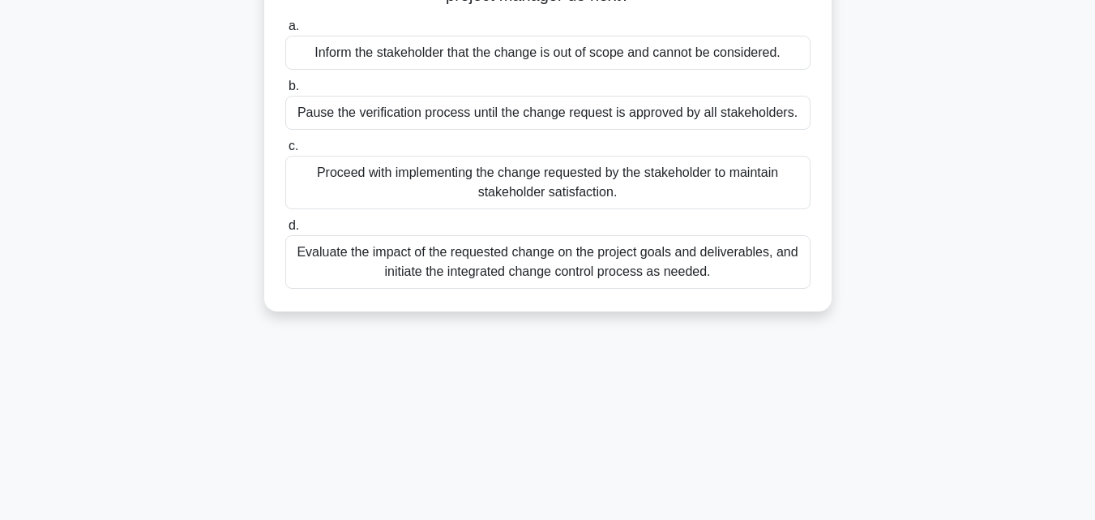
scroll to position [195, 0]
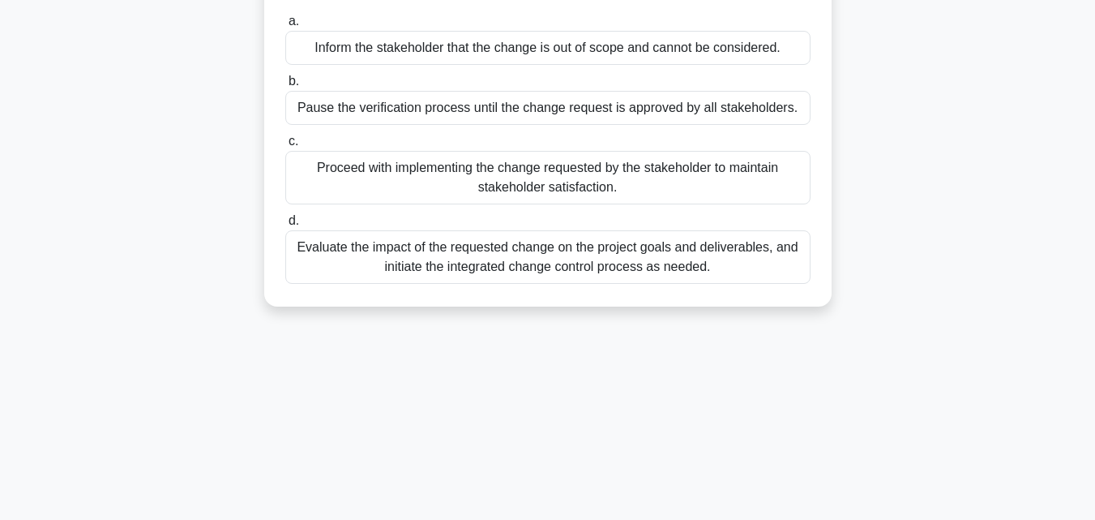
click at [573, 260] on div "Evaluate the impact of the requested change on the project goals and deliverabl…" at bounding box center [547, 257] width 525 height 54
click at [285, 226] on input "d. Evaluate the impact of the requested change on the project goals and deliver…" at bounding box center [285, 221] width 0 height 11
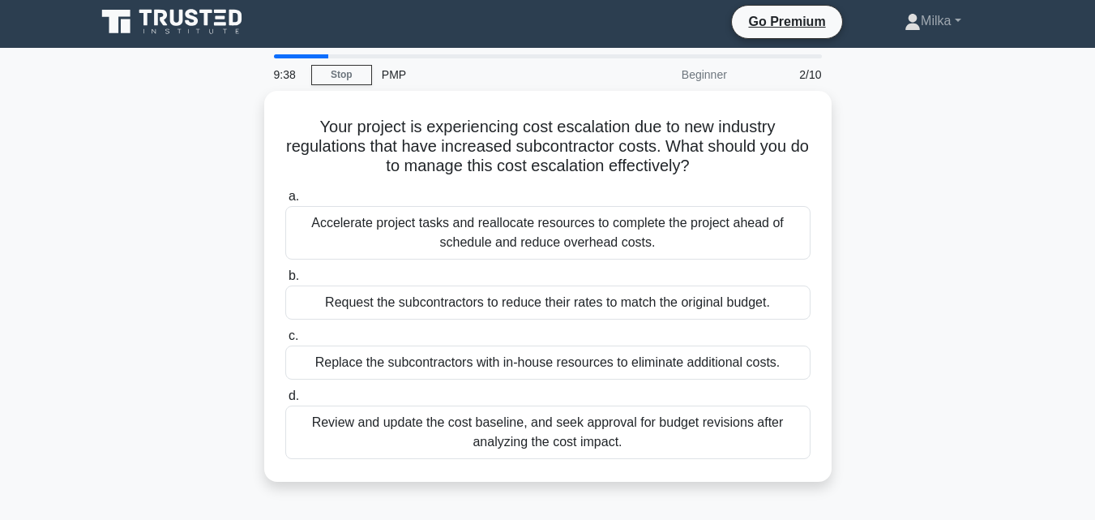
scroll to position [0, 0]
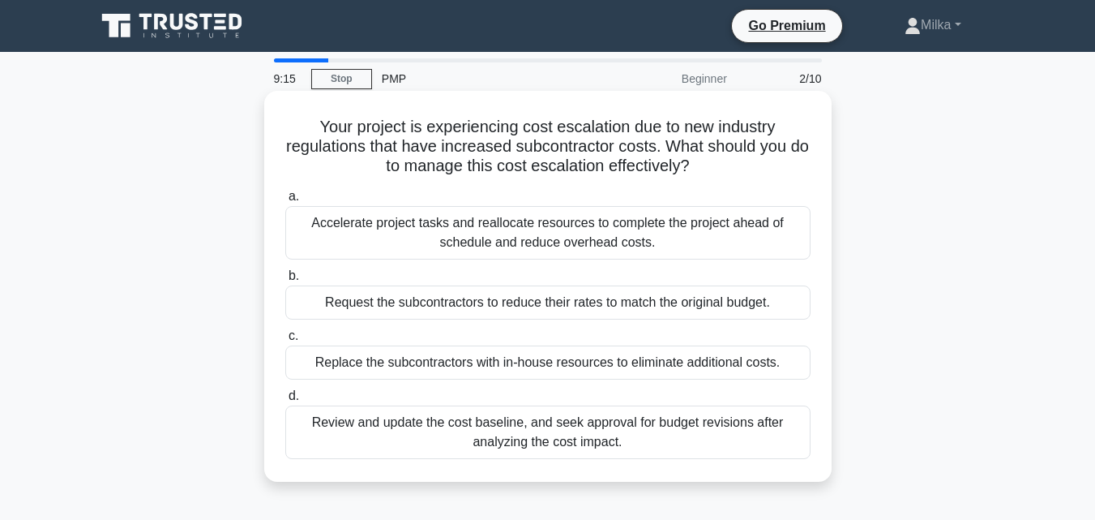
click at [584, 431] on div "Review and update the cost baseline, and seek approval for budget revisions aft…" at bounding box center [547, 432] width 525 height 54
click at [285, 401] on input "d. Review and update the cost baseline, and seek approval for budget revisions …" at bounding box center [285, 396] width 0 height 11
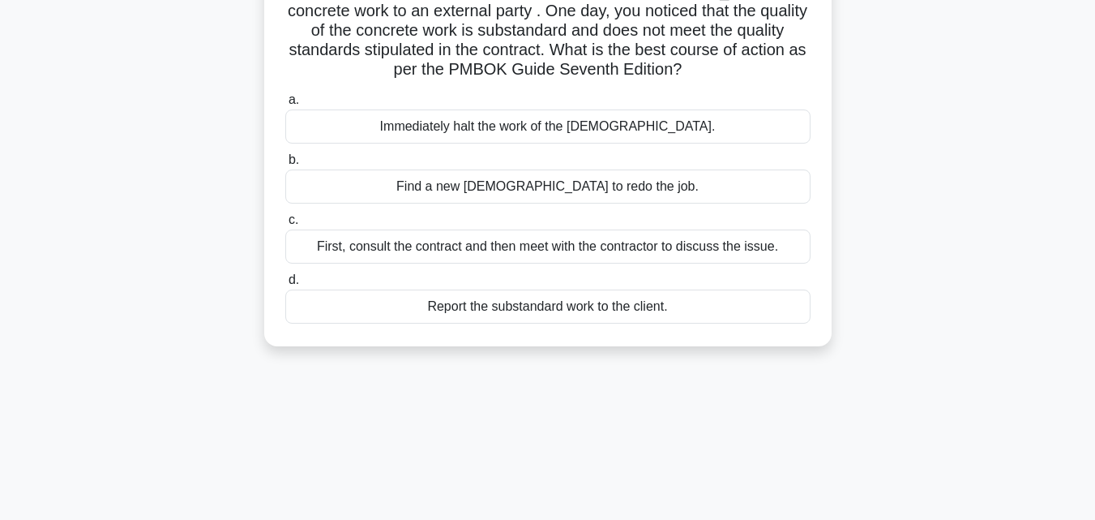
scroll to position [168, 0]
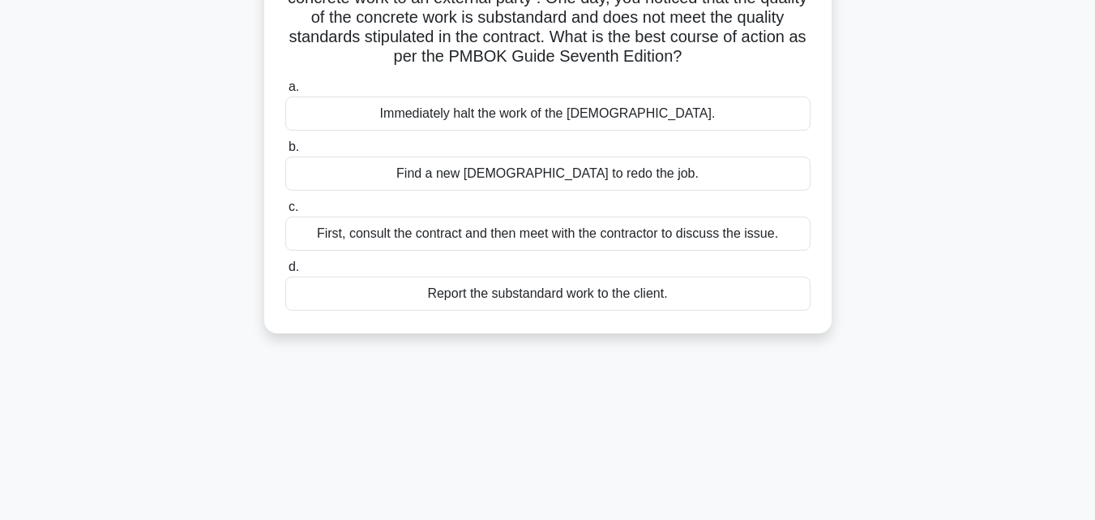
click at [597, 114] on div "Immediately halt the work of the contractor." at bounding box center [547, 113] width 525 height 34
click at [285, 92] on input "a. Immediately halt the work of the contractor." at bounding box center [285, 87] width 0 height 11
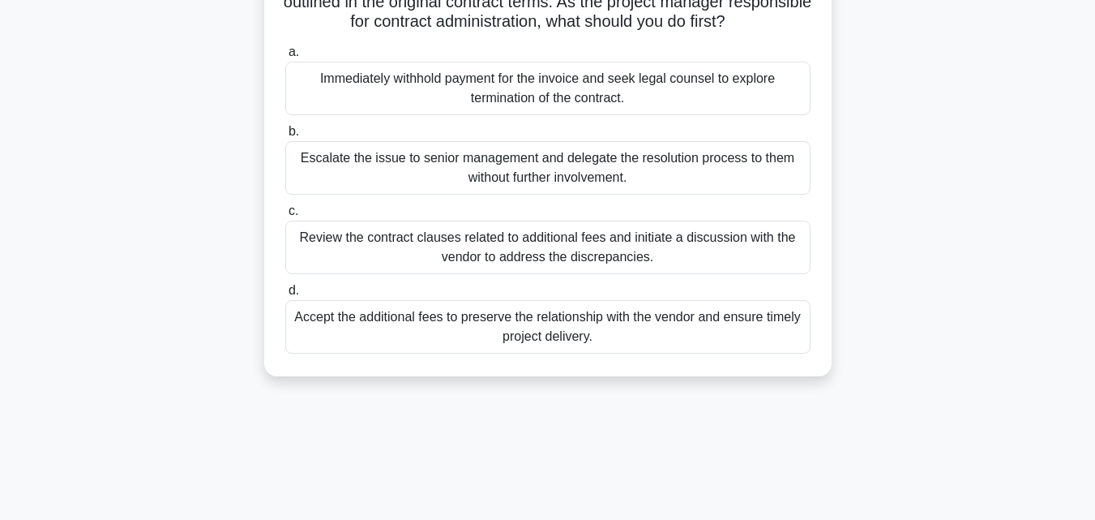
scroll to position [0, 0]
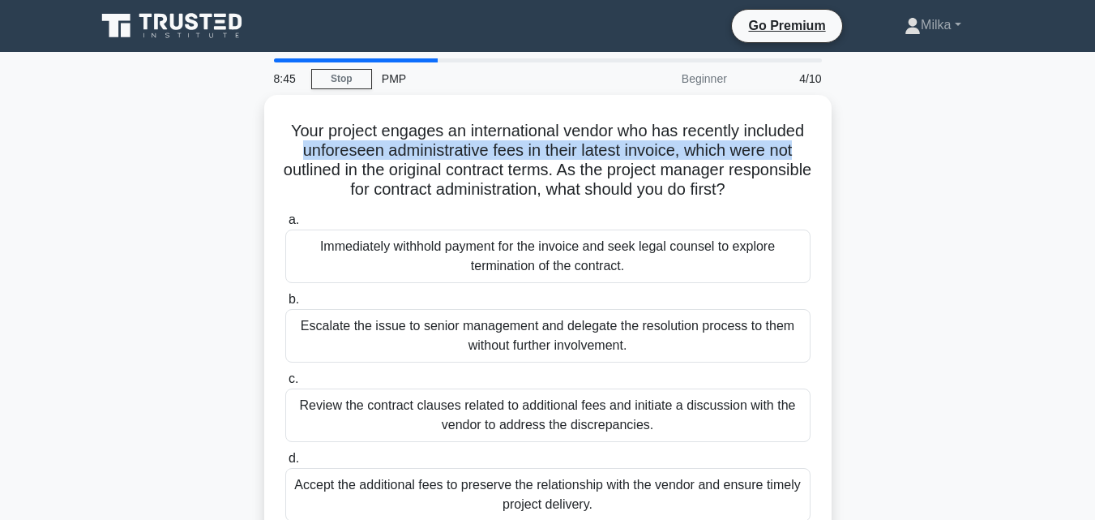
drag, startPoint x: 1092, startPoint y: 139, endPoint x: 1095, endPoint y: 152, distance: 13.4
click at [1094, 152] on html "Go Premium Milka" at bounding box center [547, 437] width 1095 height 875
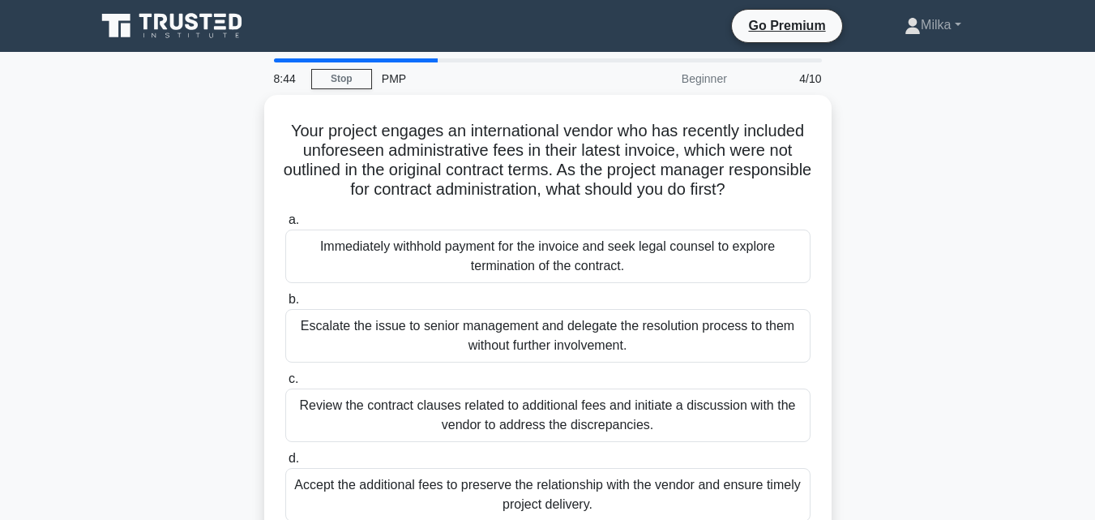
click at [961, 180] on div "Your project engages an international vendor who has recently included unforese…" at bounding box center [548, 329] width 924 height 469
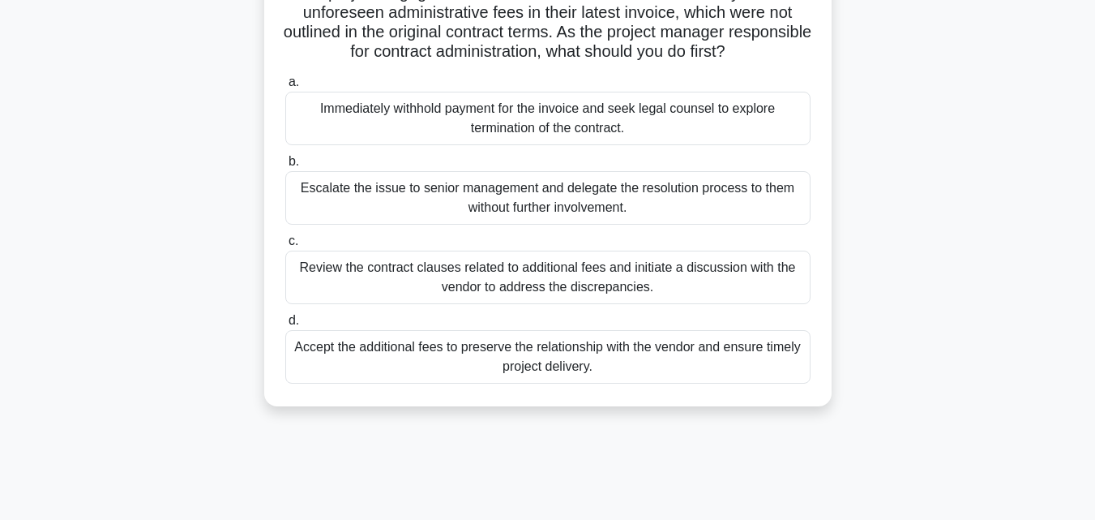
scroll to position [143, 0]
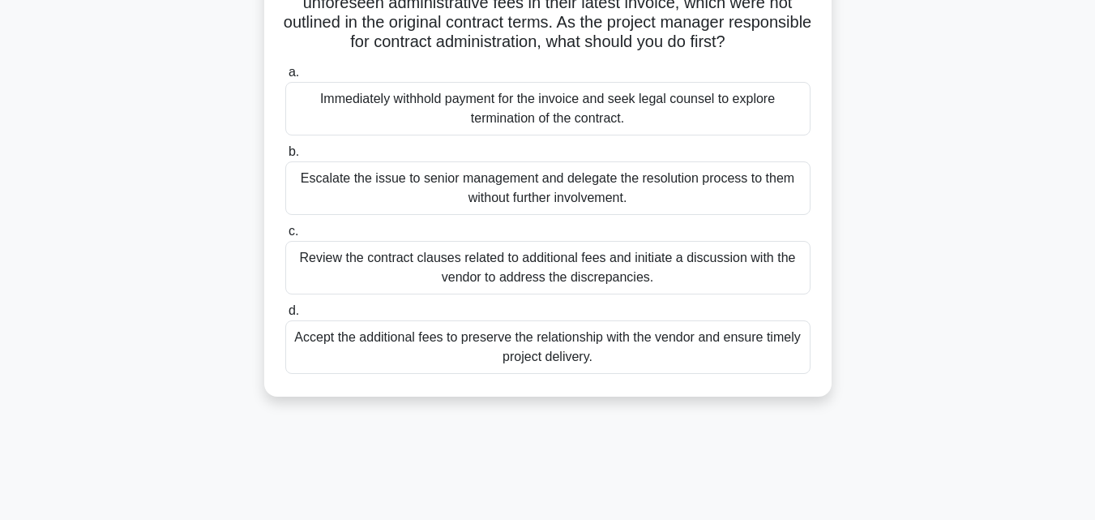
click at [590, 277] on div "Review the contract clauses related to additional fees and initiate a discussio…" at bounding box center [547, 268] width 525 height 54
click at [285, 237] on input "c. Review the contract clauses related to additional fees and initiate a discus…" at bounding box center [285, 231] width 0 height 11
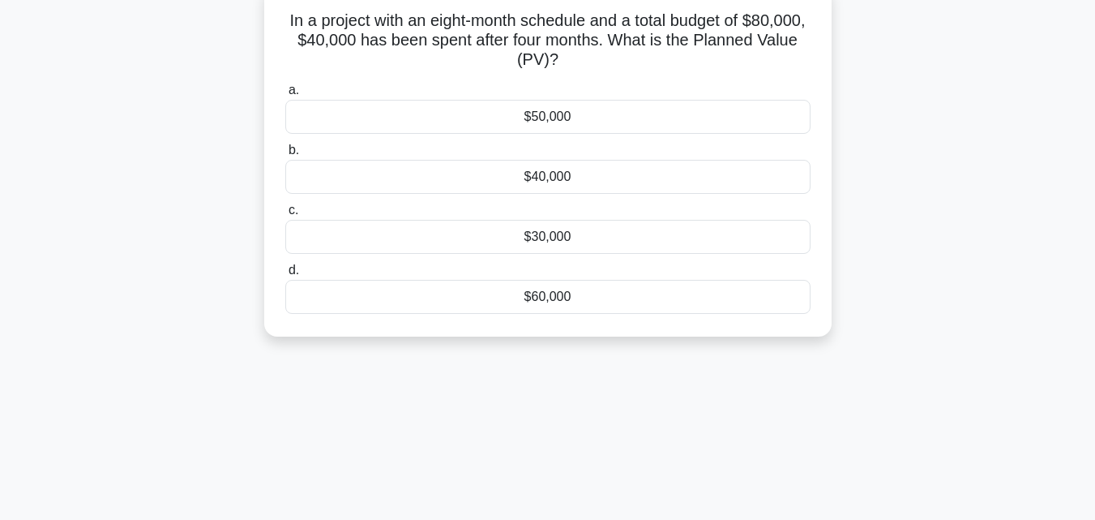
scroll to position [120, 0]
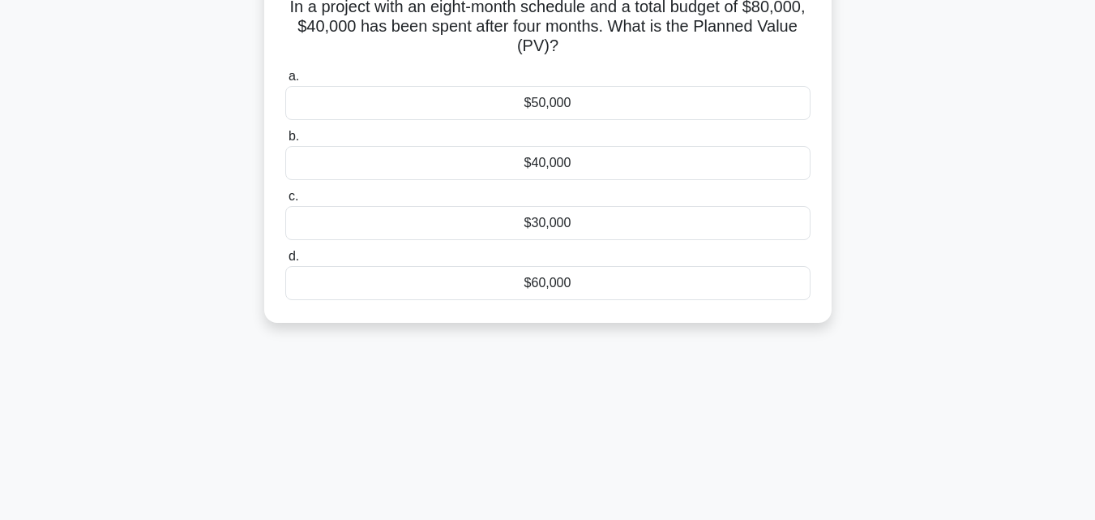
click at [549, 162] on div "$40,000" at bounding box center [547, 163] width 525 height 34
click at [285, 142] on input "b. $40,000" at bounding box center [285, 136] width 0 height 11
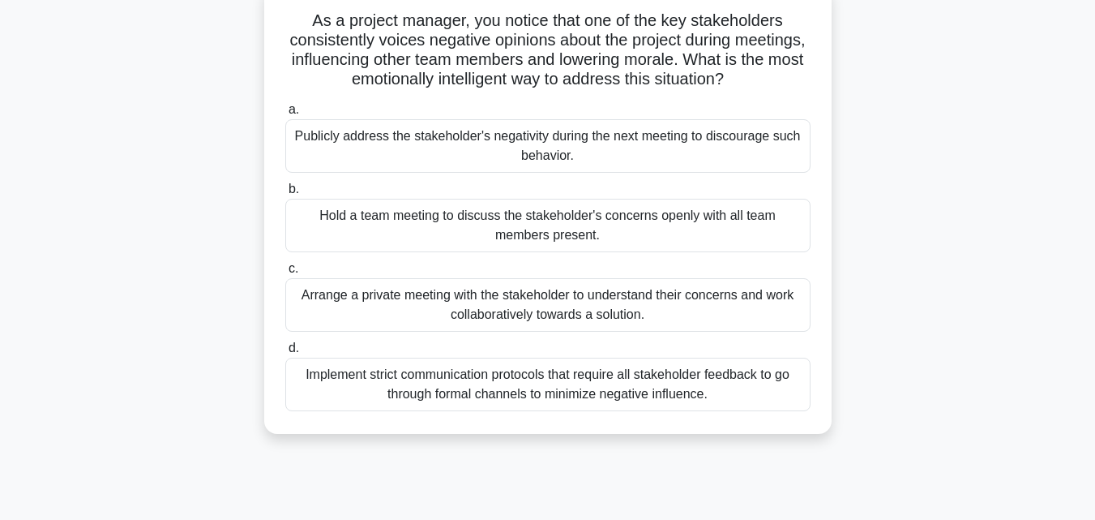
scroll to position [118, 0]
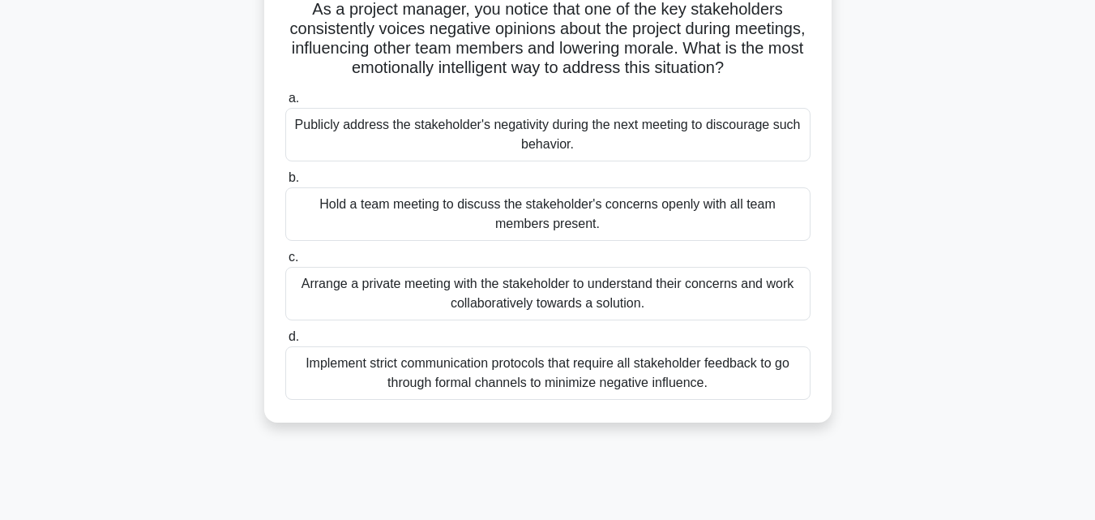
click at [570, 297] on div "Arrange a private meeting with the stakeholder to understand their concerns and…" at bounding box center [547, 294] width 525 height 54
click at [285, 263] on input "c. Arrange a private meeting with the stakeholder to understand their concerns …" at bounding box center [285, 257] width 0 height 11
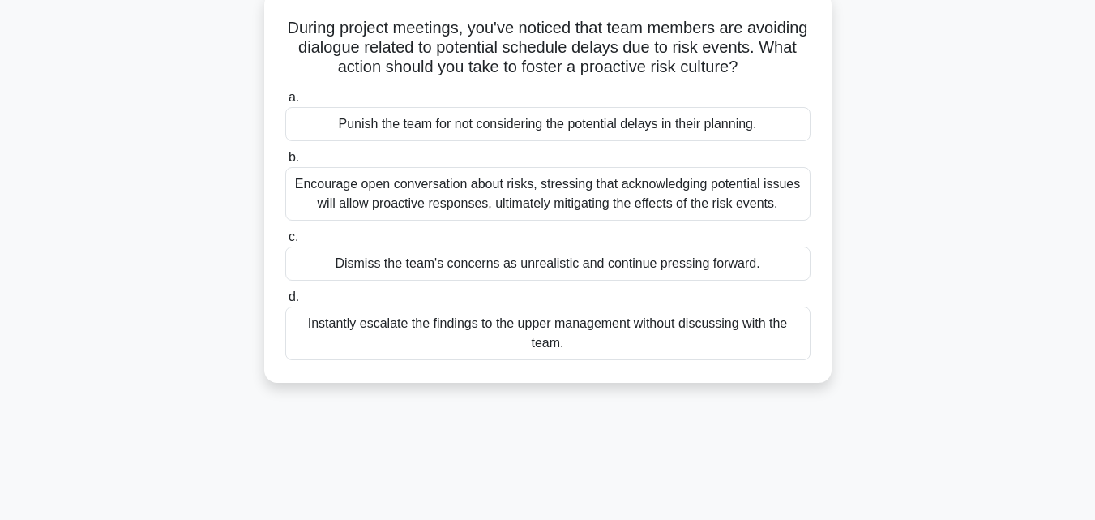
scroll to position [111, 0]
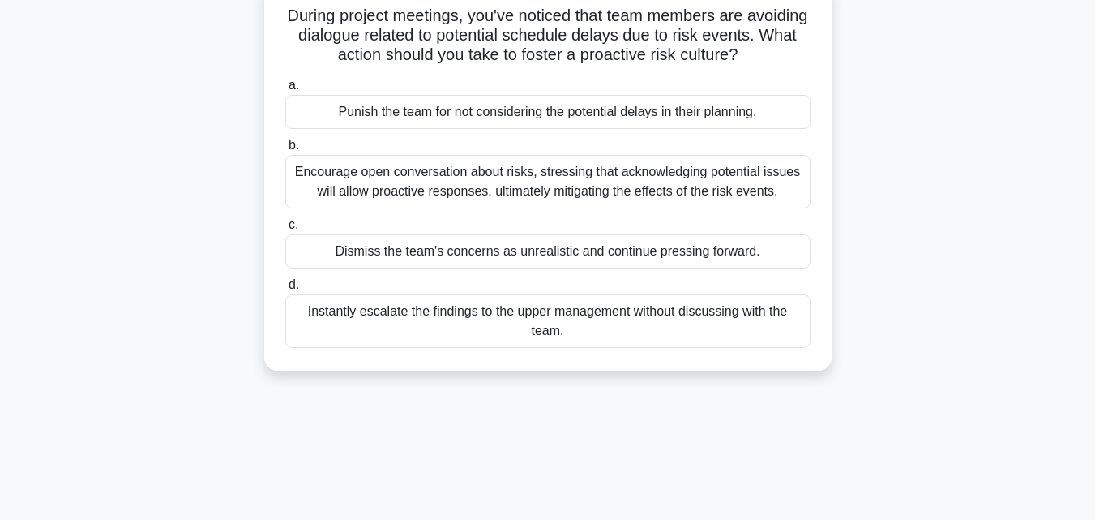
click at [512, 208] on div "Encourage open conversation about risks, stressing that acknowledging potential…" at bounding box center [547, 182] width 525 height 54
click at [285, 151] on input "b. Encourage open conversation about risks, stressing that acknowledging potent…" at bounding box center [285, 145] width 0 height 11
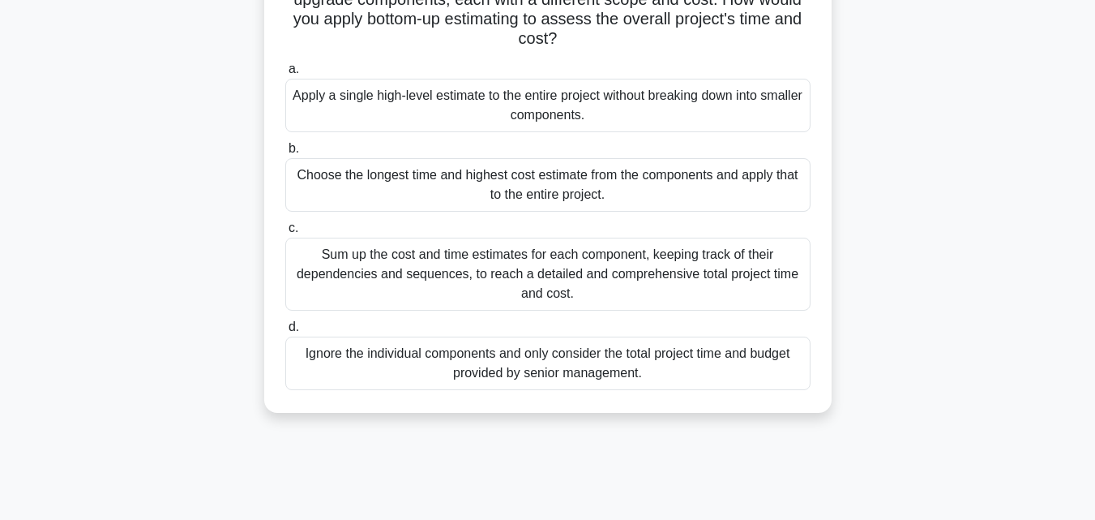
scroll to position [152, 0]
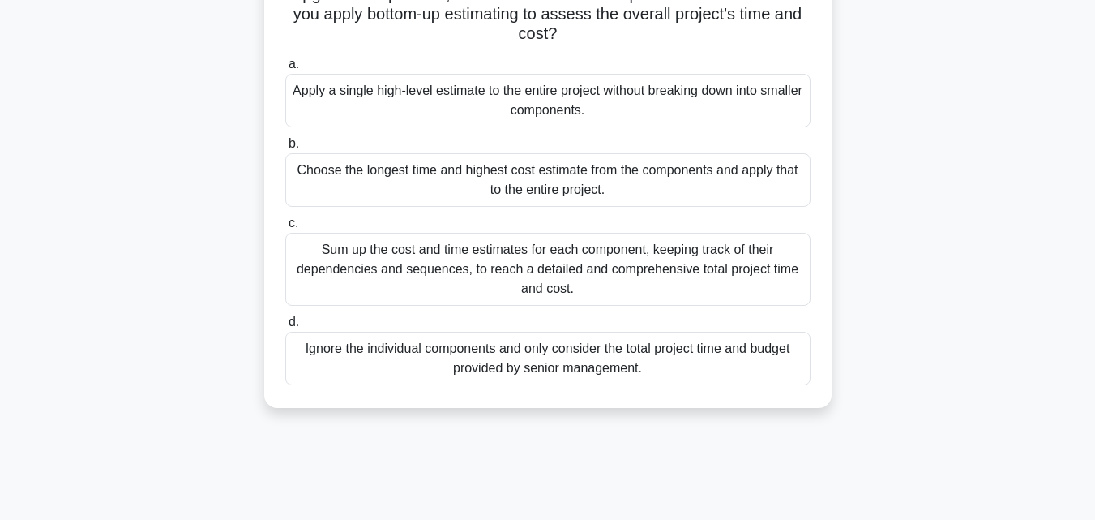
click at [464, 260] on div "Sum up the cost and time estimates for each component, keeping track of their d…" at bounding box center [547, 269] width 525 height 73
click at [285, 229] on input "c. Sum up the cost and time estimates for each component, keeping track of thei…" at bounding box center [285, 223] width 0 height 11
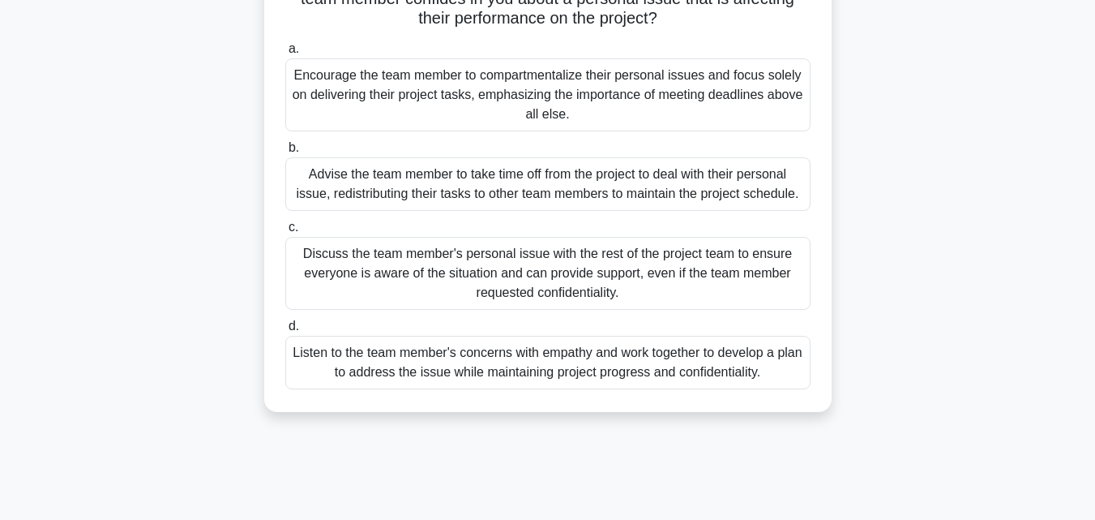
scroll to position [0, 0]
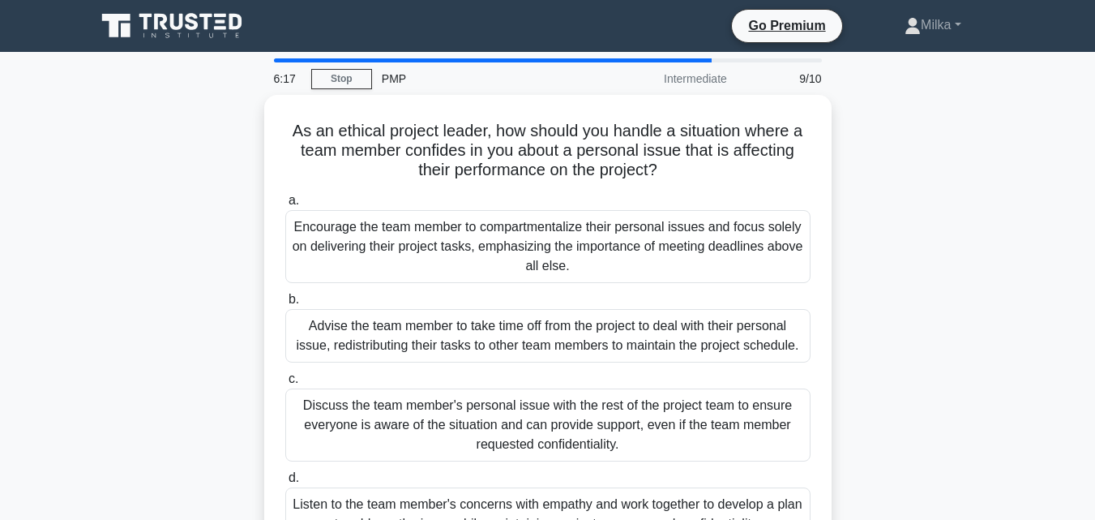
click at [896, 214] on div "As an ethical project leader, how should you handle a situation where a team me…" at bounding box center [548, 339] width 924 height 488
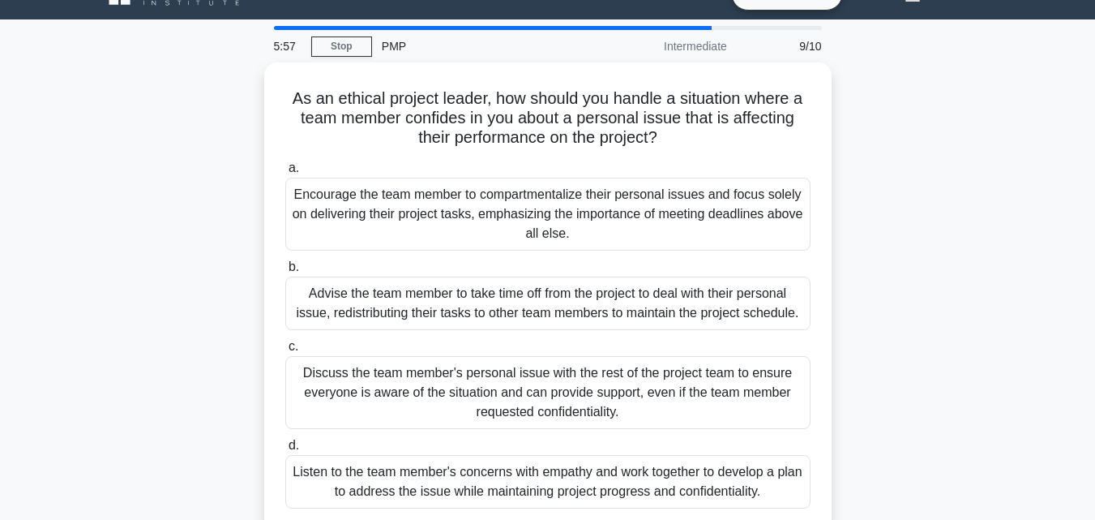
click at [884, 377] on div "As an ethical project leader, how should you handle a situation where a team me…" at bounding box center [548, 306] width 924 height 488
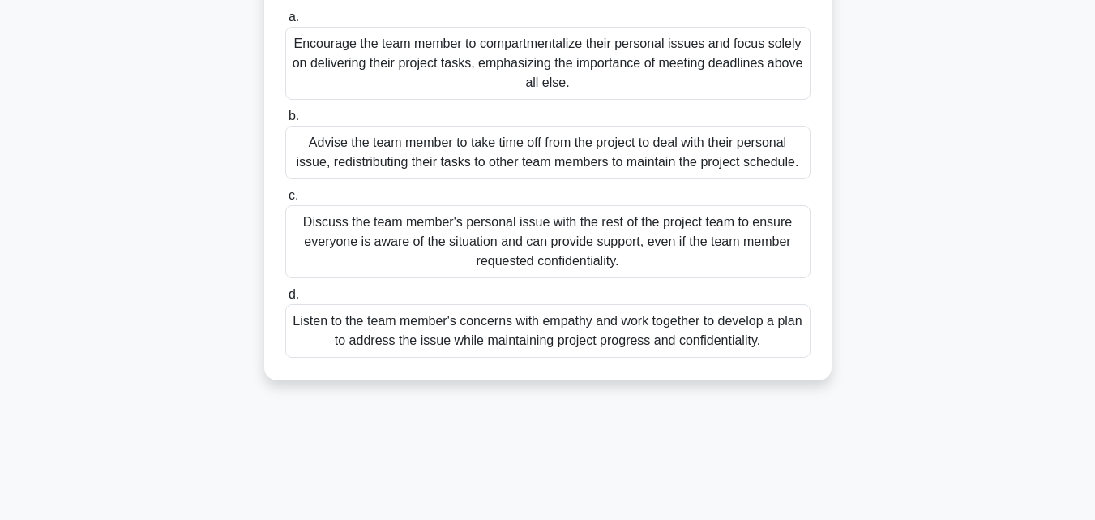
scroll to position [227, 0]
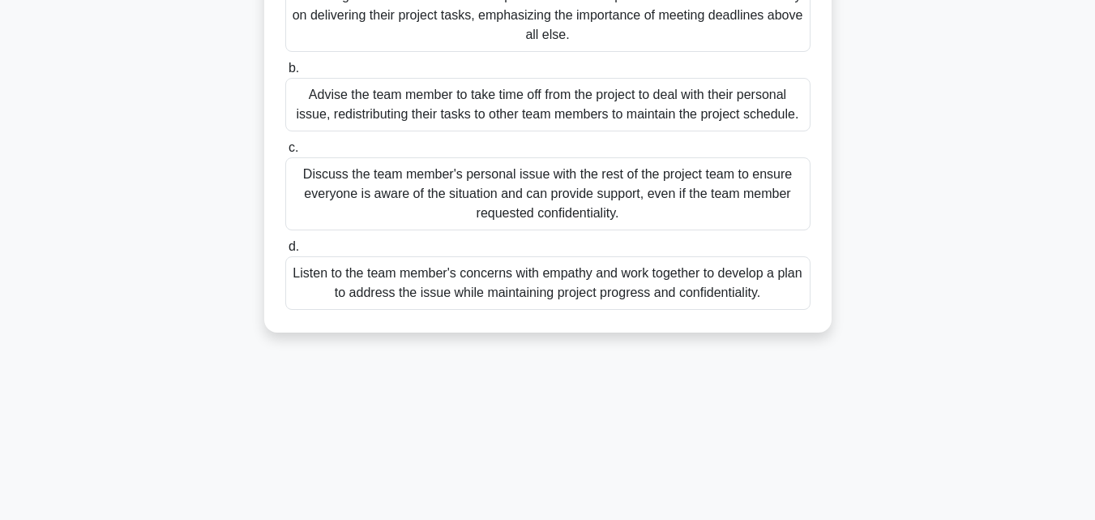
click at [574, 280] on div "Listen to the team member's concerns with empathy and work together to develop …" at bounding box center [547, 283] width 525 height 54
click at [285, 252] on input "d. Listen to the team member's concerns with empathy and work together to devel…" at bounding box center [285, 247] width 0 height 11
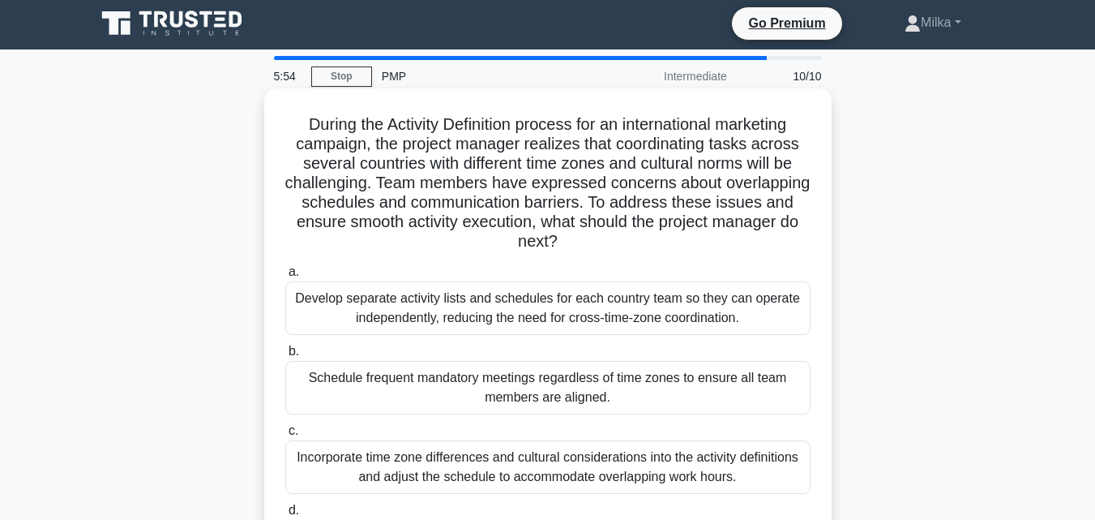
scroll to position [0, 0]
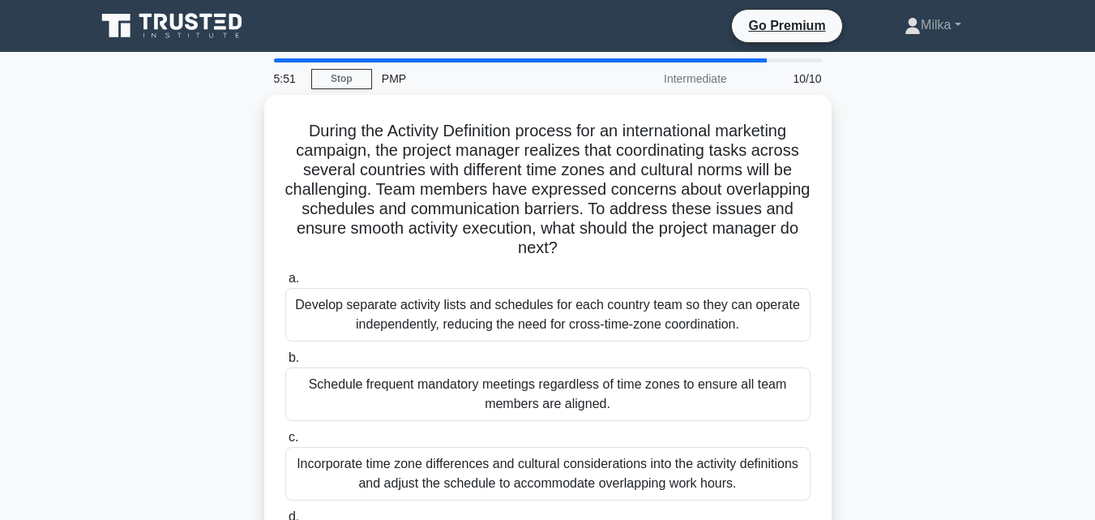
click at [1034, 169] on main "5:51 Stop PMP Intermediate 10/10 During the Activity Definition process for an …" at bounding box center [547, 464] width 1095 height 824
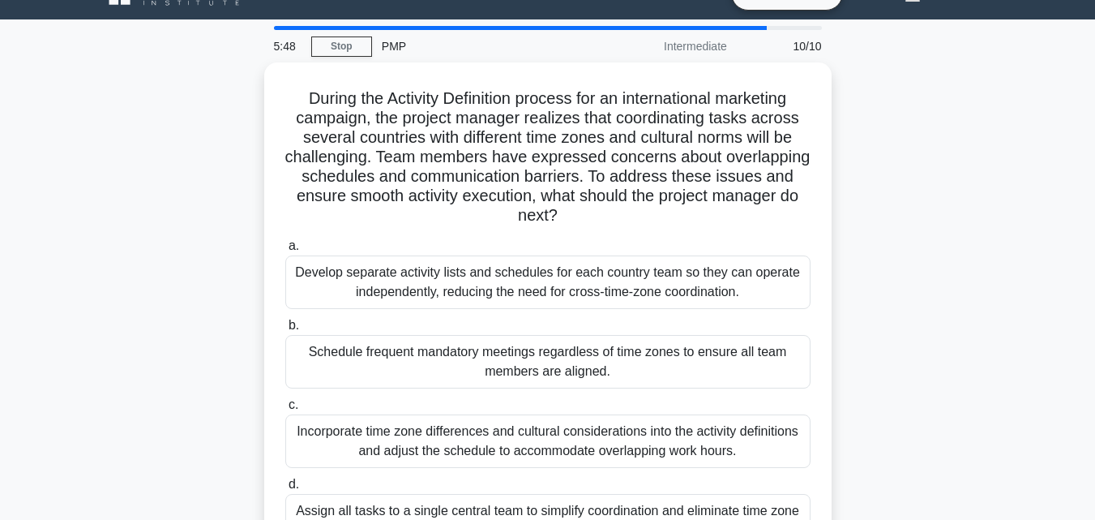
scroll to position [130, 0]
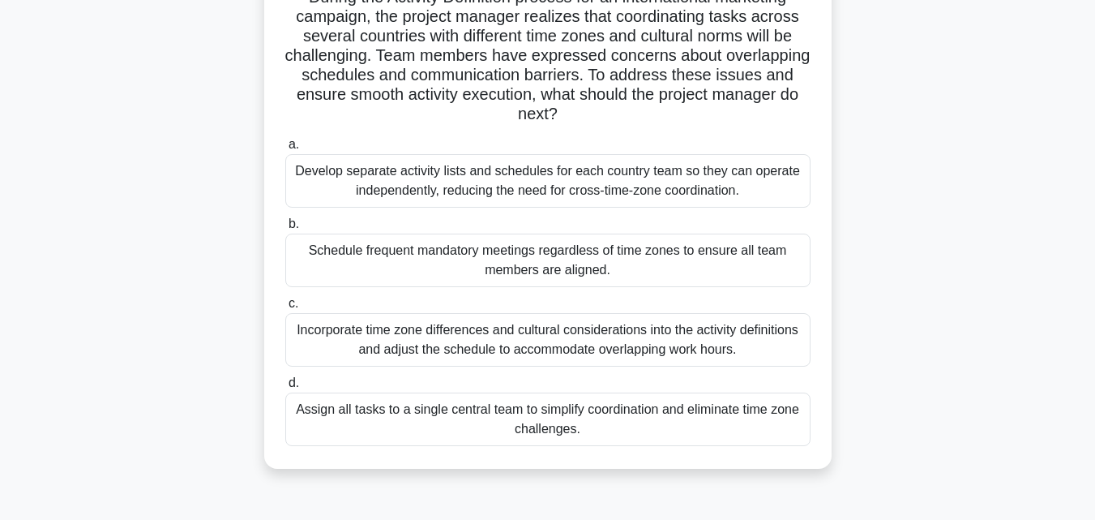
click at [527, 186] on div "Develop separate activity lists and schedules for each country team so they can…" at bounding box center [547, 181] width 525 height 54
click at [285, 150] on input "a. Develop separate activity lists and schedules for each country team so they …" at bounding box center [285, 144] width 0 height 11
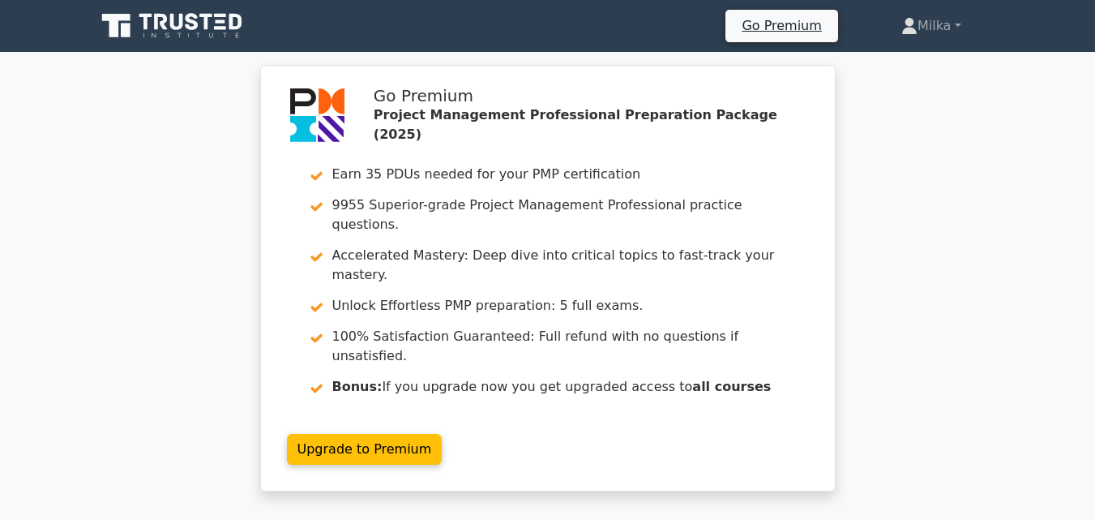
click at [993, 410] on div "Go Premium Project Management Professional Preparation Package (2025) Earn 35 P…" at bounding box center [547, 288] width 1095 height 446
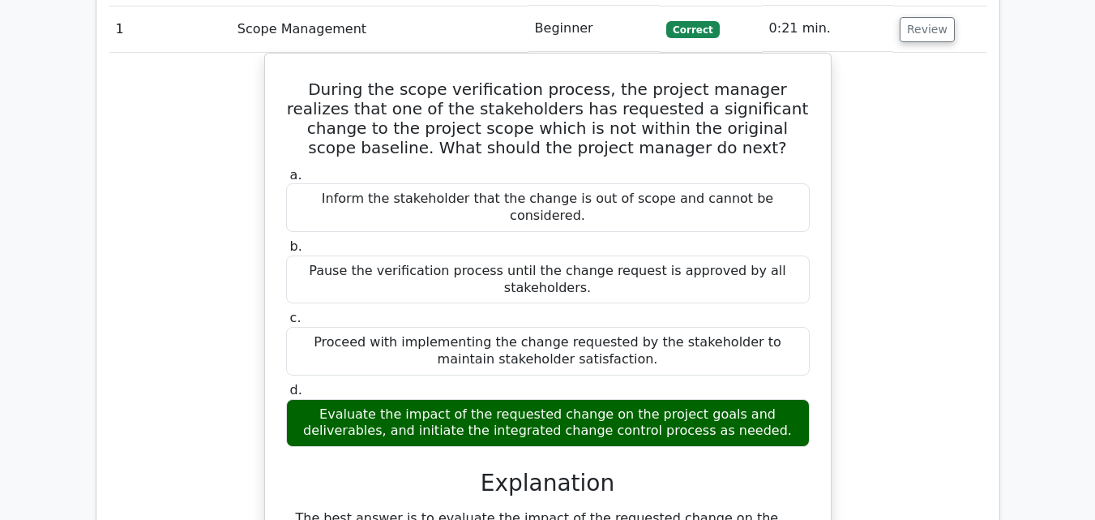
scroll to position [1427, 0]
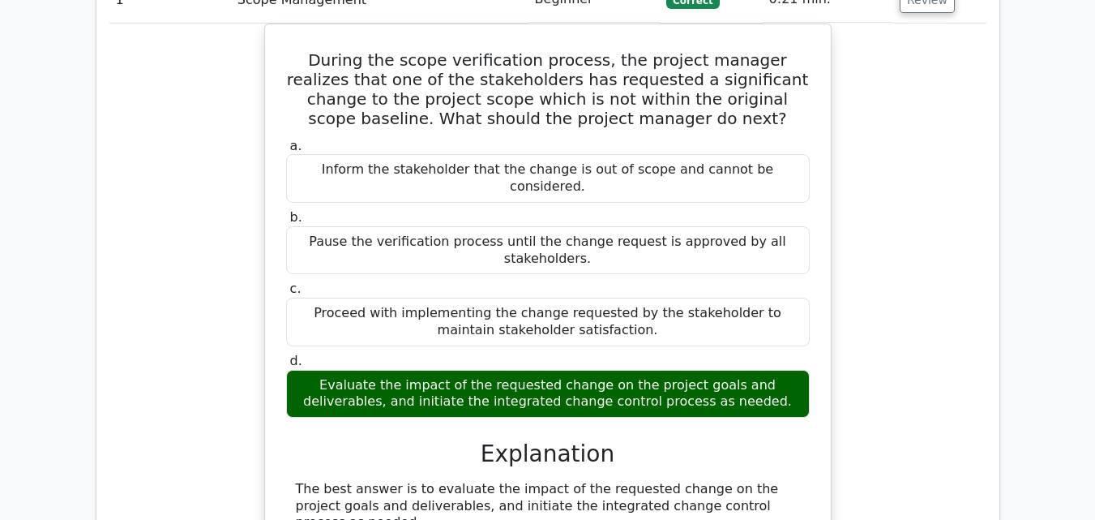
click at [1082, 392] on main "Go Premium Project Management Professional Preparation Package (2025) Earn 35 P…" at bounding box center [547, 312] width 1095 height 3374
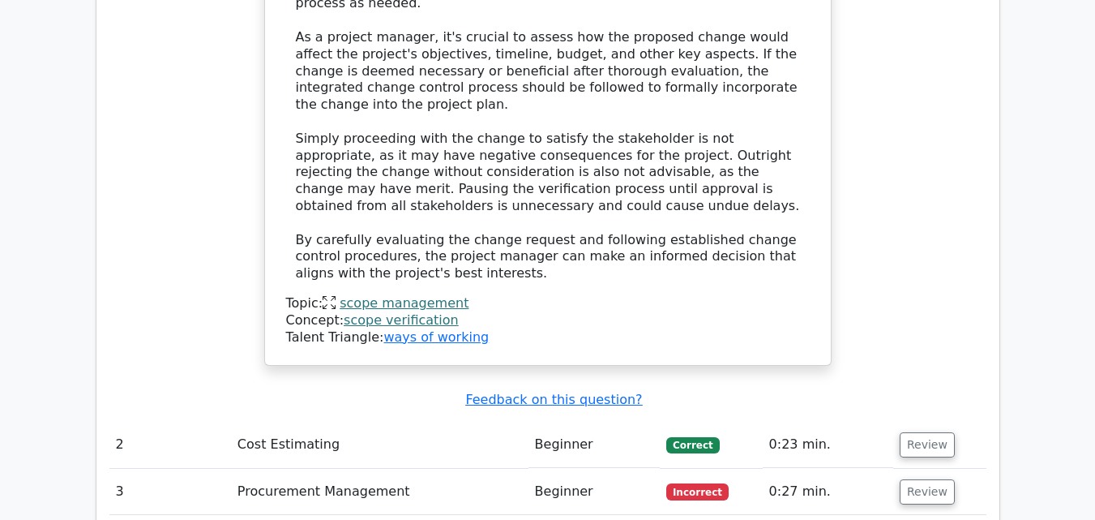
scroll to position [1978, 0]
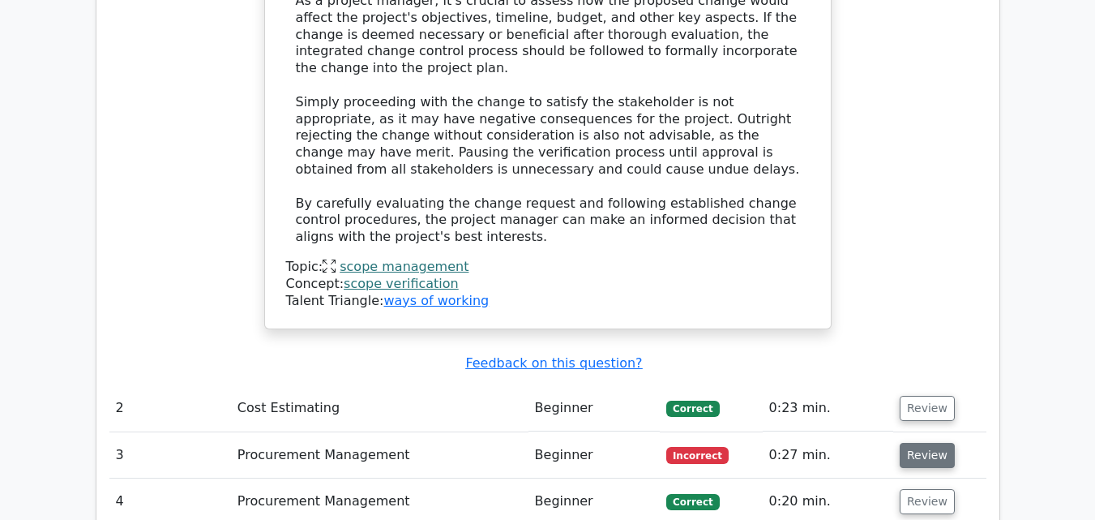
click at [926, 443] on button "Review" at bounding box center [927, 455] width 55 height 25
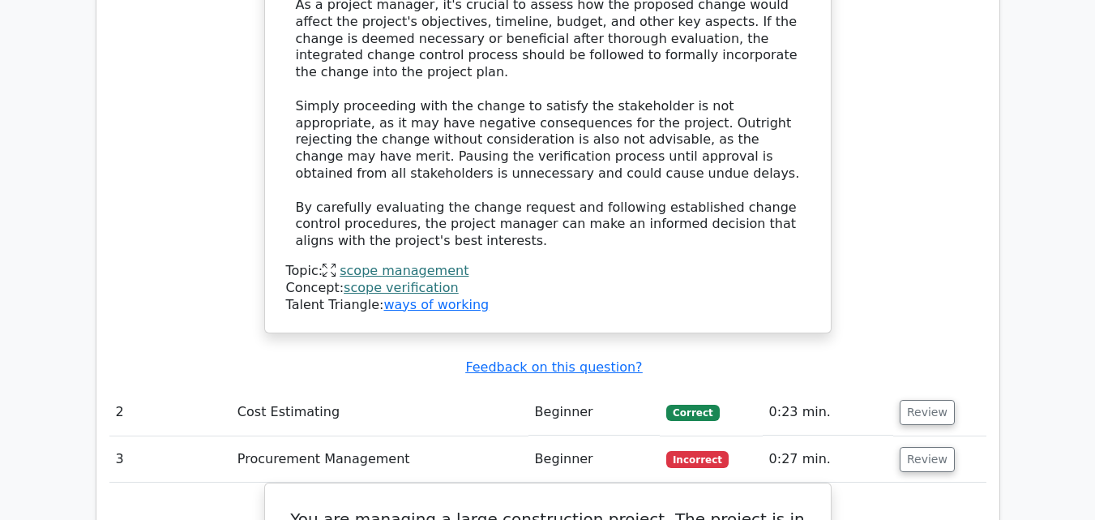
click at [1049, 400] on main "Go Premium Project Management Professional Preparation Package (2025) Earn 35 P…" at bounding box center [547, 207] width 1095 height 4266
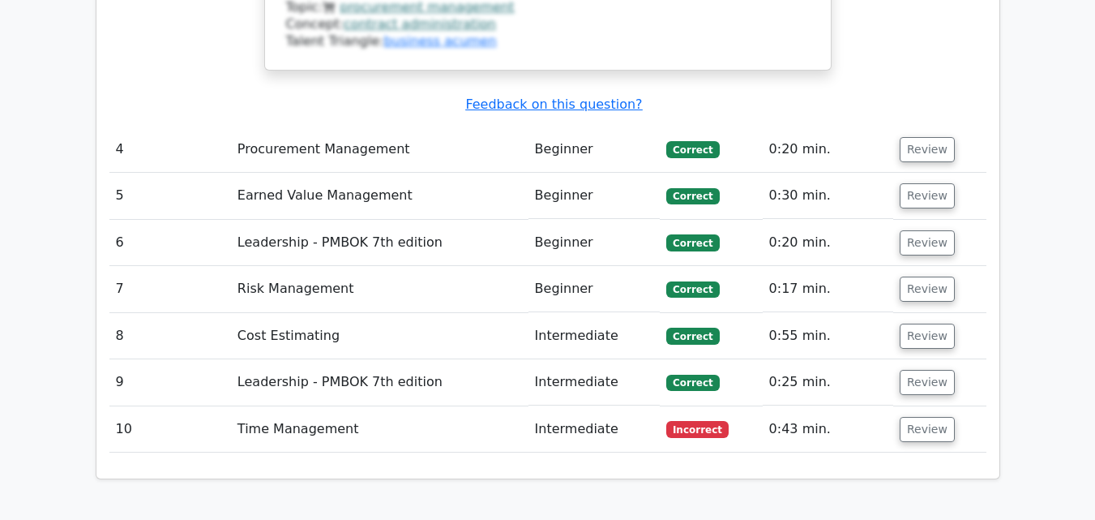
scroll to position [3242, 0]
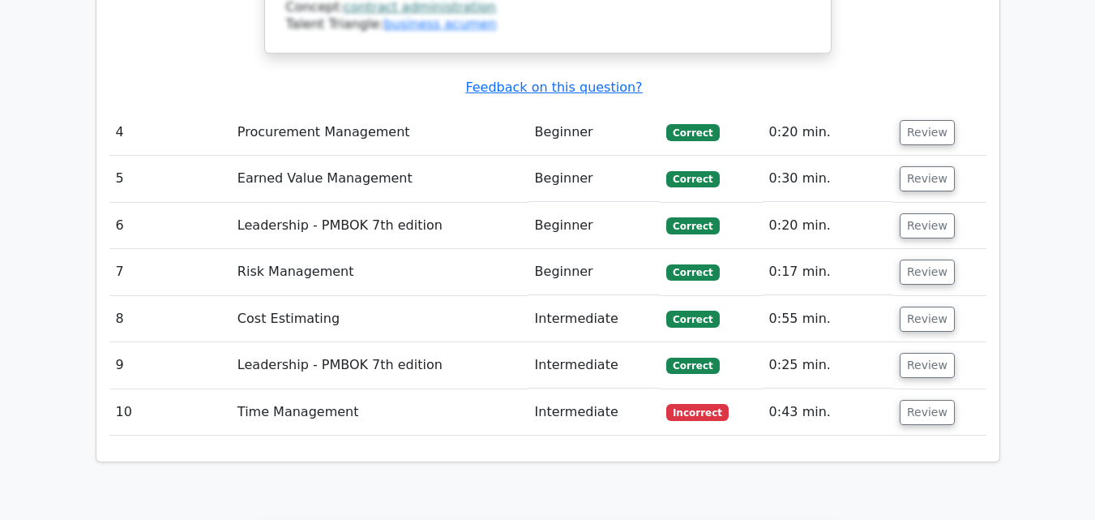
drag, startPoint x: 918, startPoint y: 229, endPoint x: 1062, endPoint y: 217, distance: 144.0
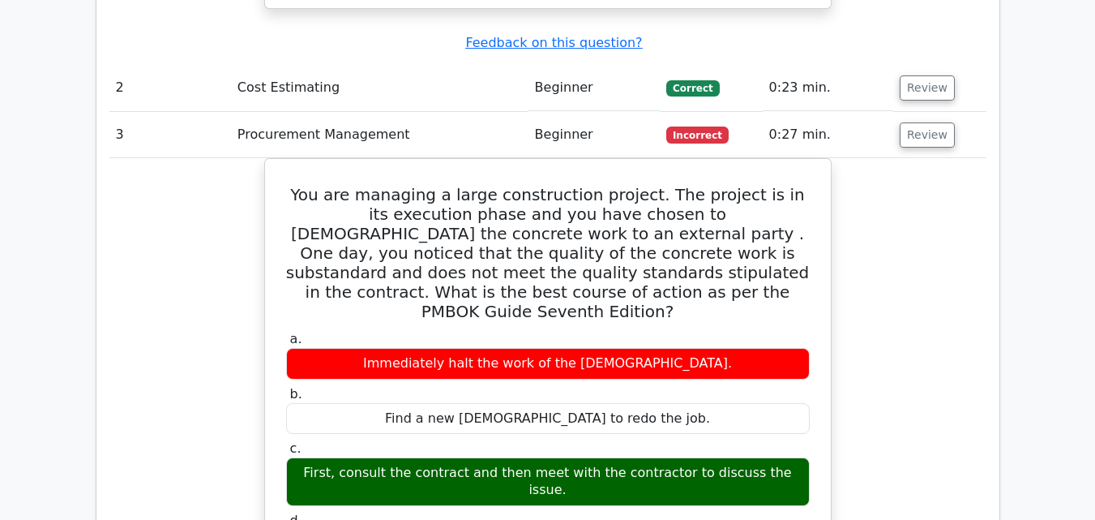
scroll to position [2335, 0]
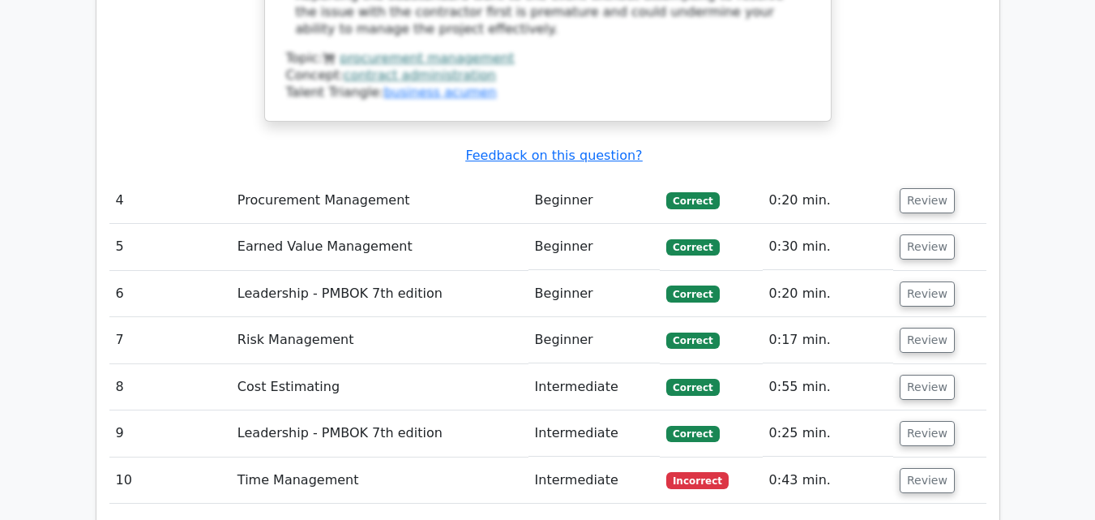
scroll to position [3210, 0]
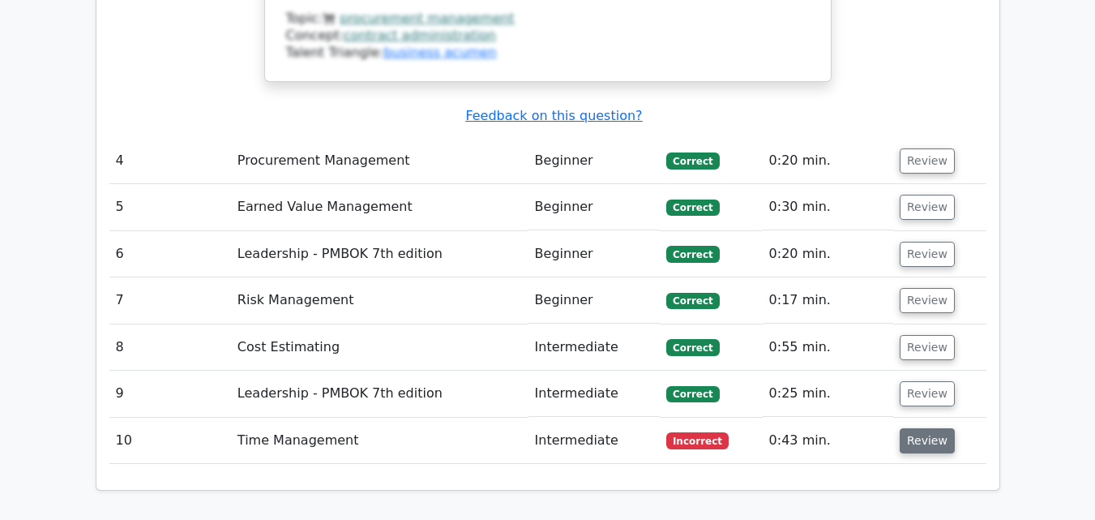
click at [910, 428] on button "Review" at bounding box center [927, 440] width 55 height 25
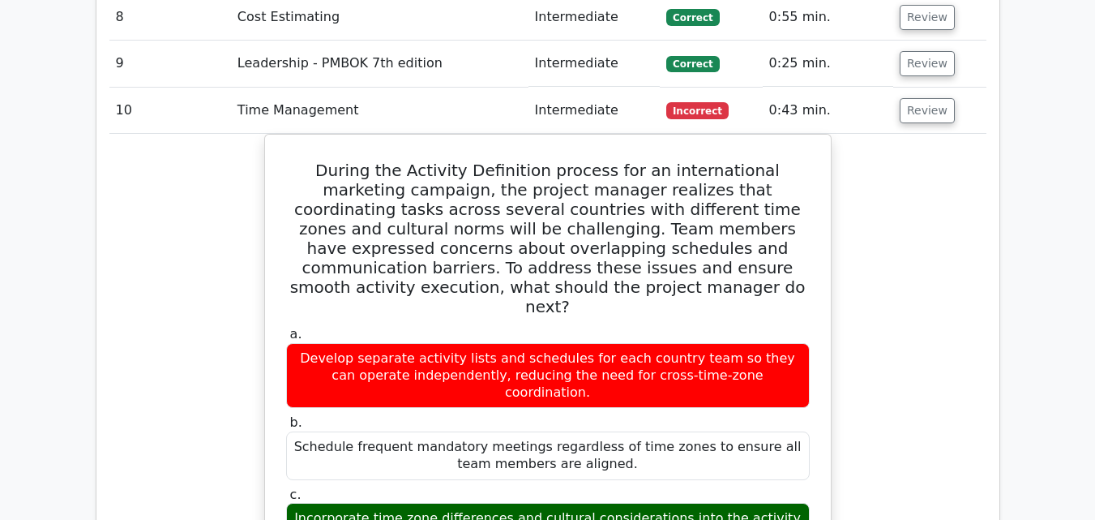
scroll to position [3632, 0]
